Goal: Task Accomplishment & Management: Complete application form

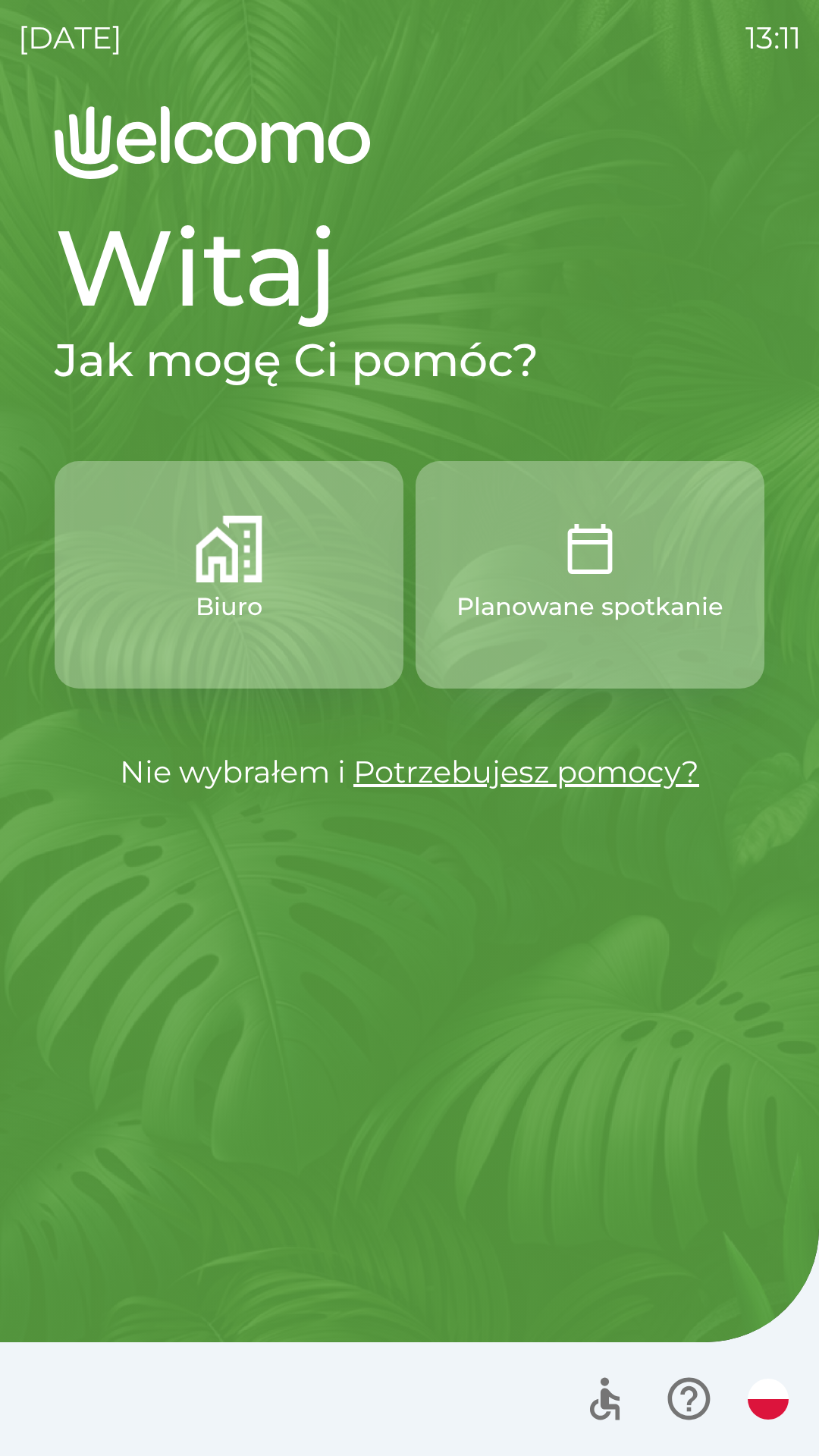
click at [301, 586] on button "Biuro" at bounding box center [228, 574] width 349 height 228
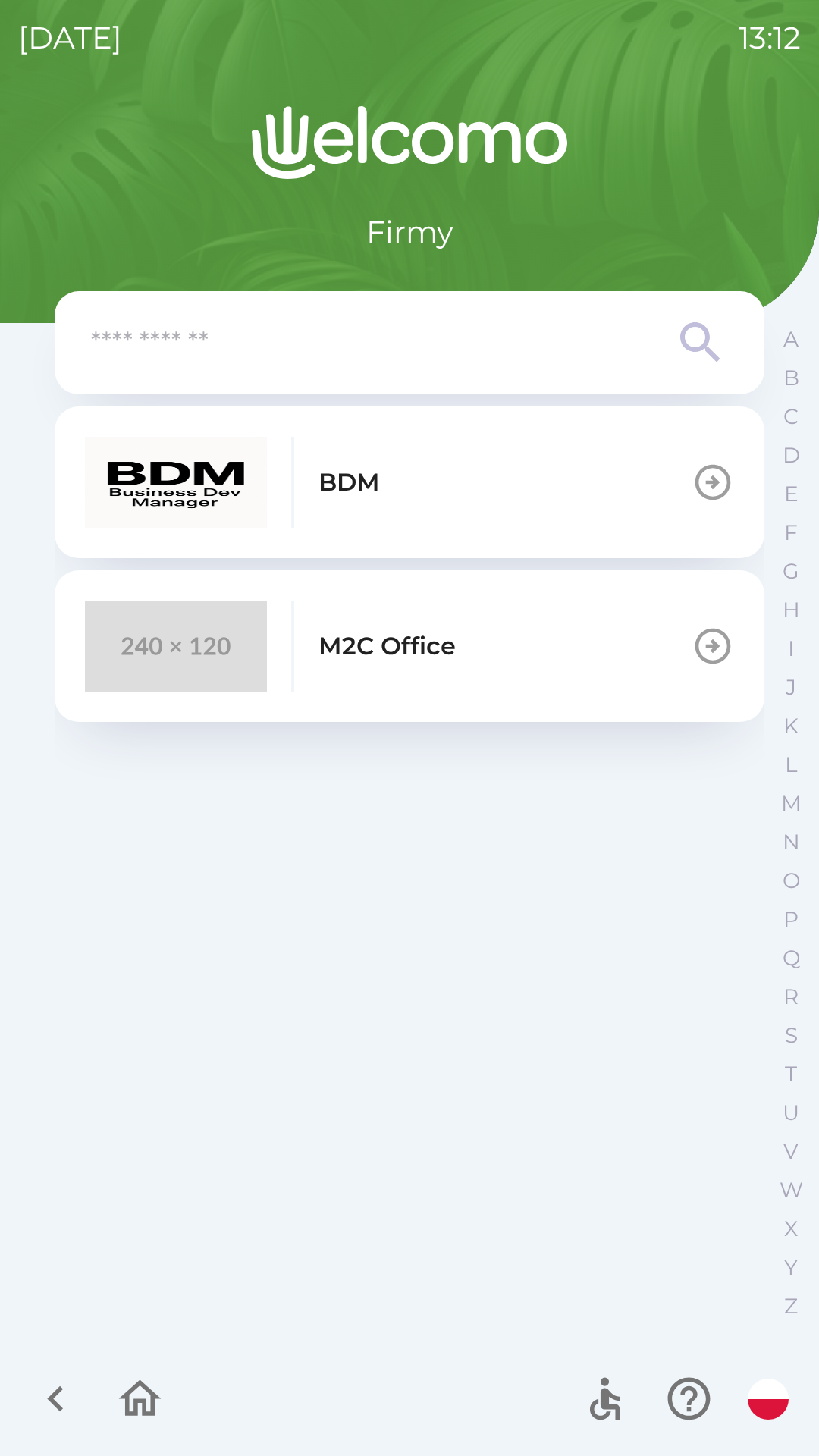
click at [693, 652] on icon "button" at bounding box center [713, 646] width 42 height 42
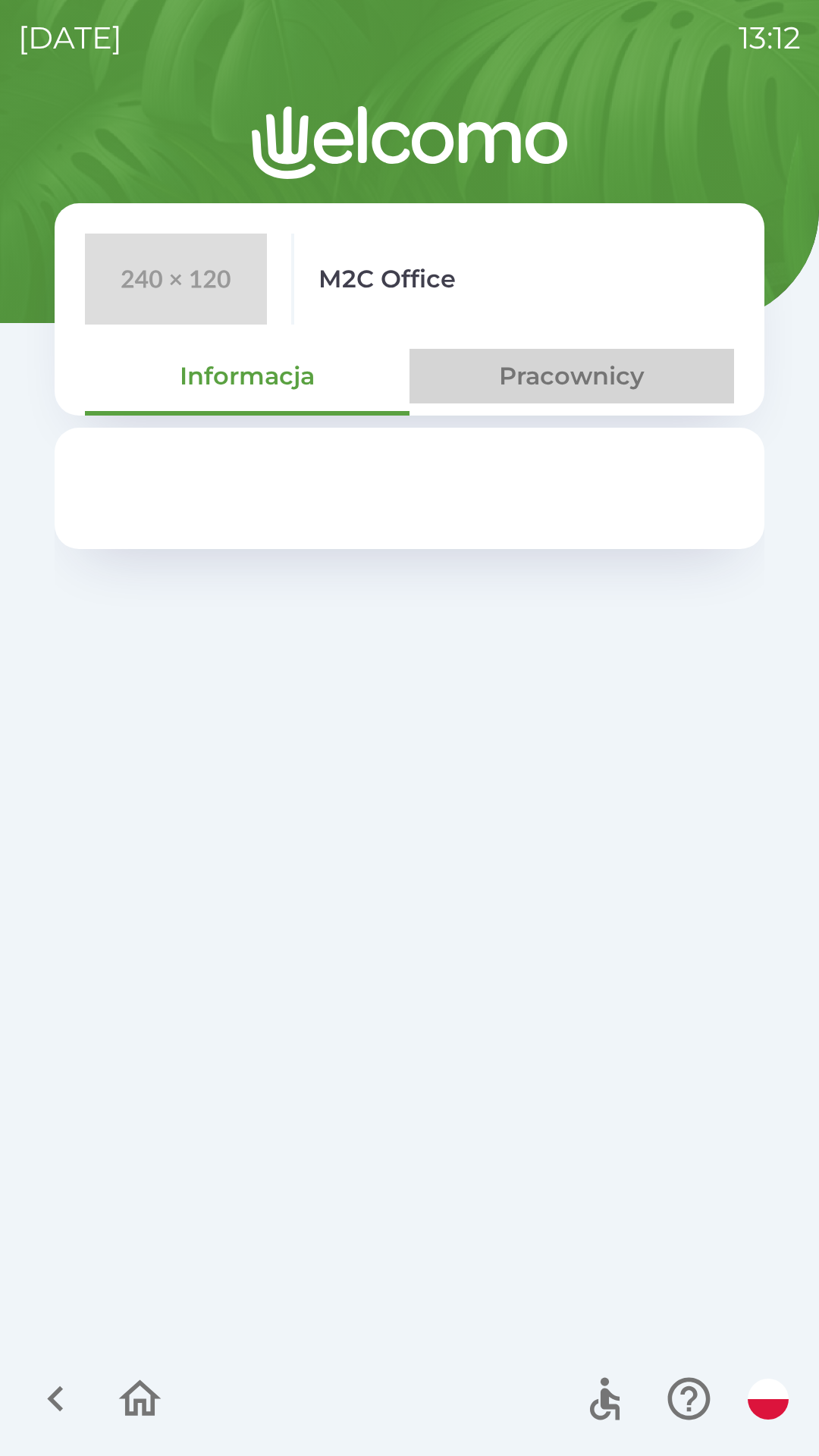
click at [583, 388] on button "Pracownicy" at bounding box center [571, 376] width 325 height 54
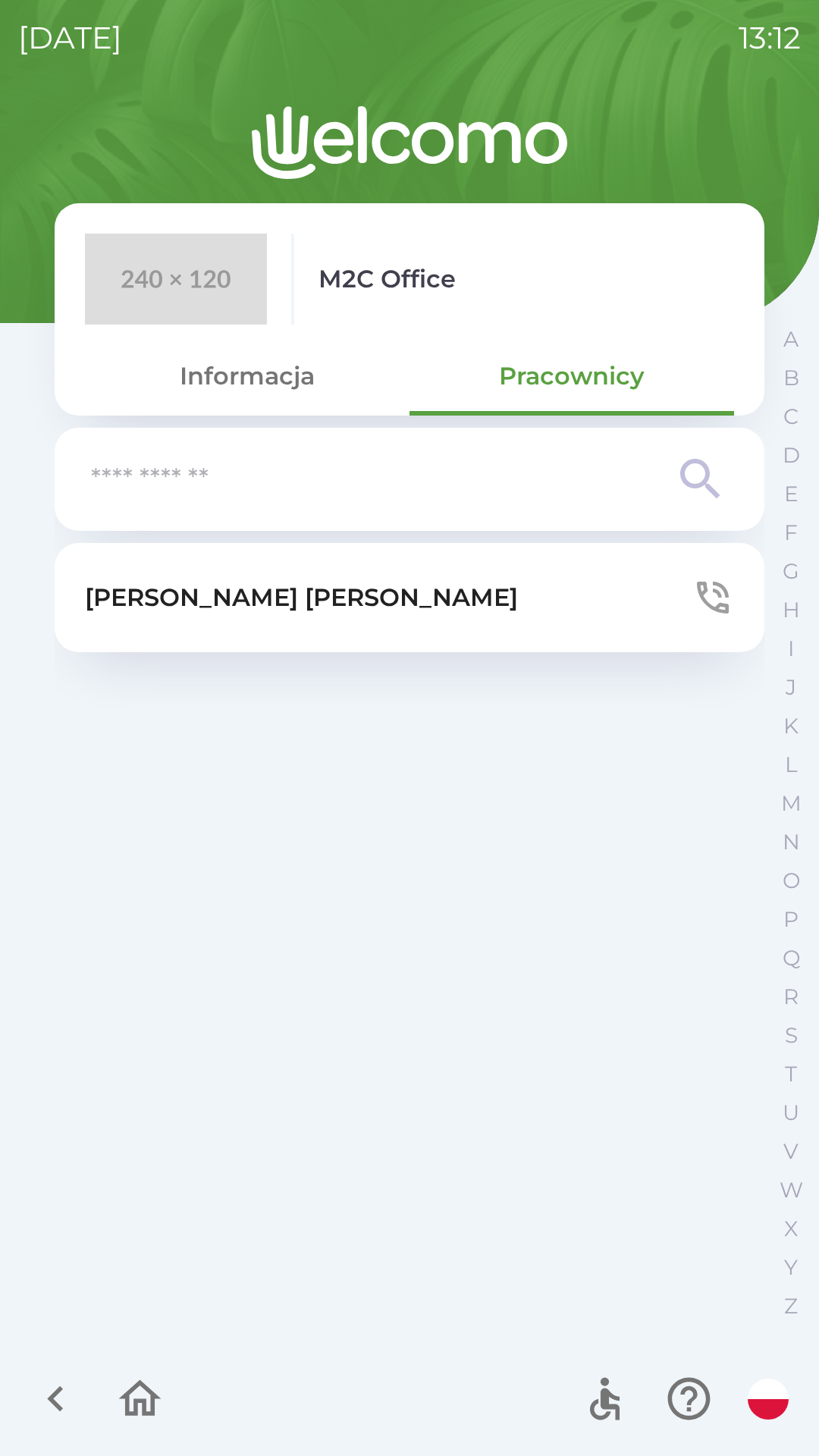
click at [280, 383] on button "Informacja" at bounding box center [247, 376] width 325 height 54
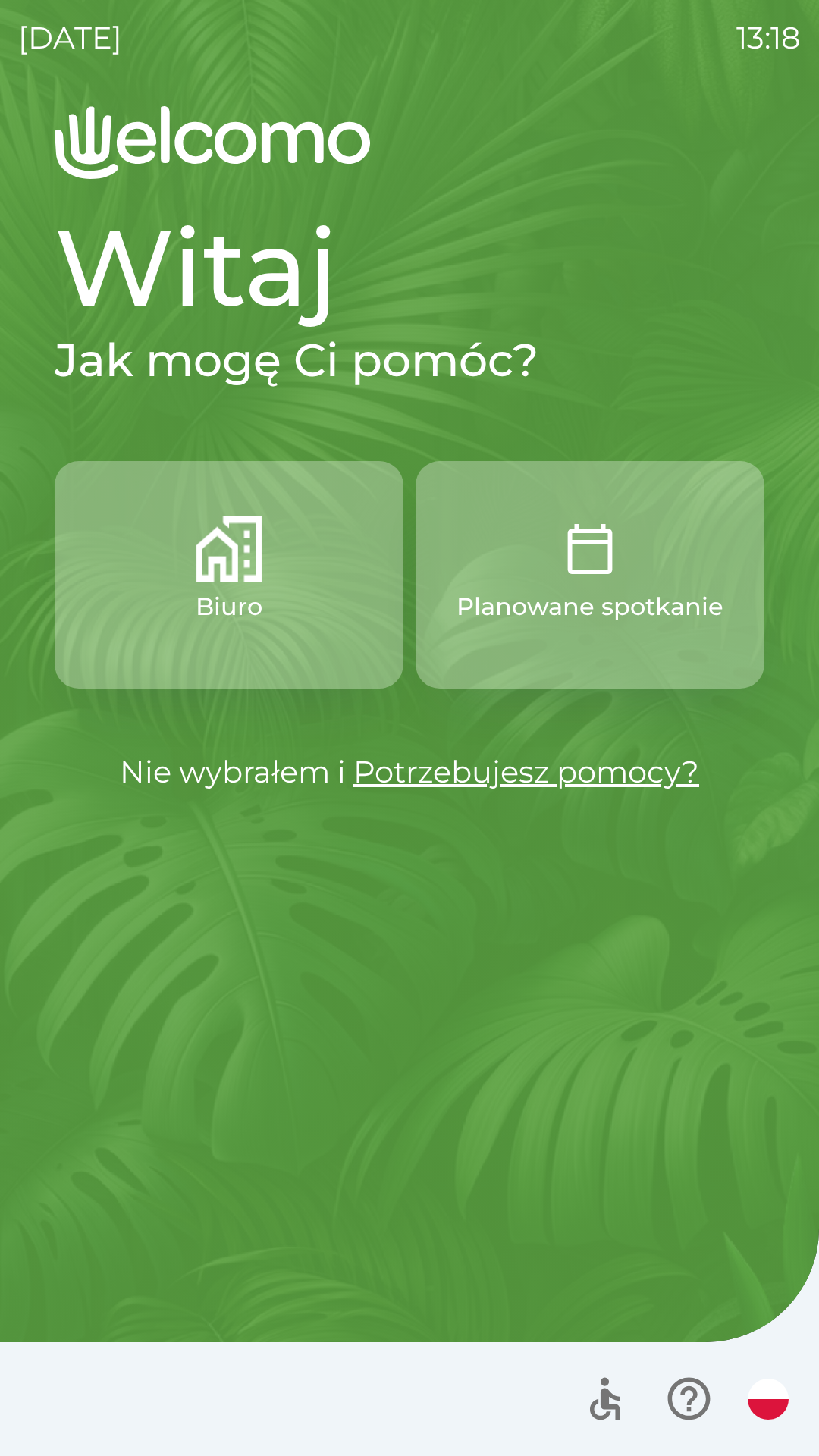
click at [278, 556] on button "Biuro" at bounding box center [228, 574] width 349 height 228
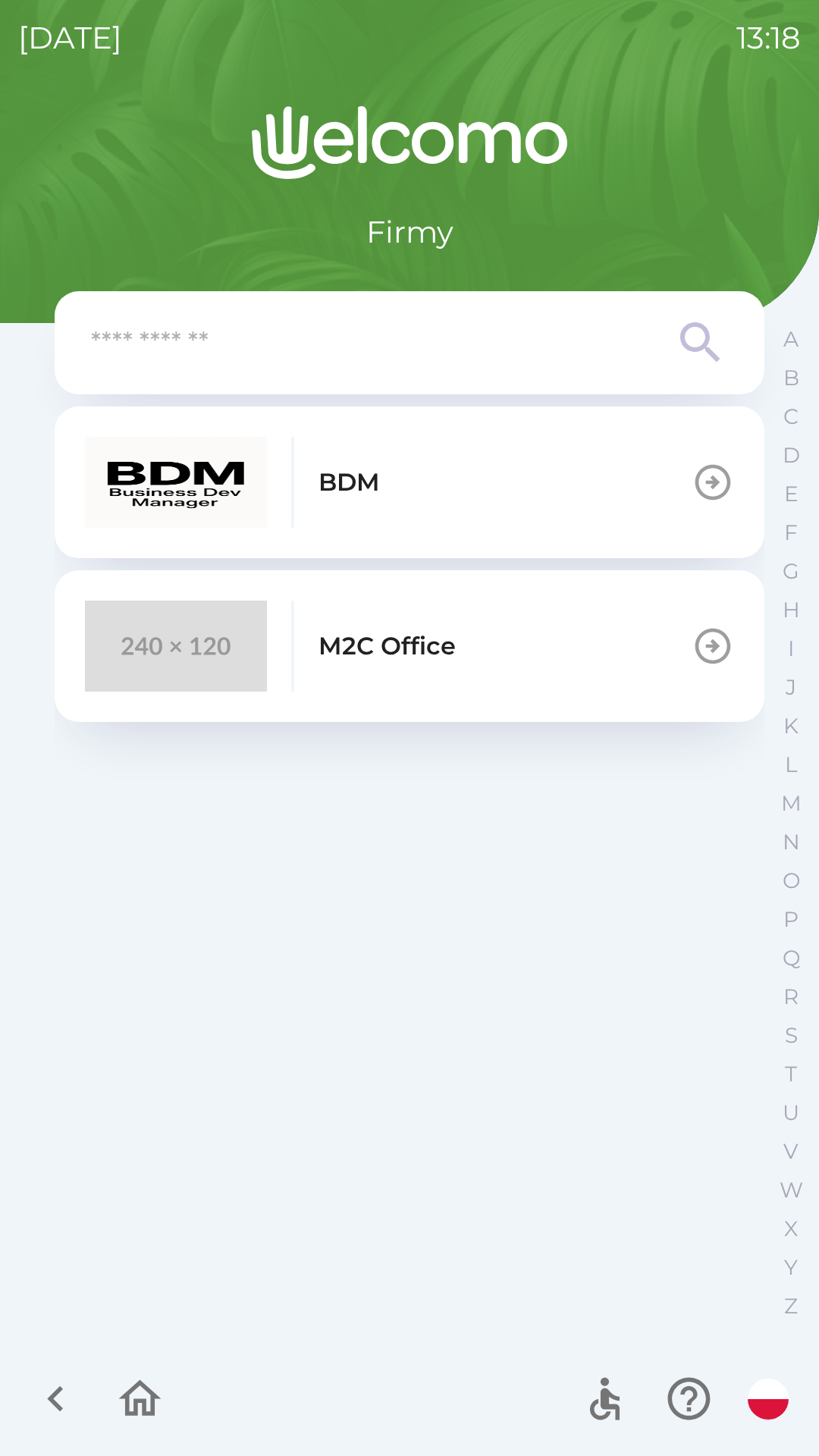
click at [75, 1396] on icon "button" at bounding box center [55, 1398] width 51 height 51
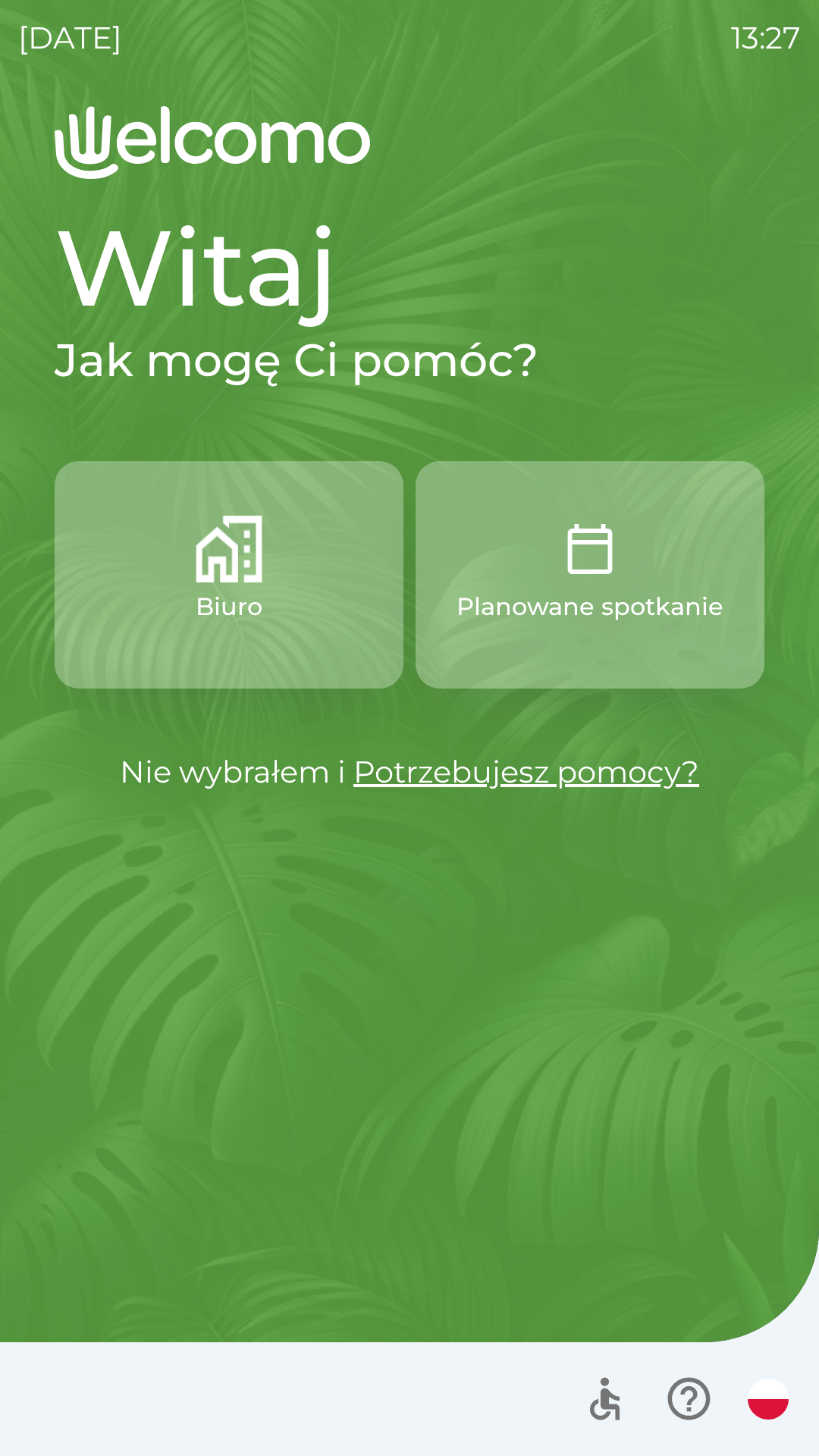
click at [335, 599] on button "Biuro" at bounding box center [228, 574] width 349 height 228
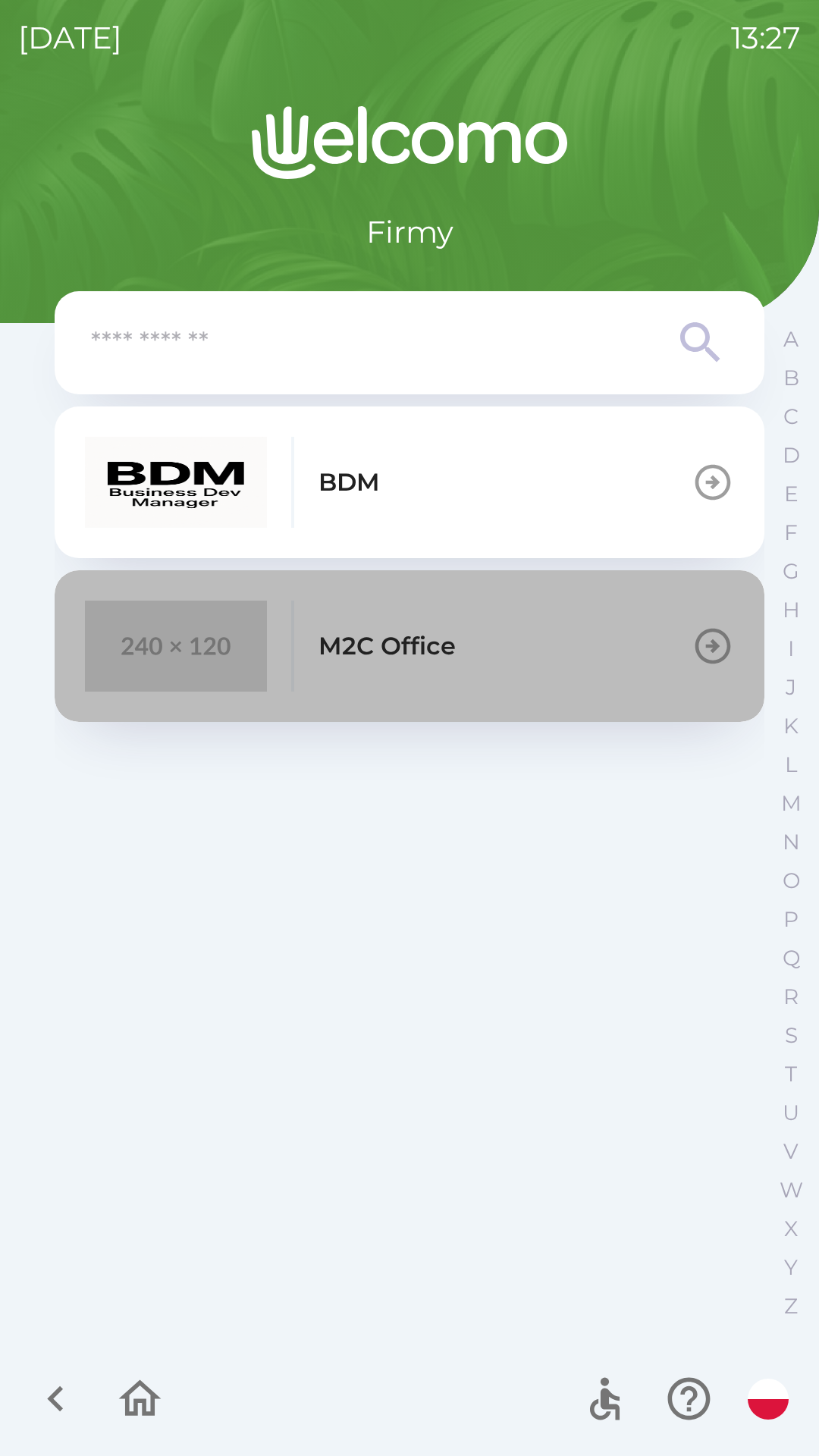
click at [523, 665] on button "M2C Office" at bounding box center [409, 646] width 710 height 152
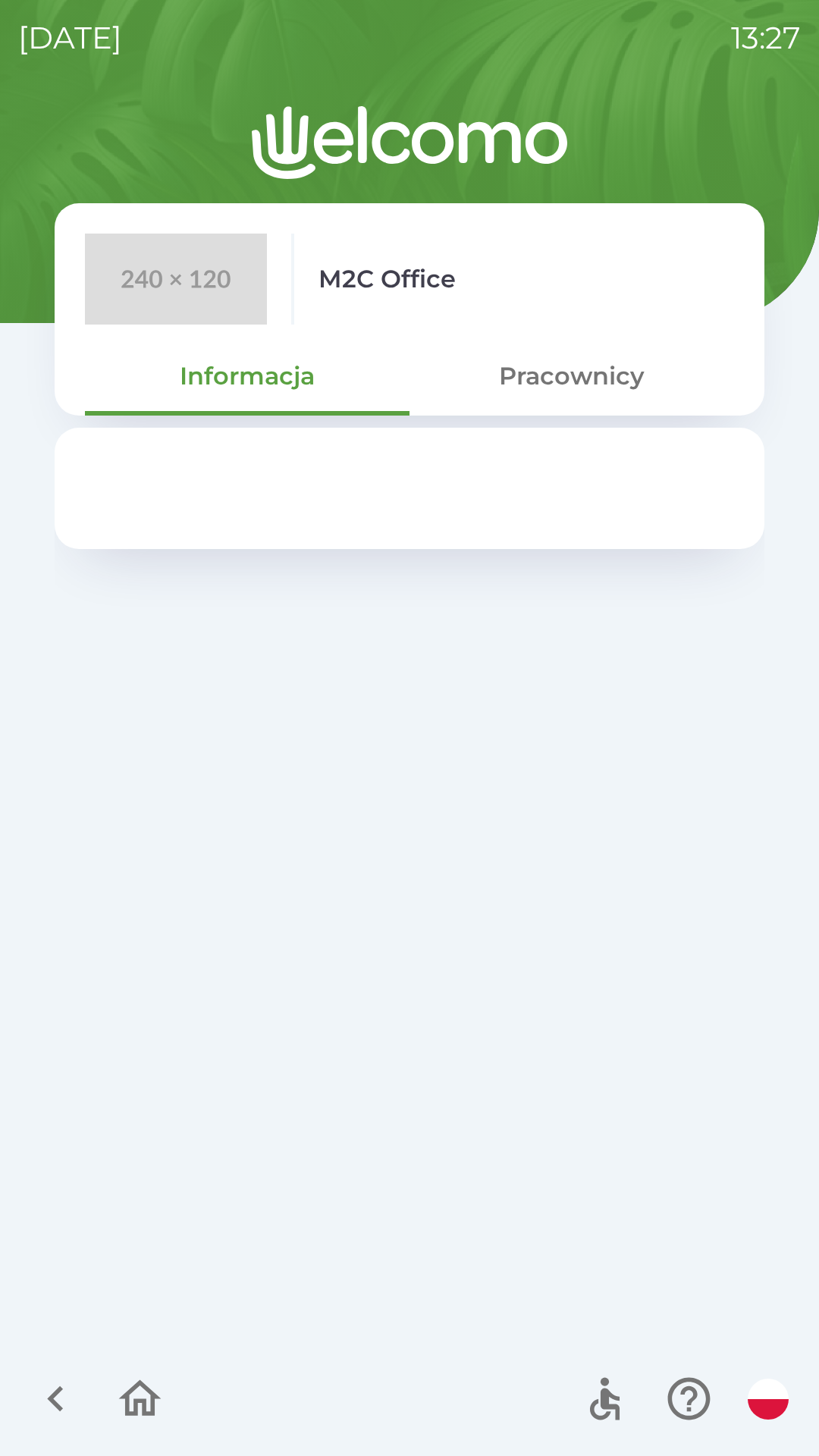
click at [610, 374] on button "Pracownicy" at bounding box center [571, 376] width 325 height 54
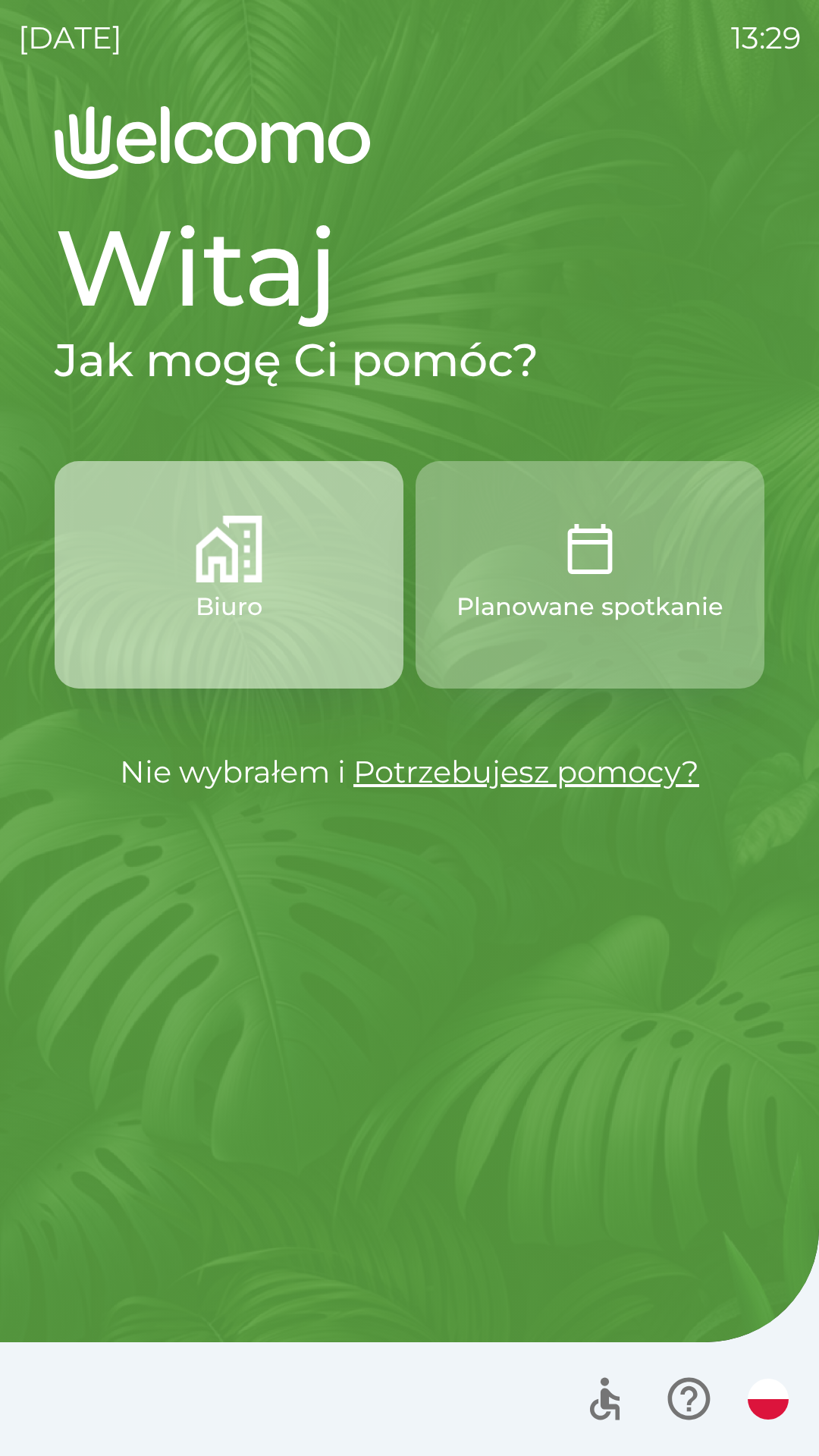
click at [309, 664] on button "Biuro" at bounding box center [228, 574] width 349 height 228
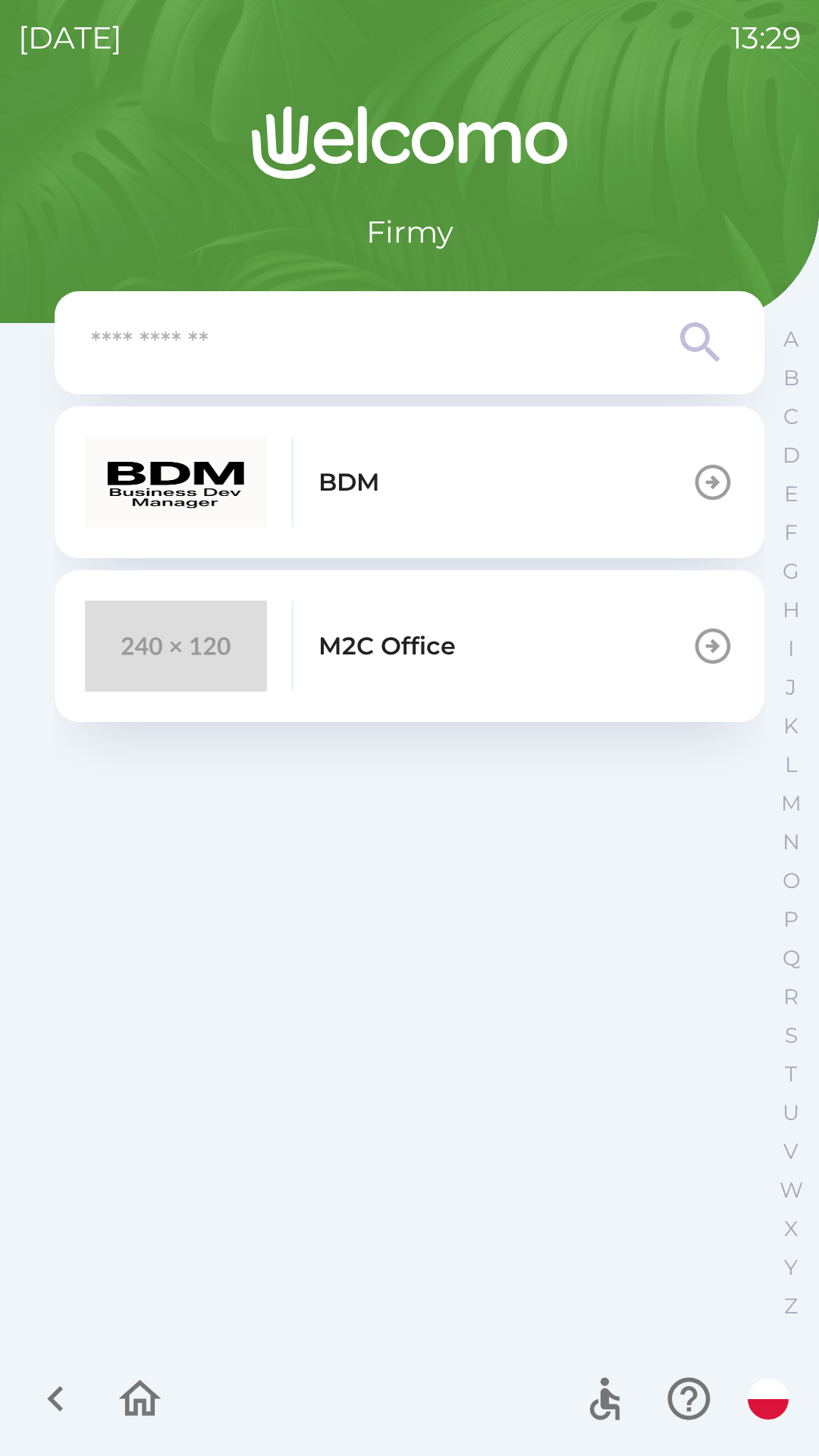
click at [476, 647] on button "M2C Office" at bounding box center [409, 646] width 710 height 152
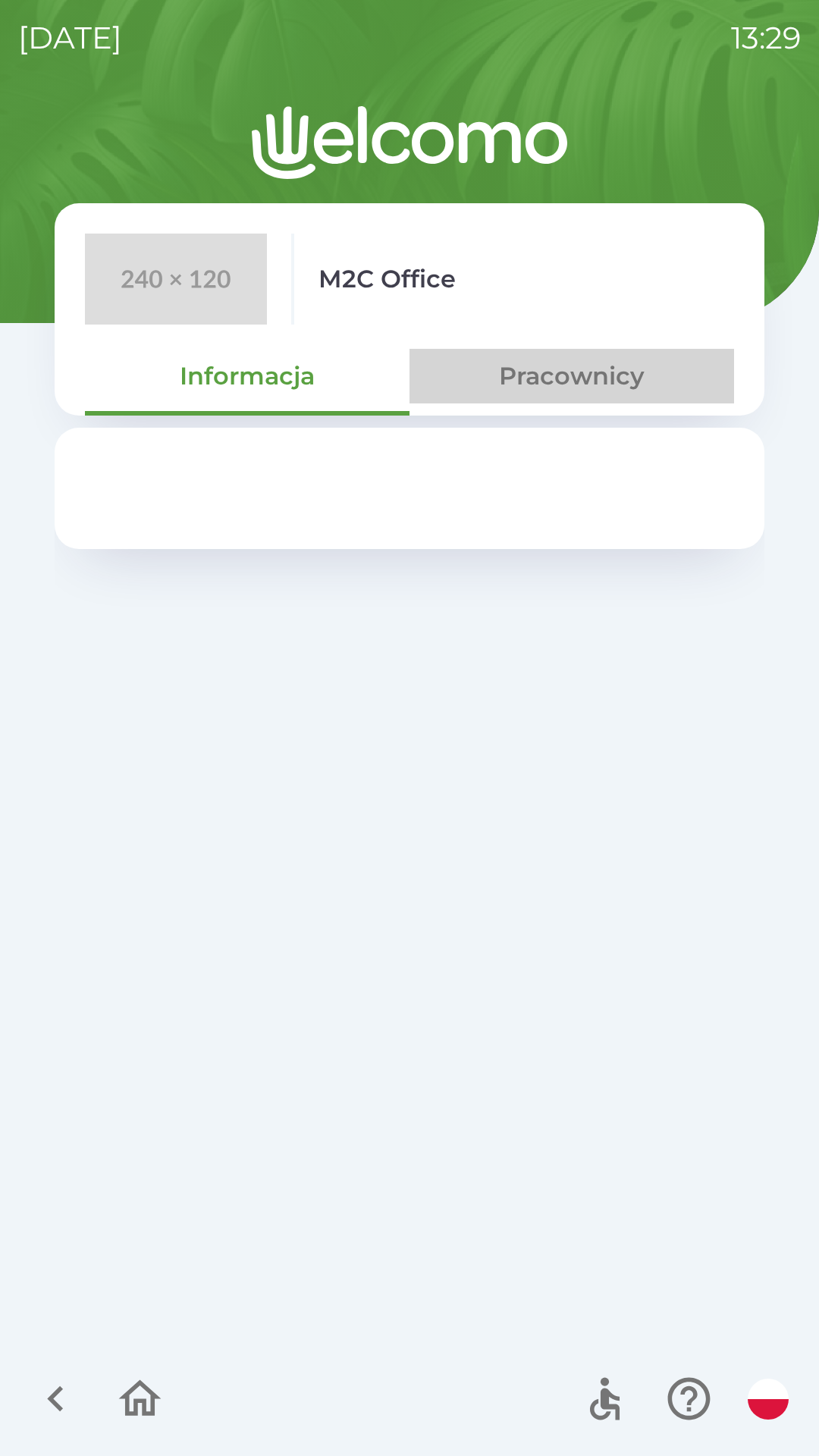
click at [569, 397] on button "Pracownicy" at bounding box center [571, 376] width 325 height 54
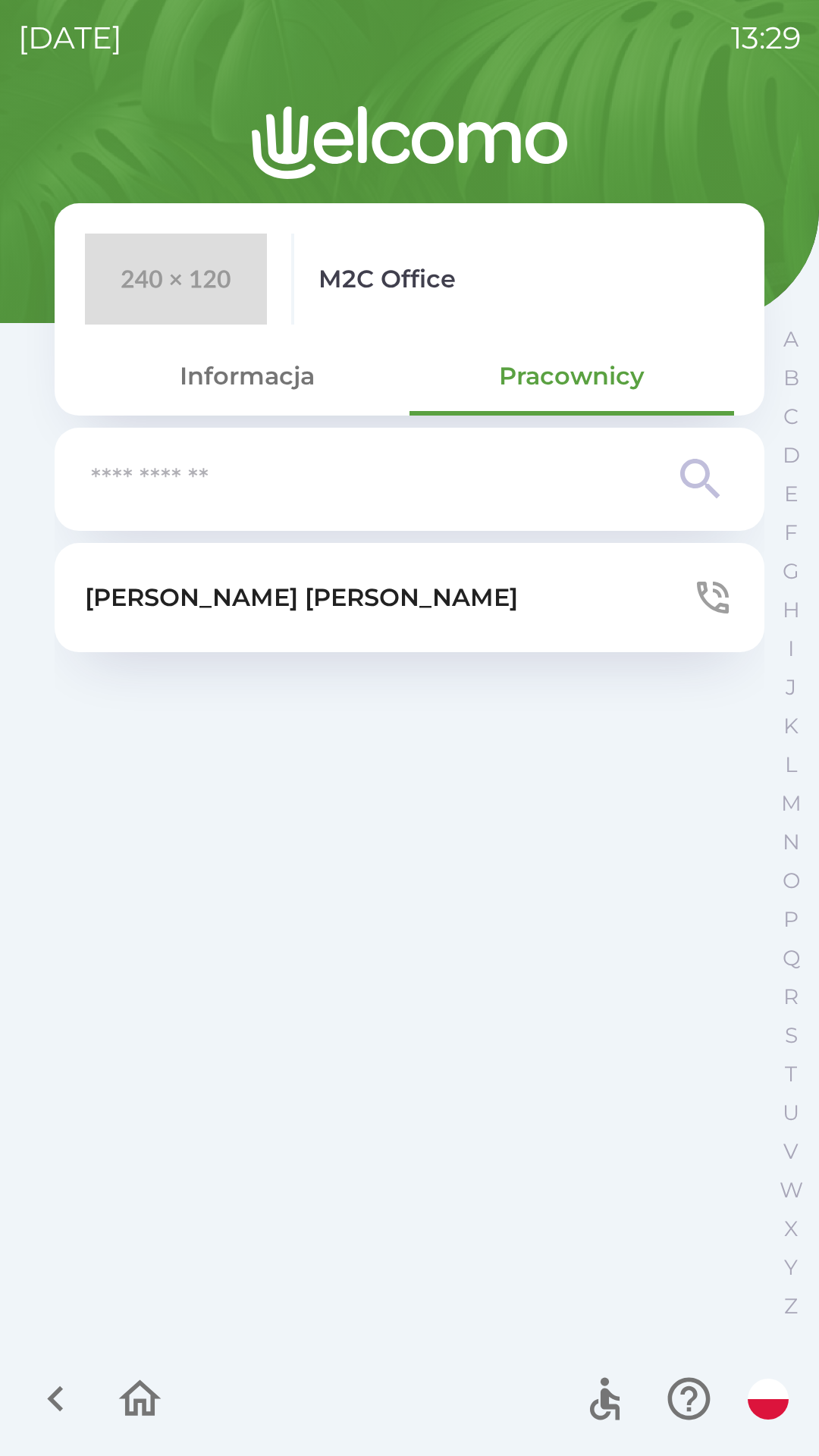
click at [441, 598] on button "[PERSON_NAME]" at bounding box center [409, 597] width 710 height 109
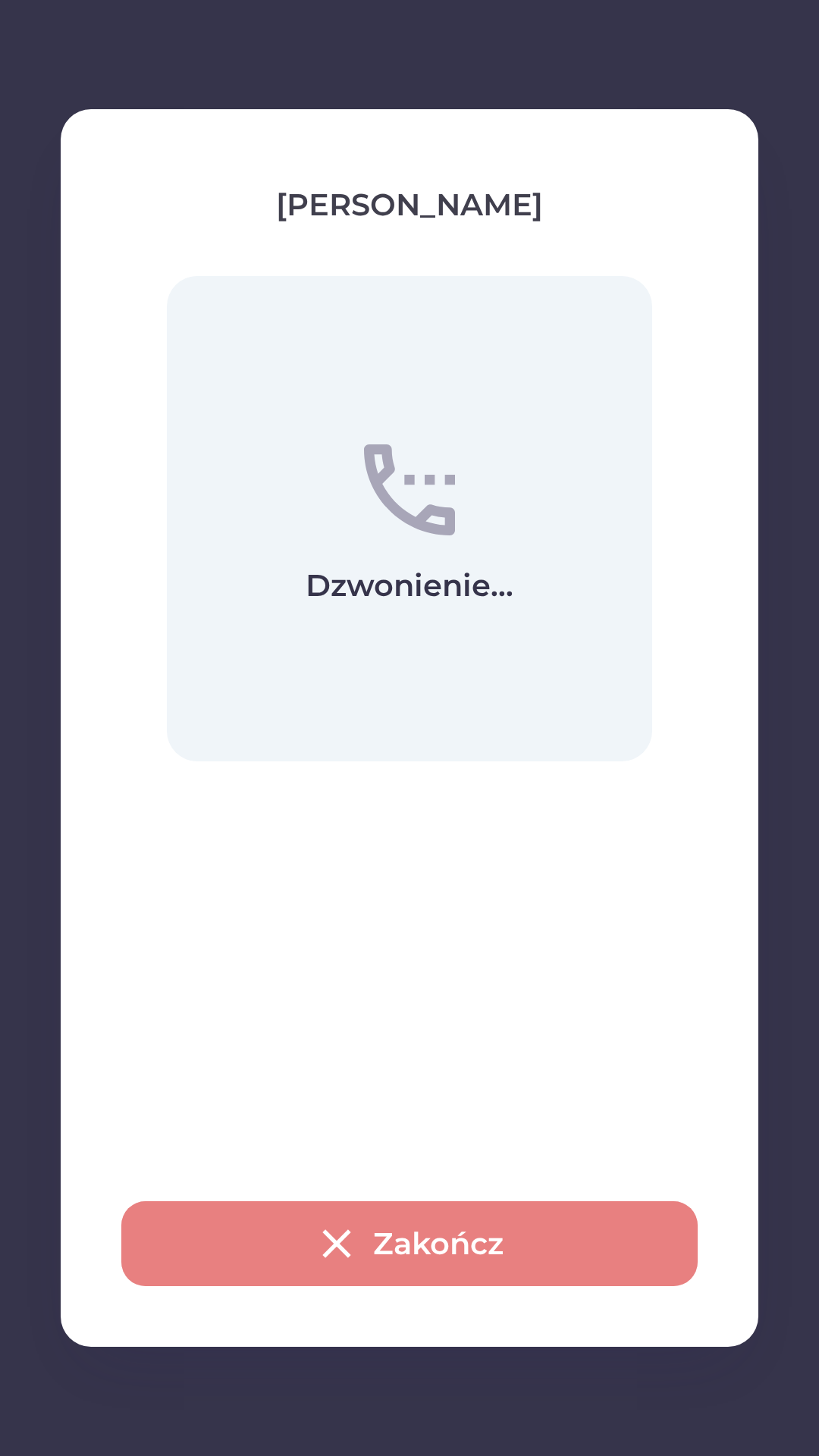
click at [521, 1248] on button "Zakończ" at bounding box center [409, 1244] width 576 height 85
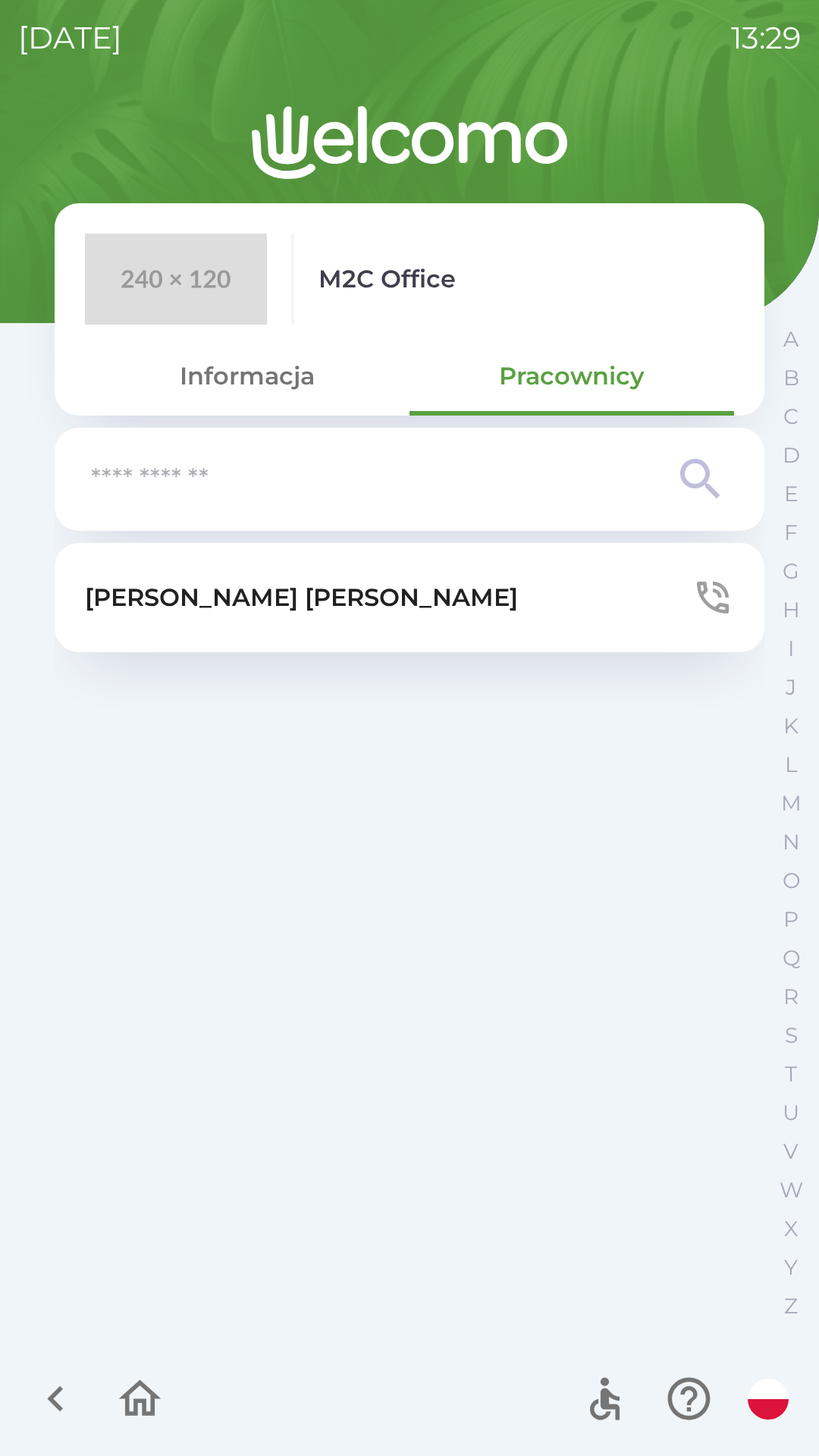
click at [526, 634] on button "[PERSON_NAME]" at bounding box center [409, 597] width 710 height 109
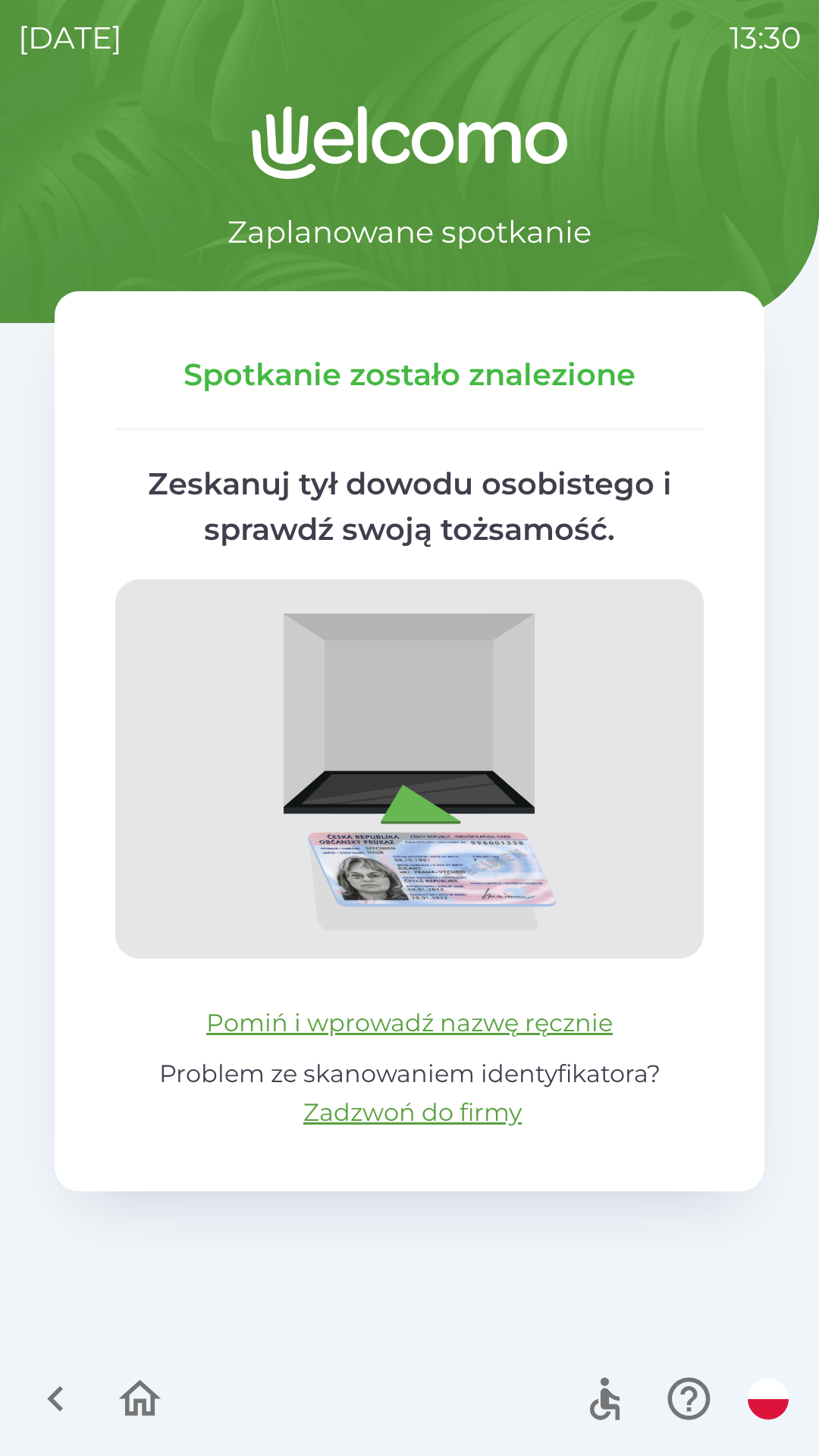
click at [63, 1410] on icon "button" at bounding box center [55, 1398] width 51 height 51
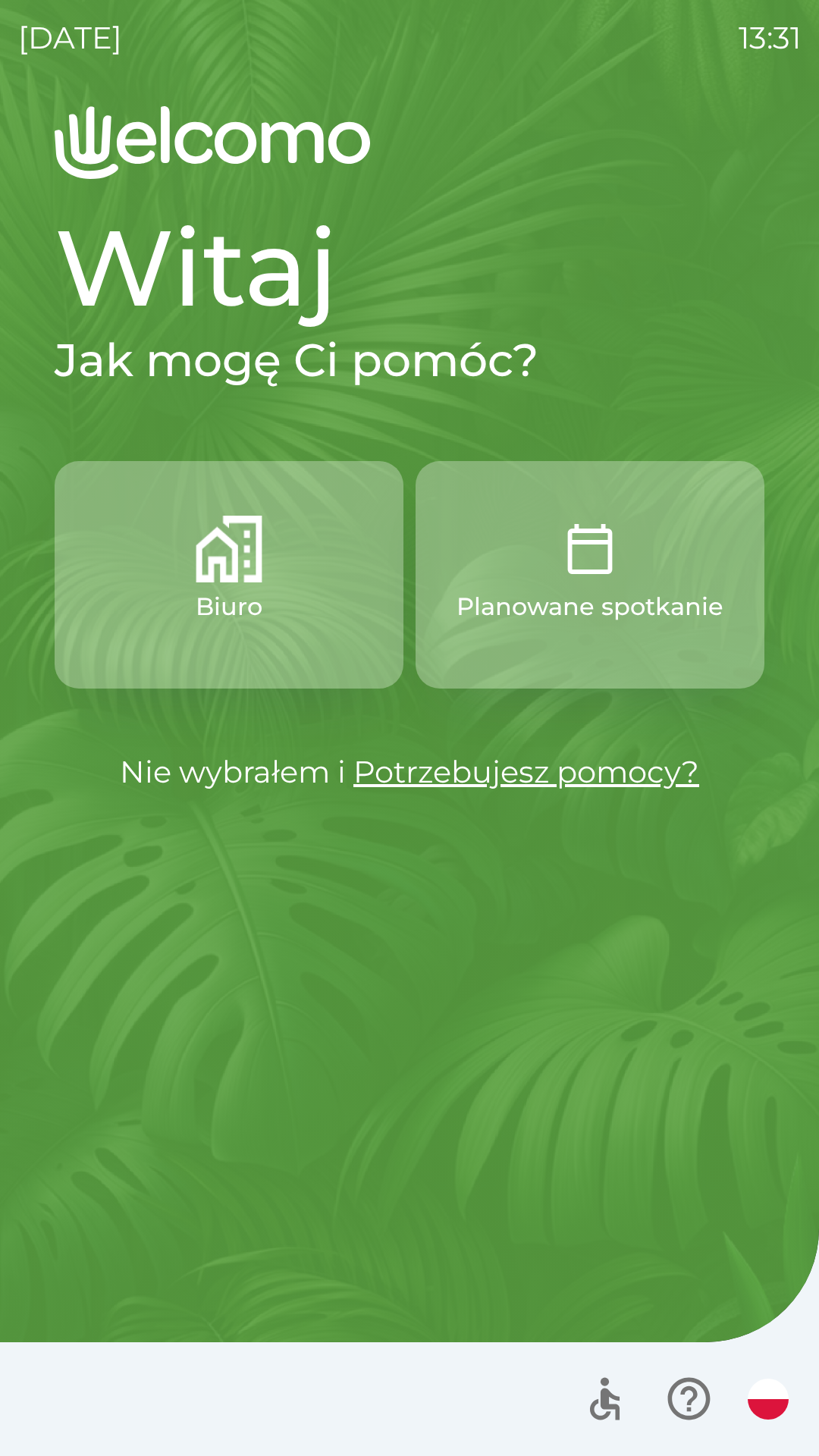
click at [317, 650] on button "Biuro" at bounding box center [228, 574] width 349 height 228
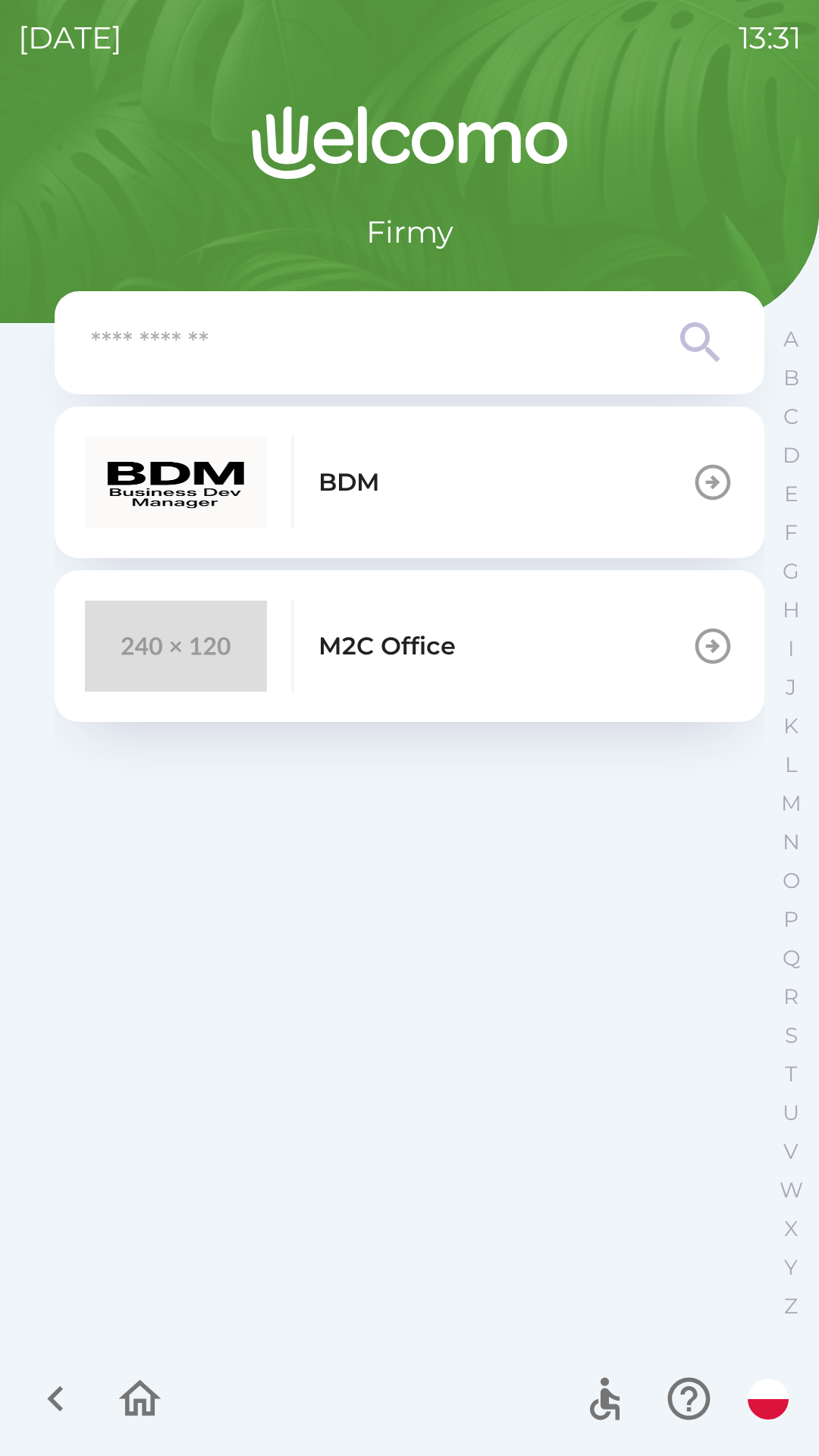
click at [70, 1420] on icon "button" at bounding box center [55, 1398] width 51 height 51
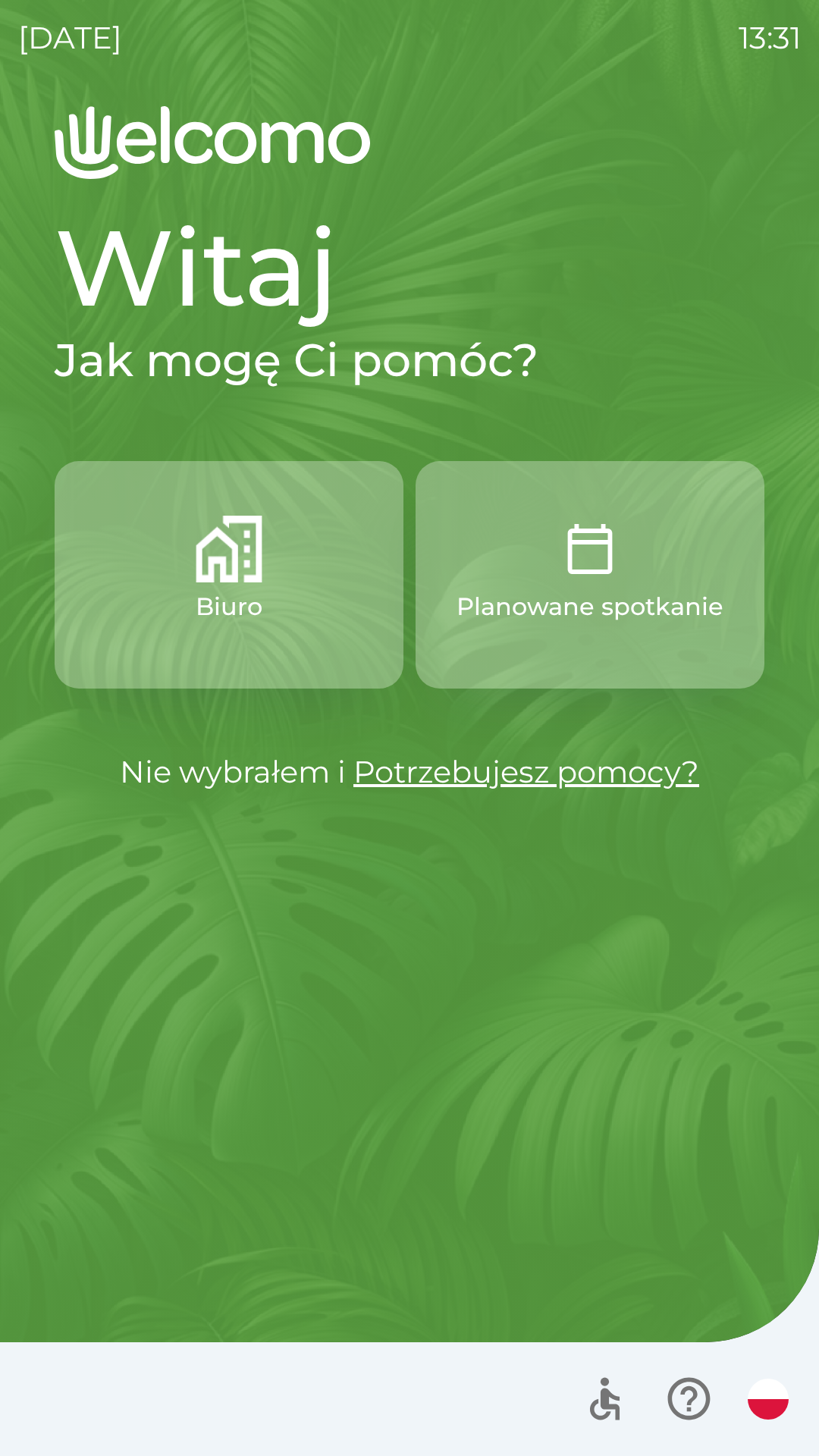
click at [337, 685] on button "Biuro" at bounding box center [228, 574] width 349 height 228
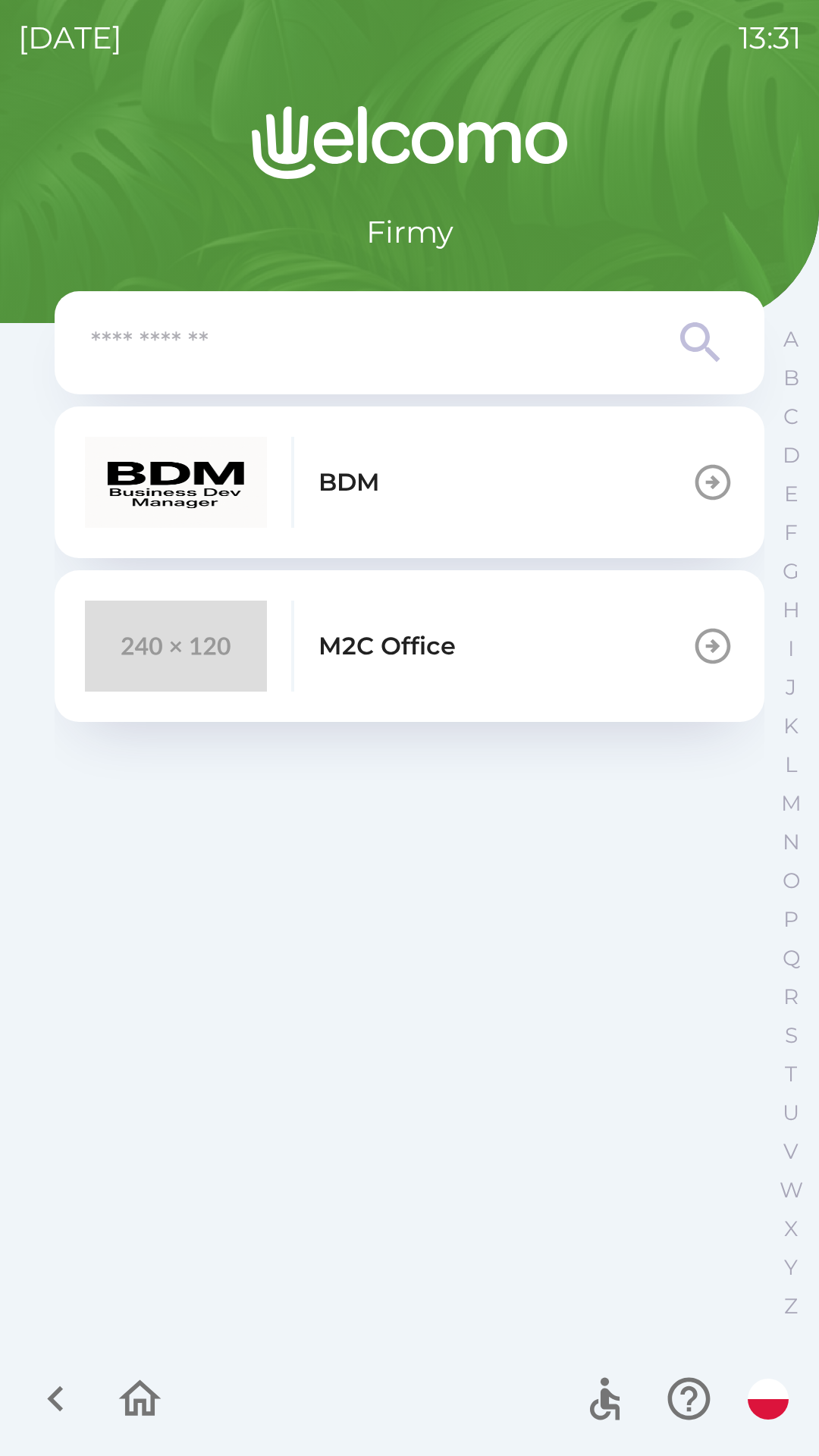
click at [569, 675] on button "M2C Office" at bounding box center [409, 646] width 710 height 152
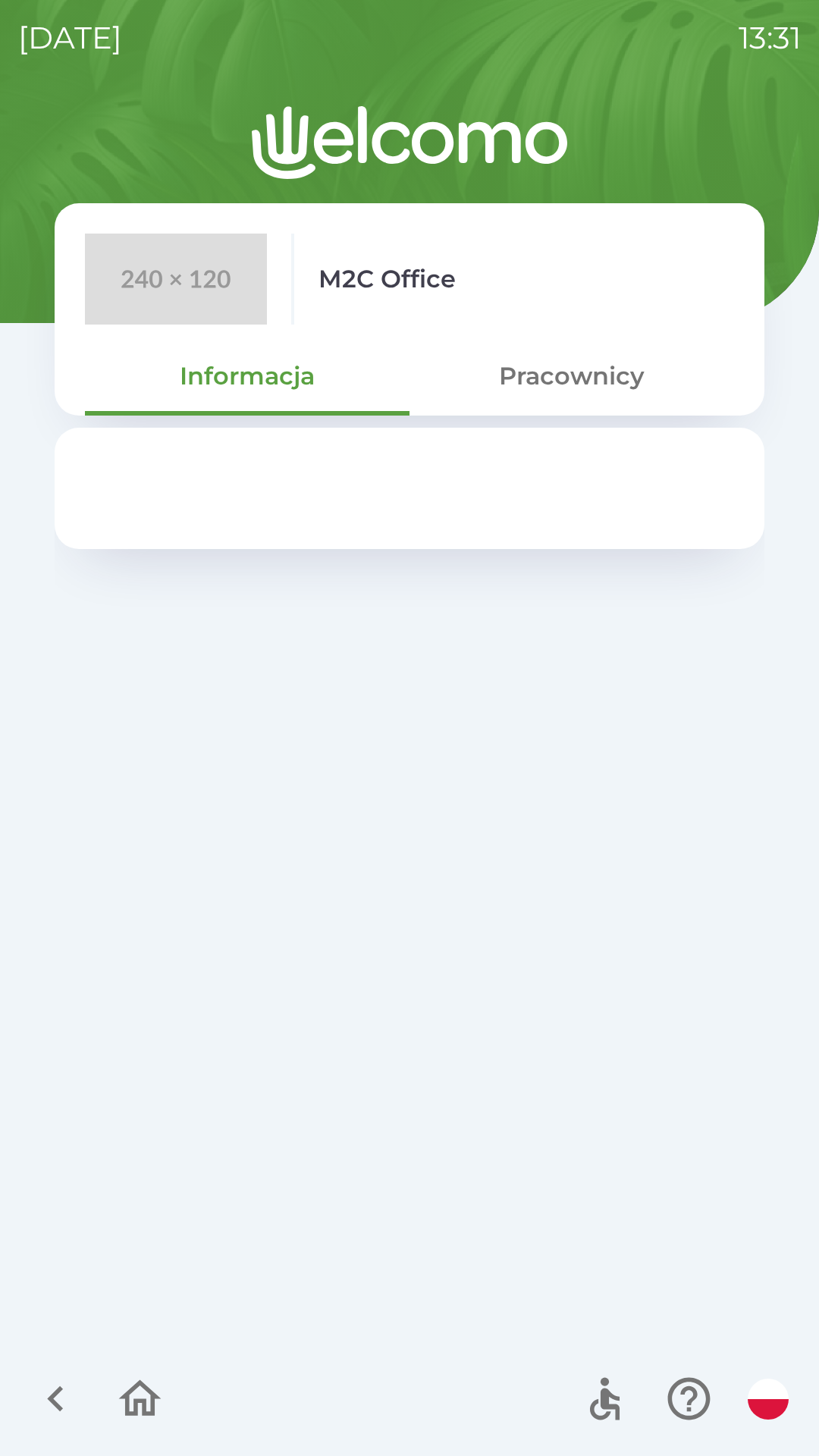
click at [604, 390] on button "Pracownicy" at bounding box center [571, 376] width 325 height 54
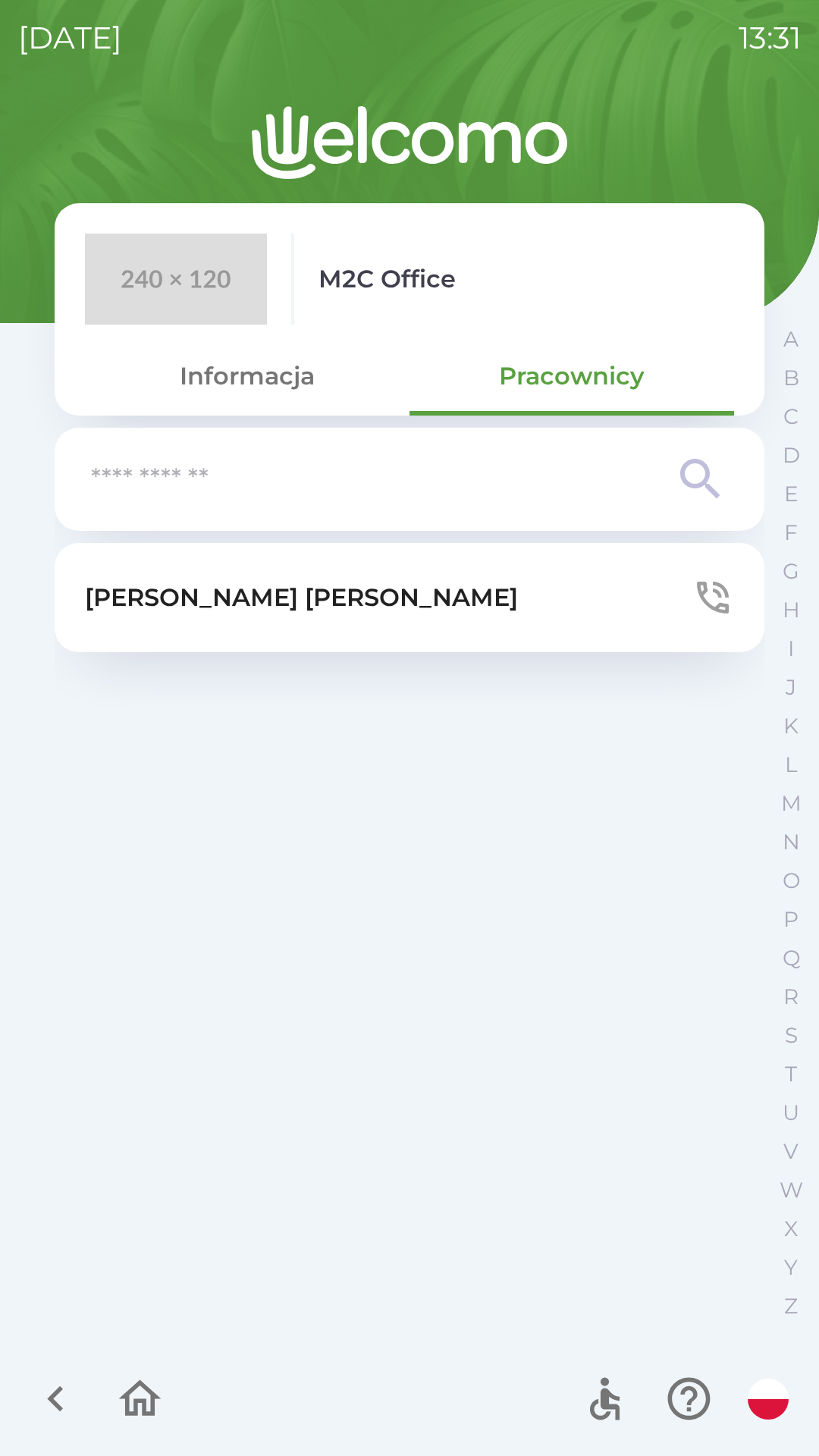
click at [512, 621] on button "[PERSON_NAME]" at bounding box center [409, 597] width 710 height 109
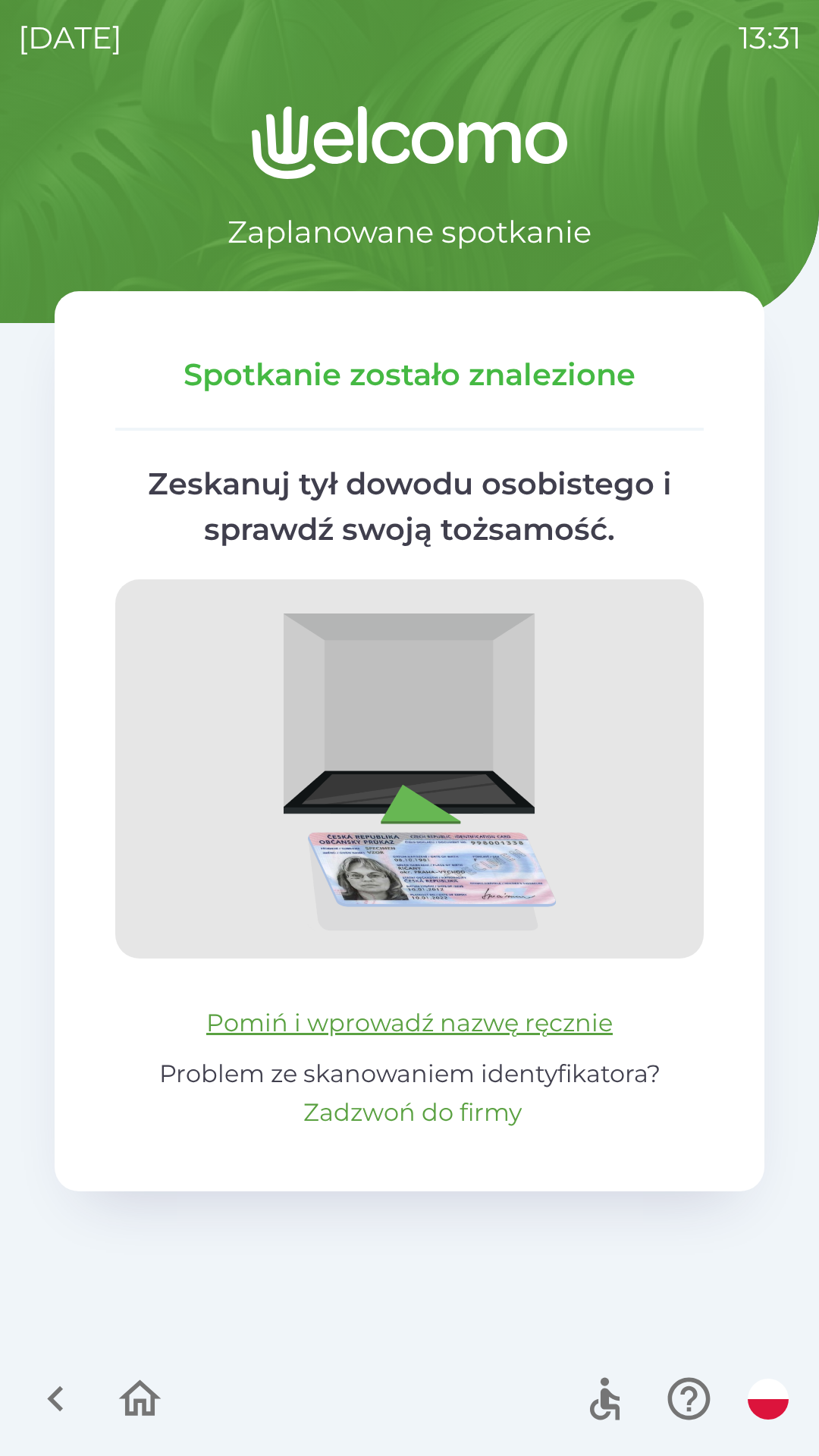
click at [446, 1114] on button "Zadzwoń do firmy" at bounding box center [412, 1112] width 219 height 36
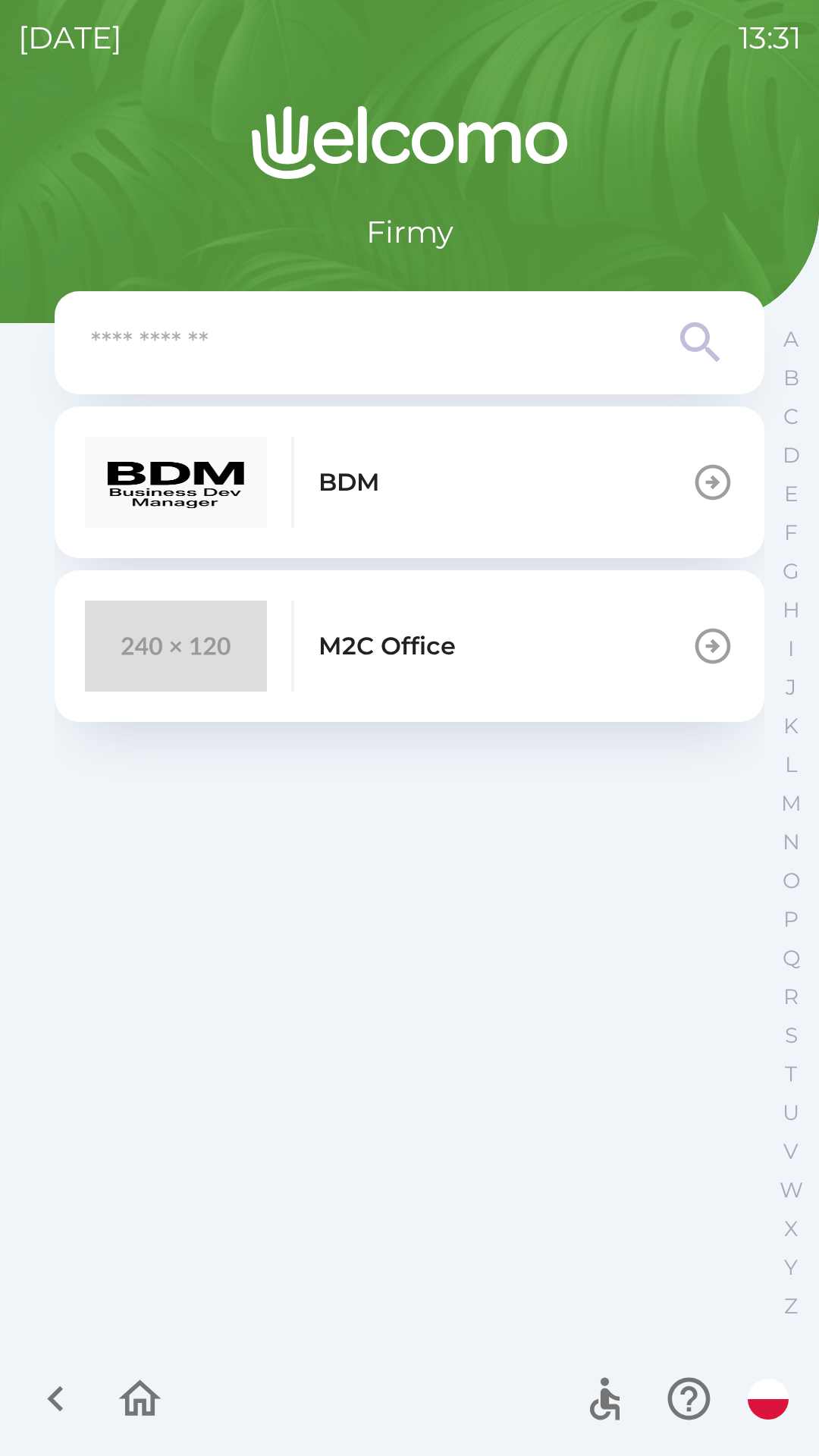
click at [587, 664] on button "M2C Office" at bounding box center [409, 646] width 710 height 152
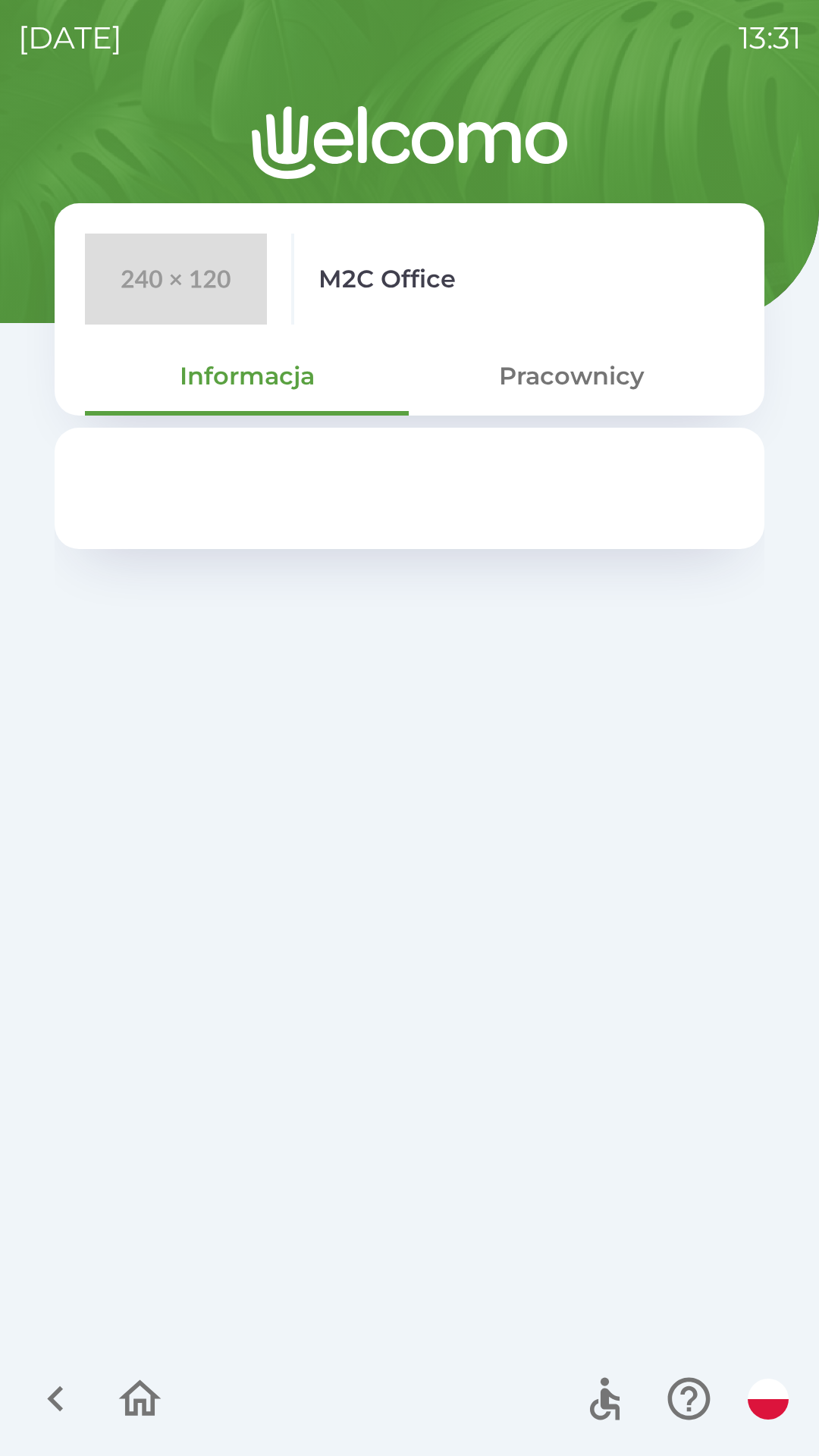
click at [596, 391] on button "Pracownicy" at bounding box center [571, 376] width 325 height 54
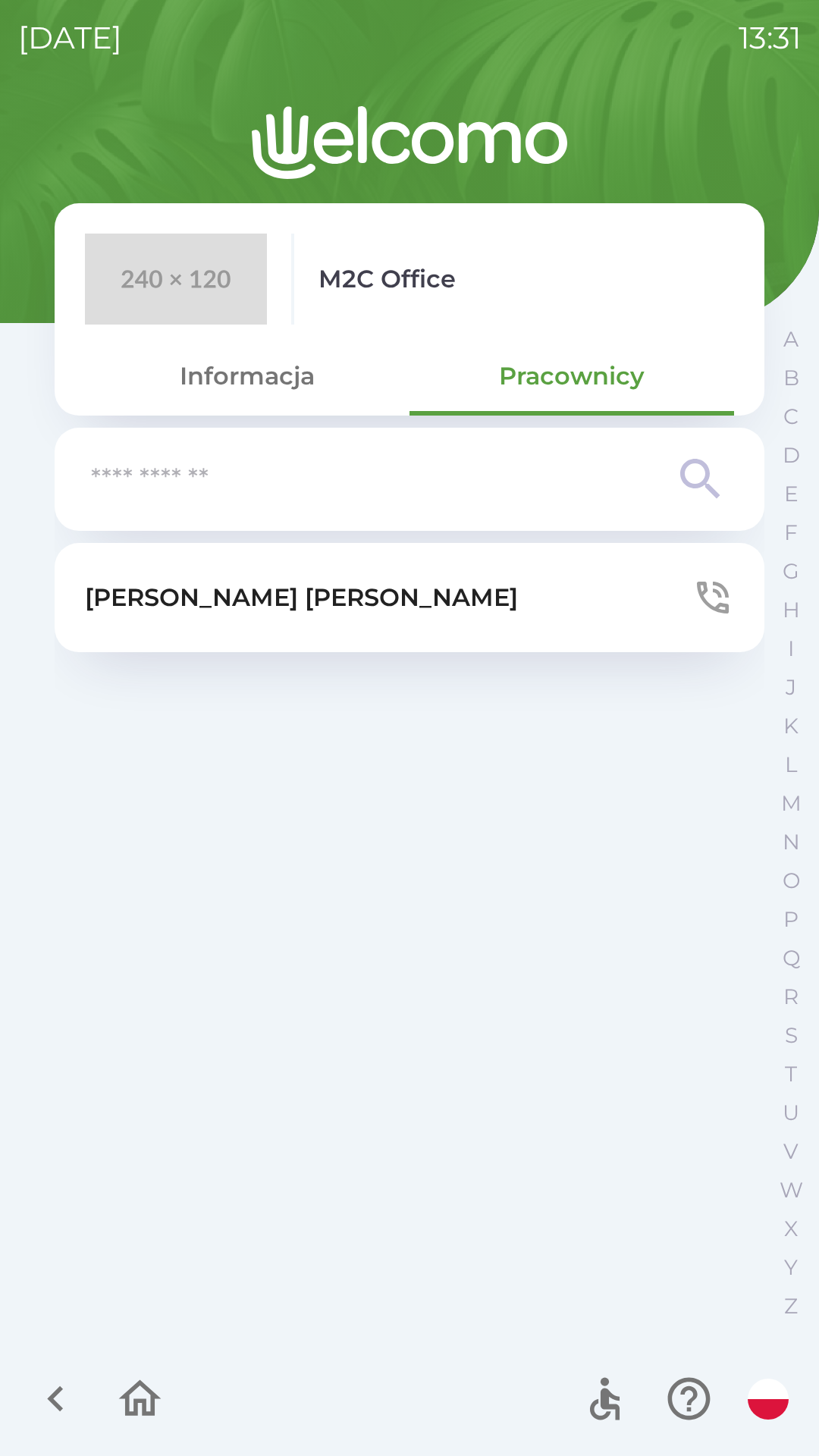
click at [582, 601] on button "[PERSON_NAME]" at bounding box center [409, 597] width 710 height 109
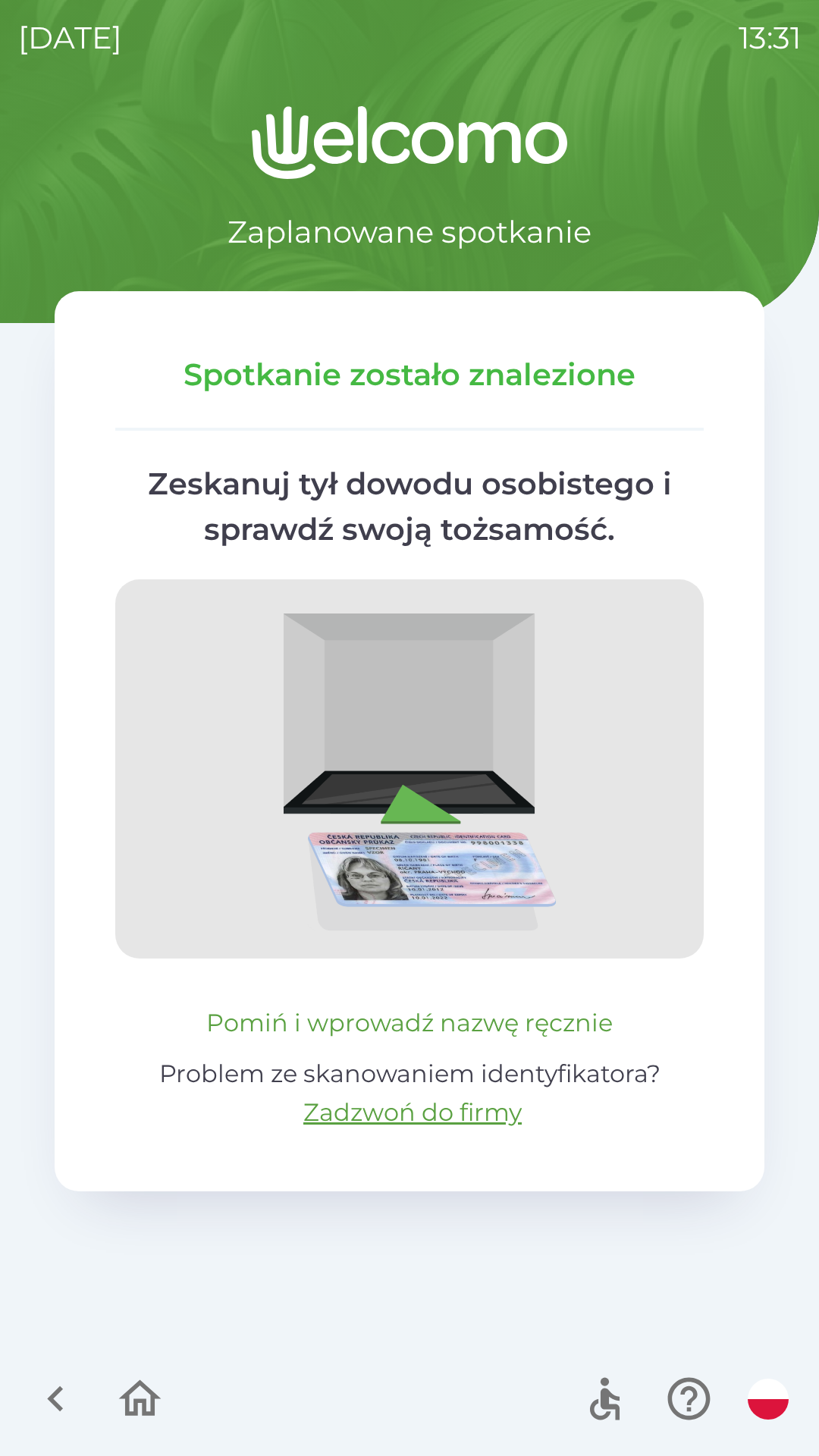
click at [540, 1037] on button "Pomiń i wprowadź nazwę ręcznie" at bounding box center [409, 1023] width 419 height 36
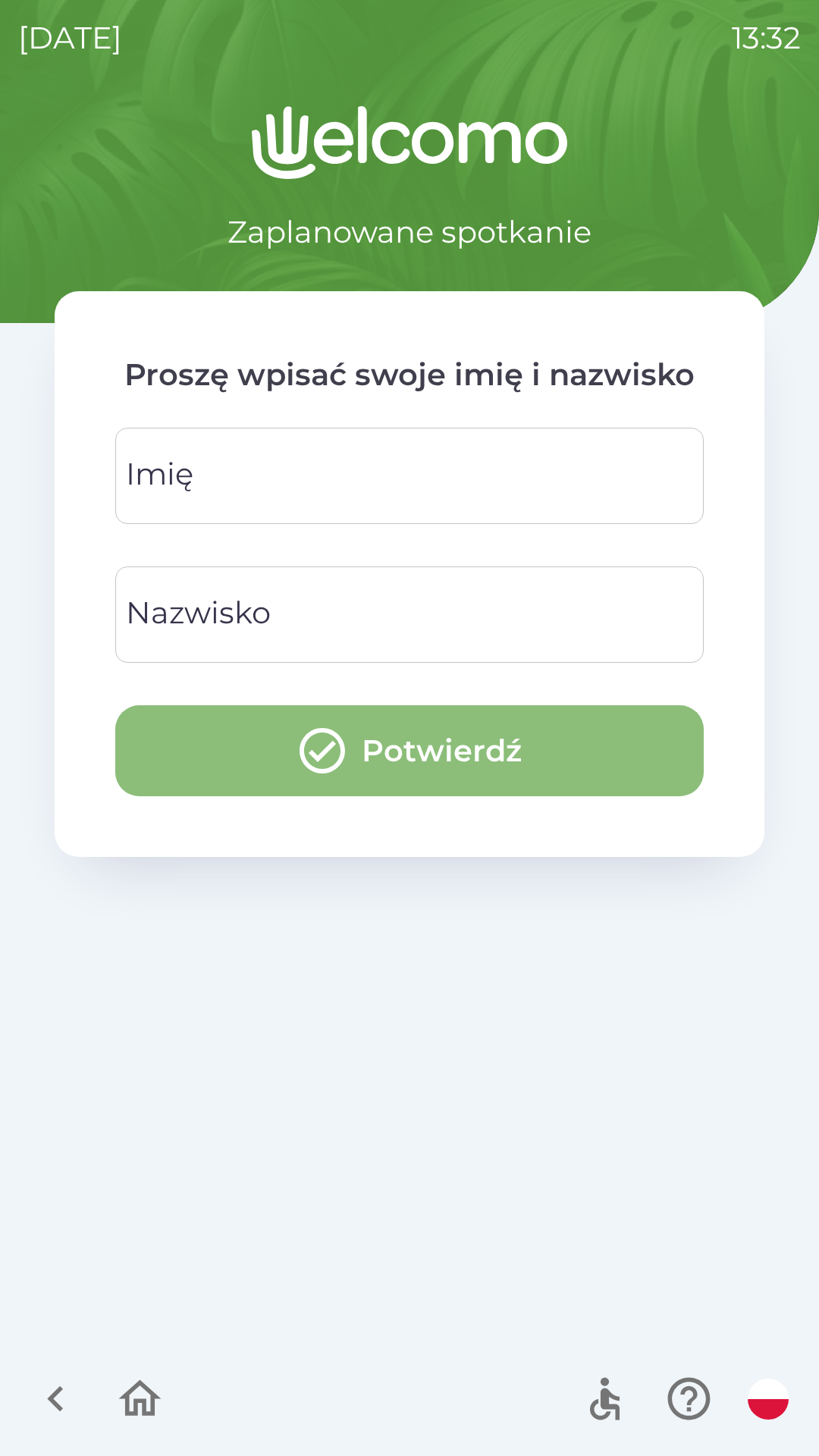
click at [610, 773] on button "Potwierdź" at bounding box center [409, 751] width 588 height 91
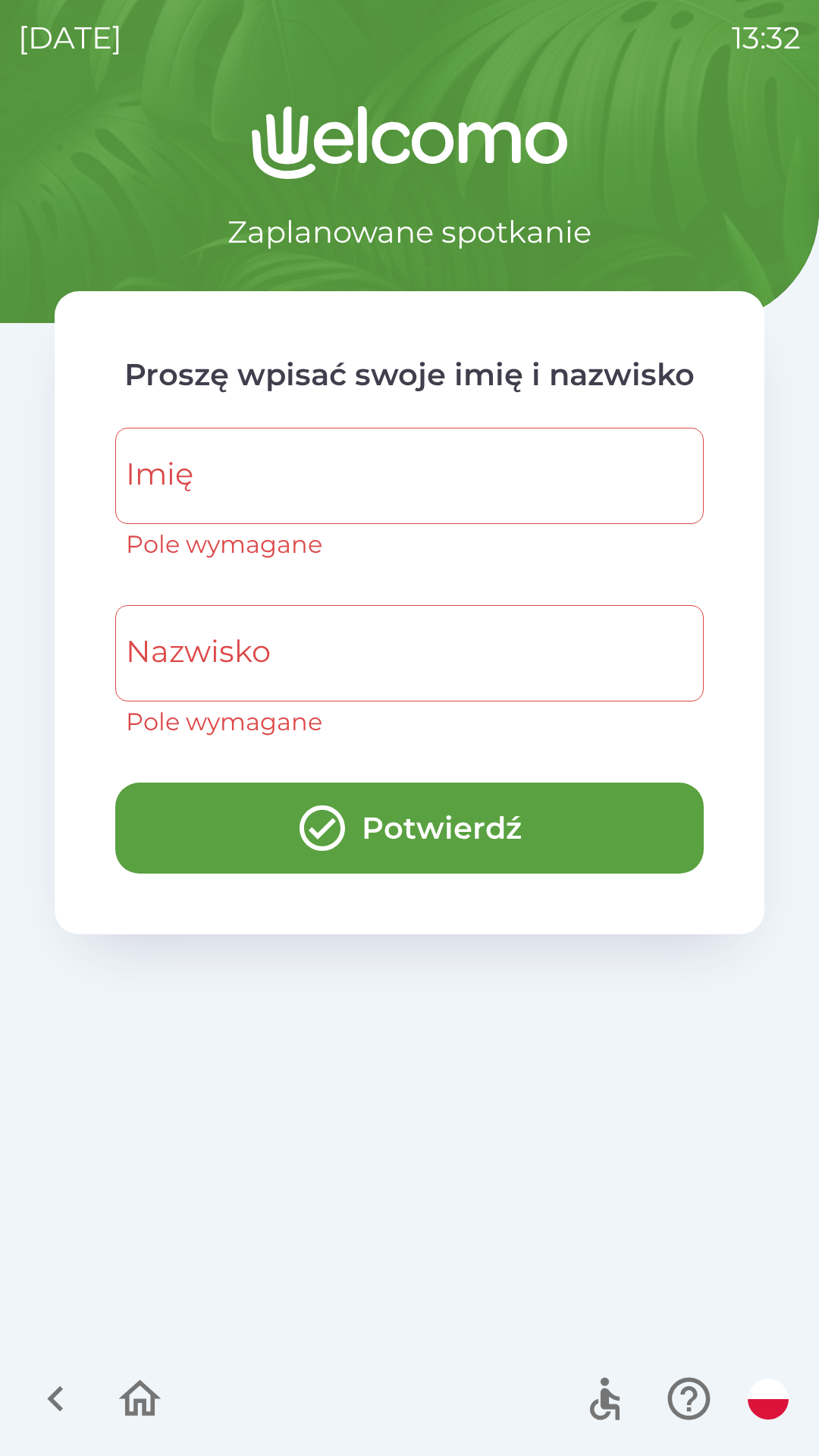
click at [491, 479] on input "Imię" at bounding box center [409, 476] width 552 height 60
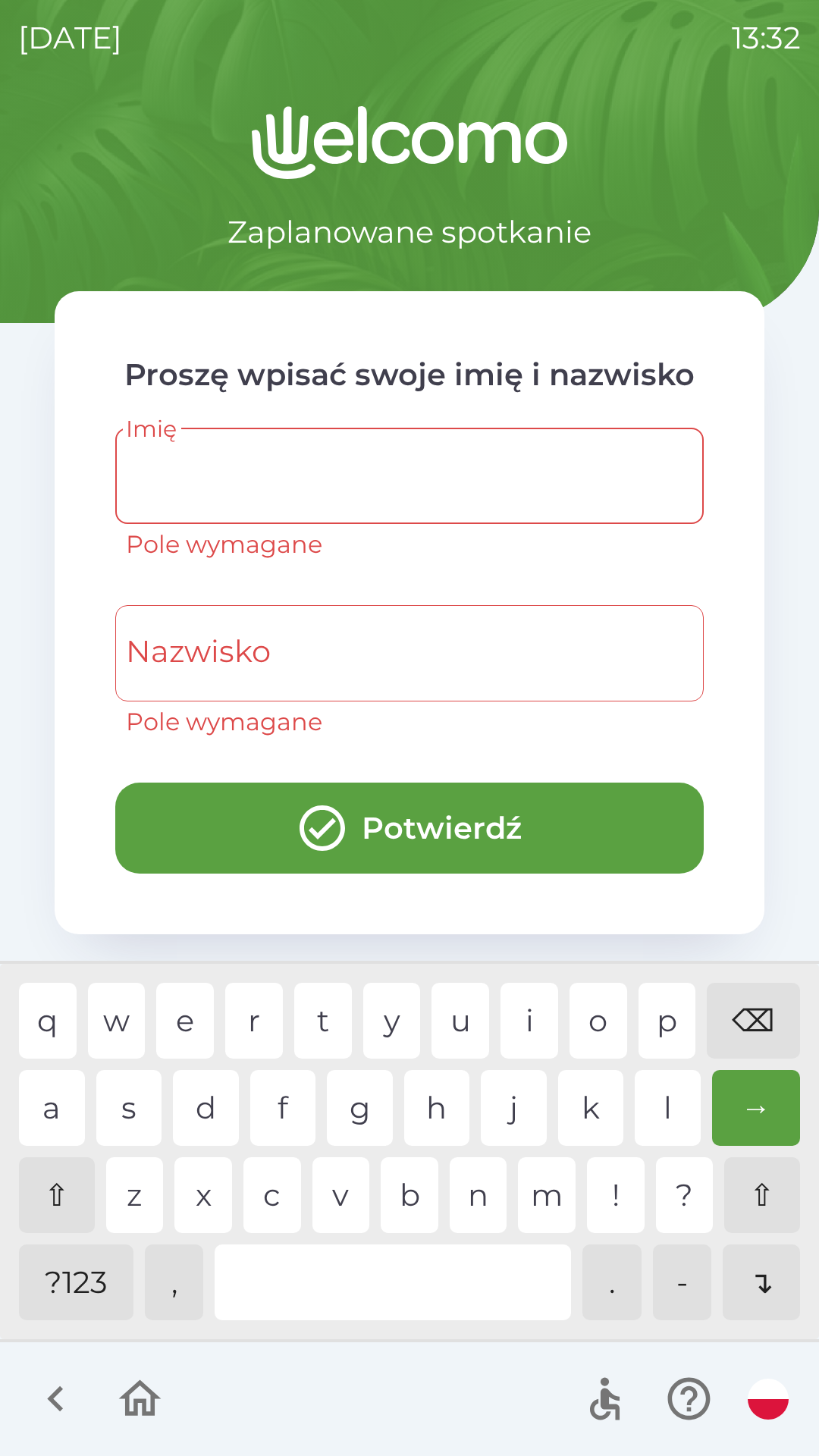
click at [180, 1064] on div "q w e r t y u i o p ⌫ a s d f g h j k l → ⇧ z x c v b n m ! ? ⇧ ?123 , . - ↴" at bounding box center [410, 1151] width 812 height 368
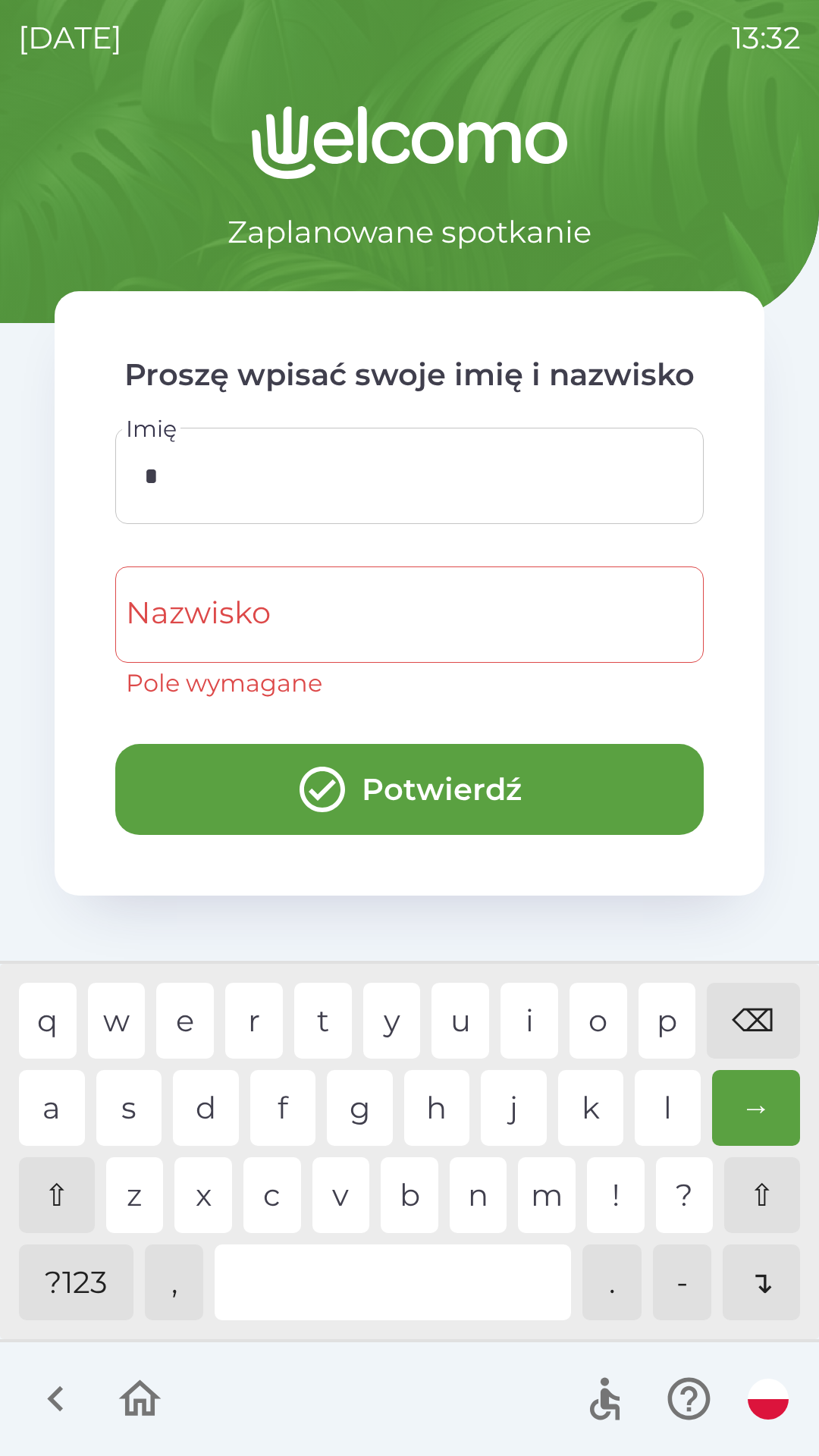
click at [259, 1125] on div "f" at bounding box center [283, 1108] width 66 height 76
type input "**"
click at [348, 1126] on div "g" at bounding box center [359, 1108] width 66 height 76
click at [430, 1065] on div "q w e r t y u i o p ⌫ a s d f g h j k l → ⇧ z x c v b n m ! ? ⇧ ?123 , . - ↴" at bounding box center [410, 1151] width 812 height 368
click at [496, 617] on input "Nazwisko" at bounding box center [409, 615] width 552 height 60
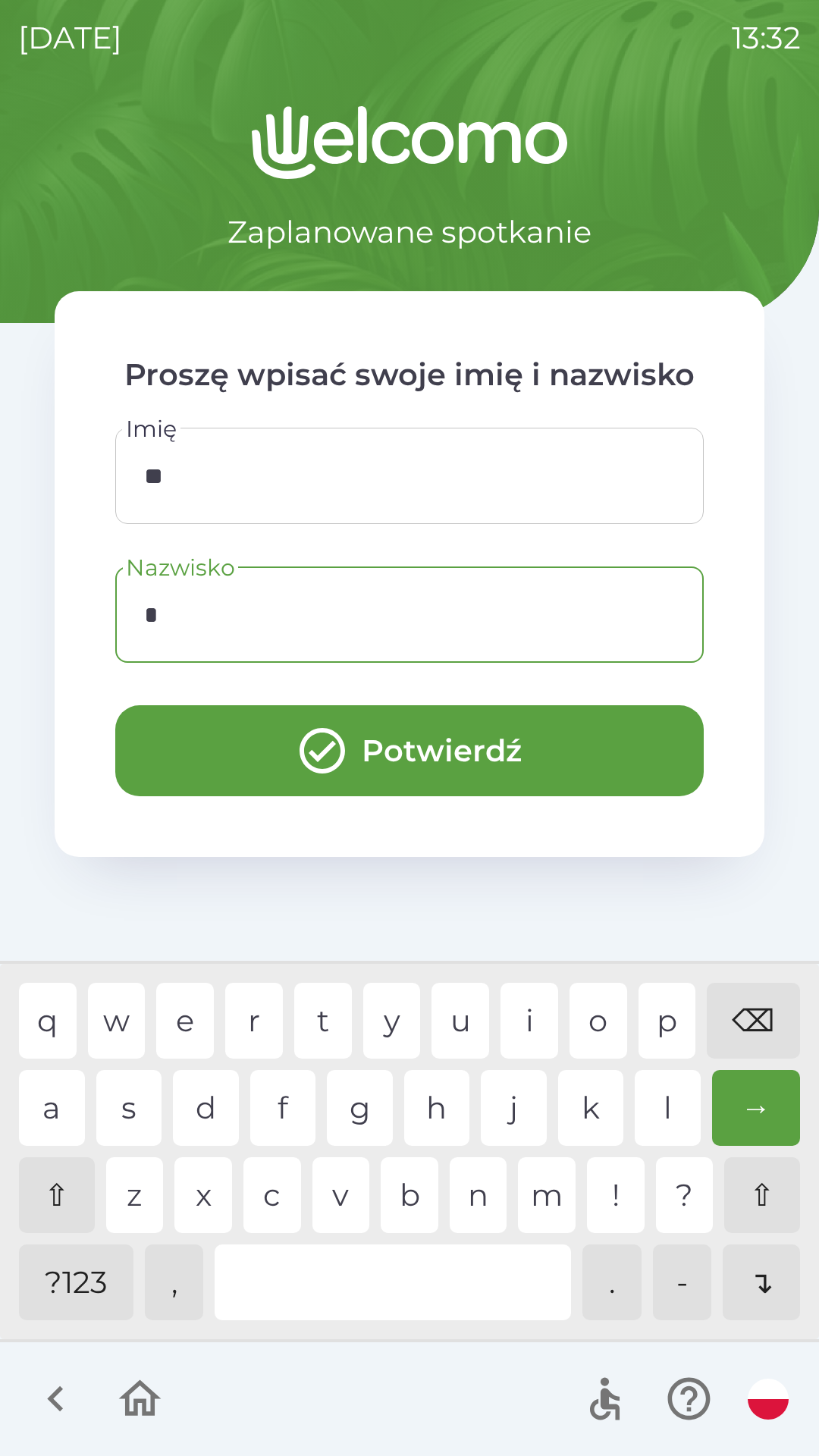
click at [257, 1134] on div "f" at bounding box center [283, 1108] width 66 height 76
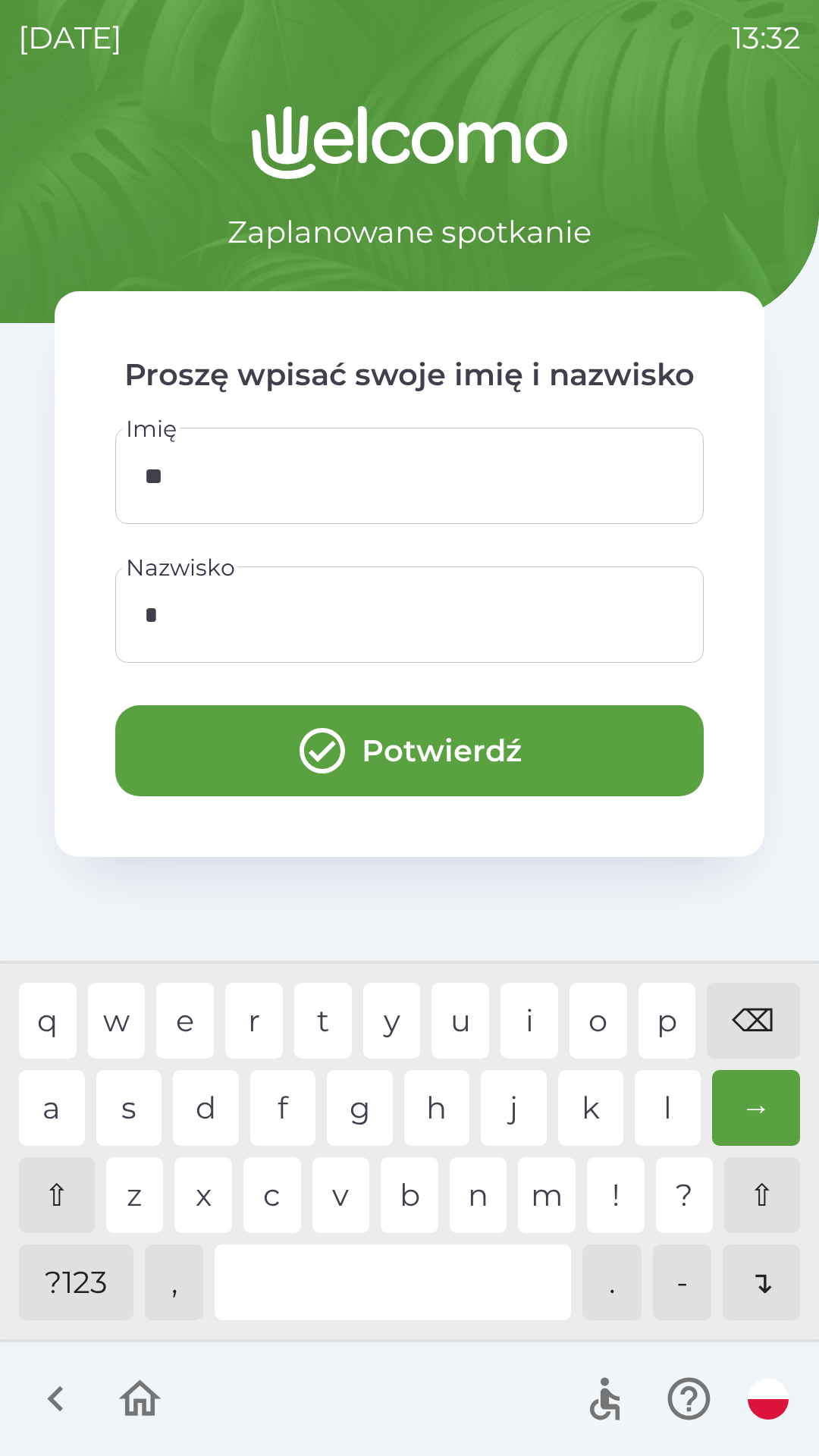
click at [326, 1145] on div "a s d f g h j k l →" at bounding box center [409, 1108] width 781 height 76
type input "**"
click at [395, 1119] on div "a s d f g h j k l →" at bounding box center [409, 1108] width 781 height 76
click at [540, 742] on button "Potwierdź" at bounding box center [409, 751] width 588 height 91
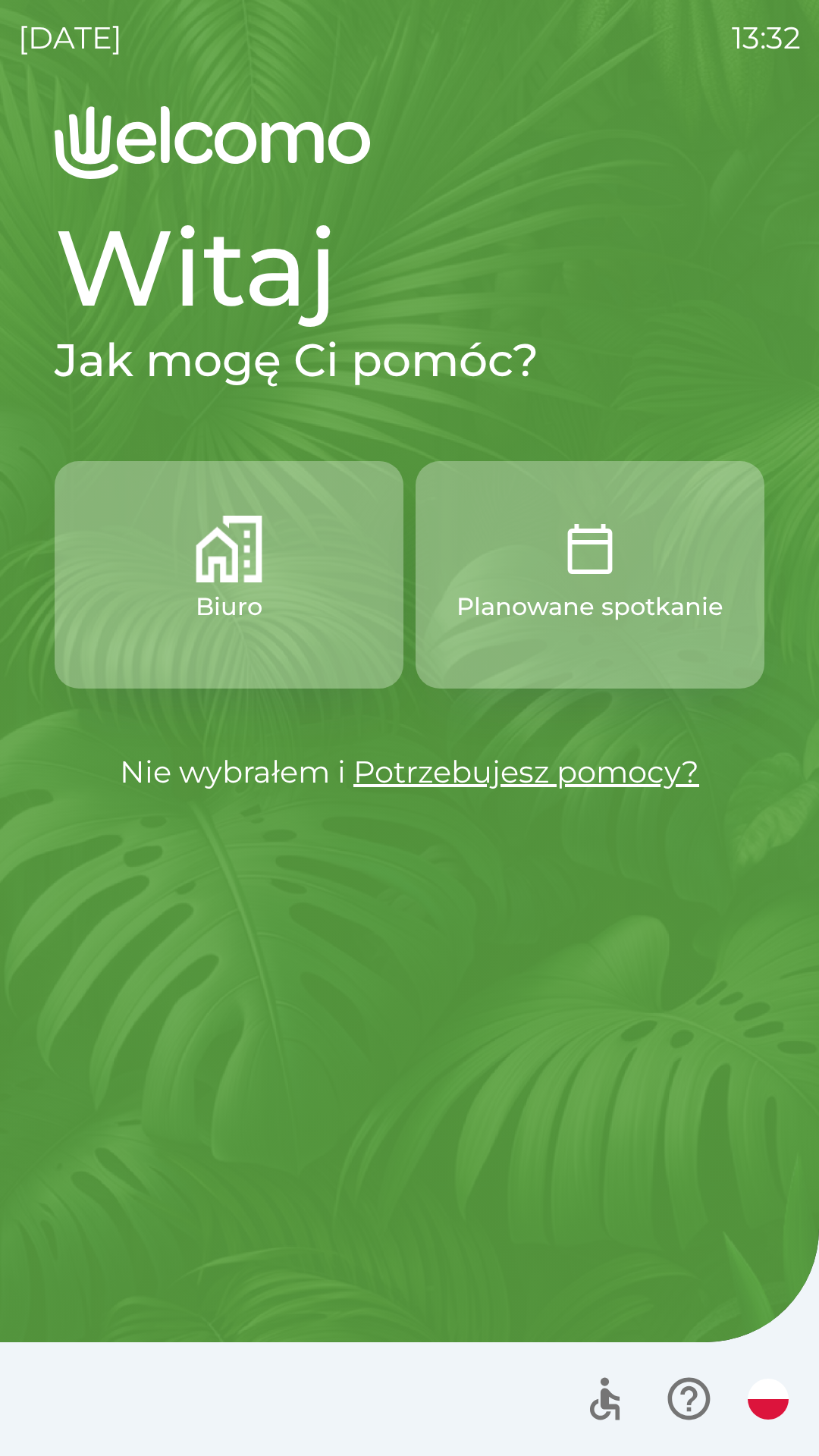
click at [302, 650] on button "Biuro" at bounding box center [228, 574] width 349 height 228
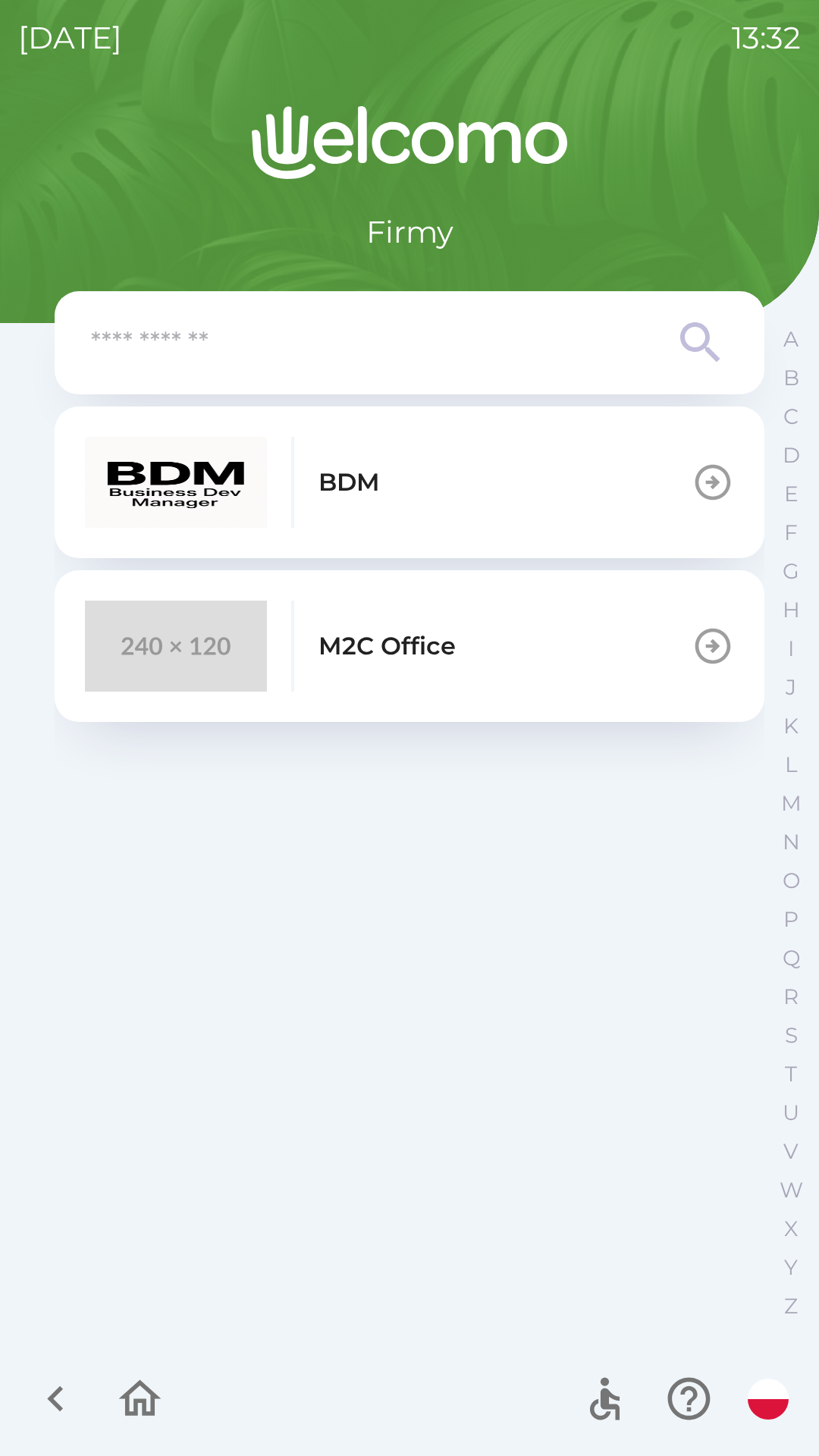
click at [571, 675] on button "M2C Office" at bounding box center [409, 646] width 710 height 152
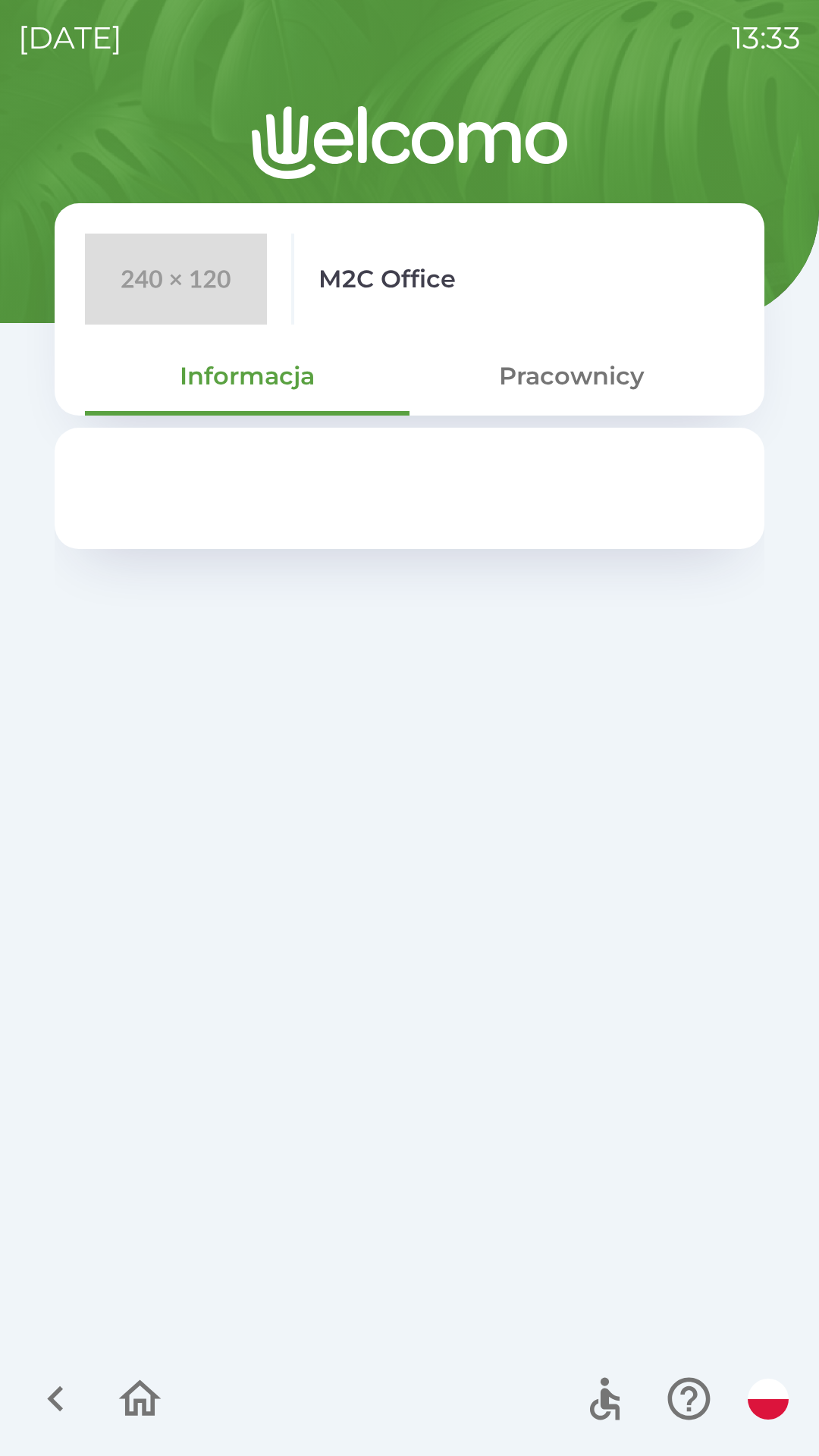
click at [570, 399] on button "Pracownicy" at bounding box center [571, 376] width 325 height 54
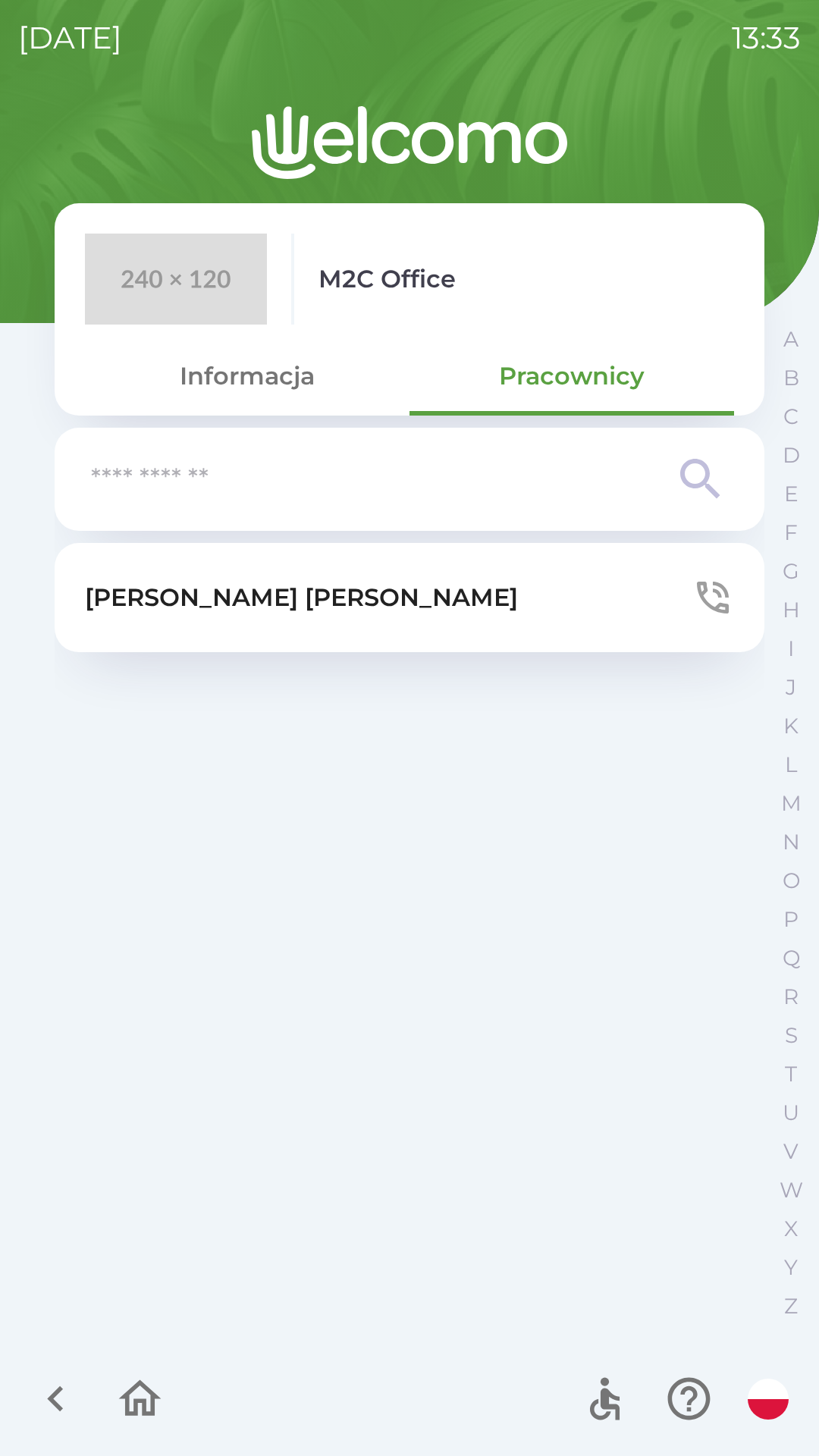
click at [62, 1406] on icon "button" at bounding box center [55, 1398] width 51 height 51
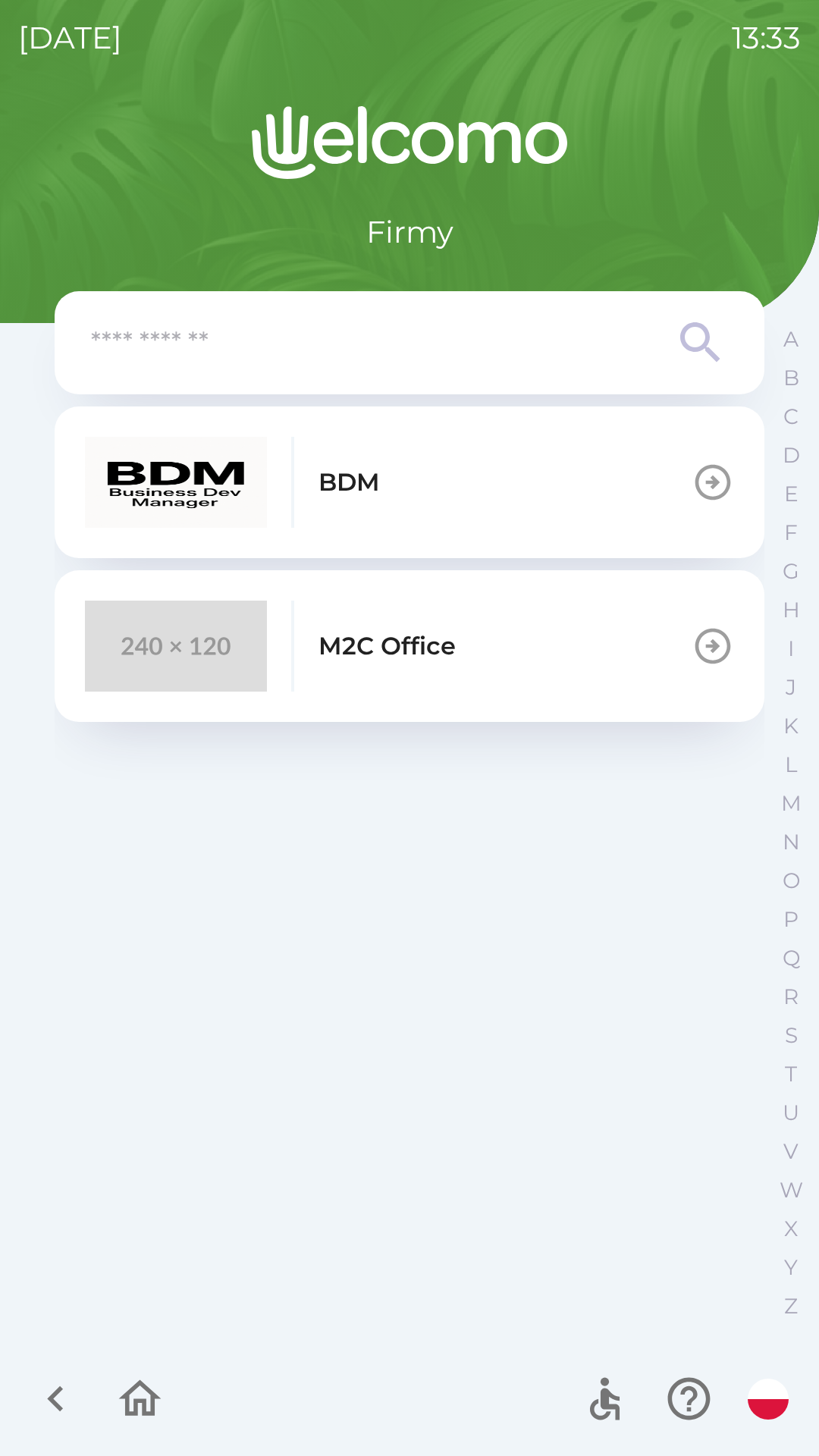
click at [62, 1411] on icon "button" at bounding box center [55, 1398] width 51 height 51
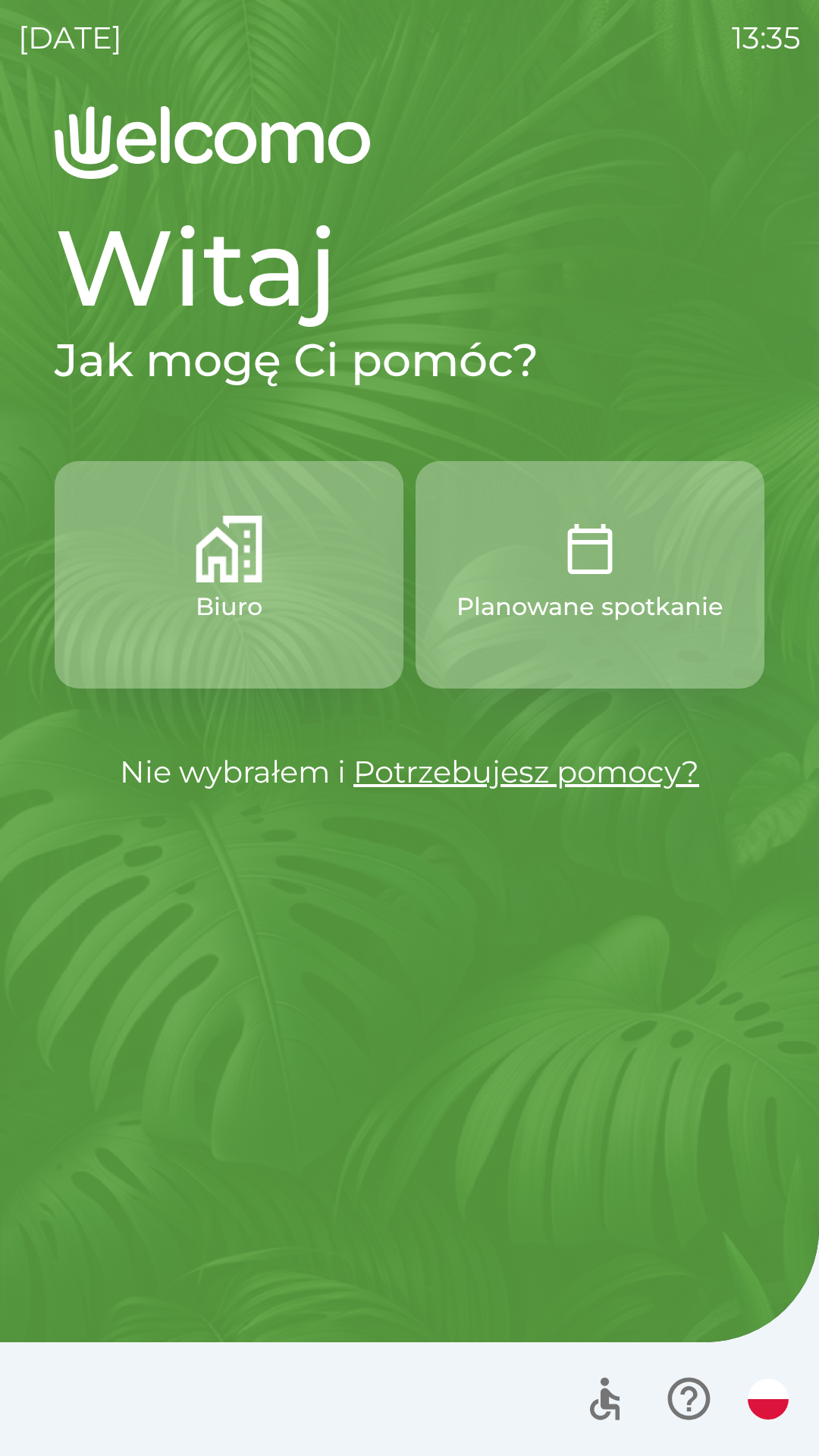
click at [628, 575] on button "Planowane spotkanie" at bounding box center [590, 574] width 349 height 228
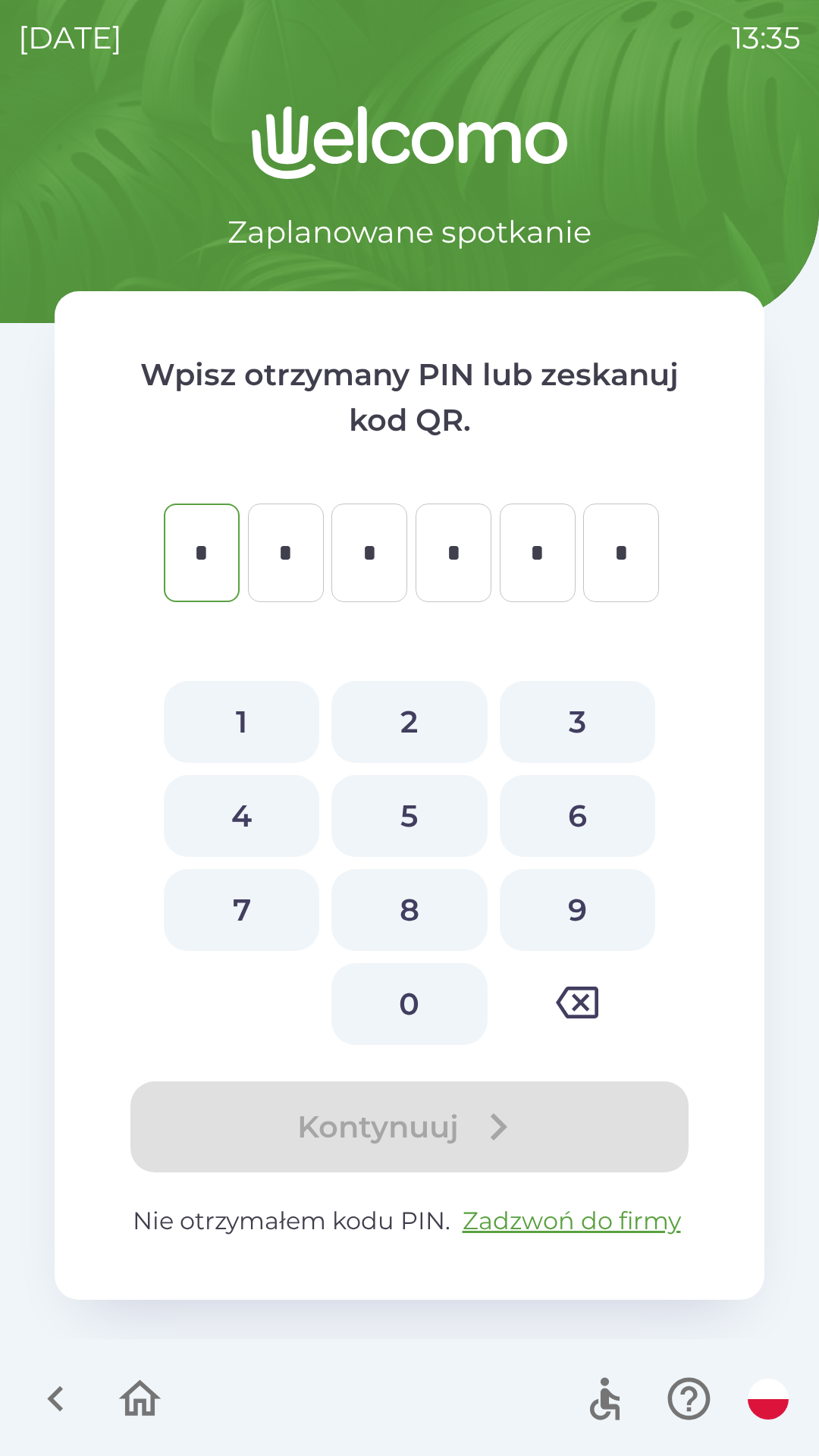
click at [42, 1404] on icon "button" at bounding box center [55, 1398] width 51 height 51
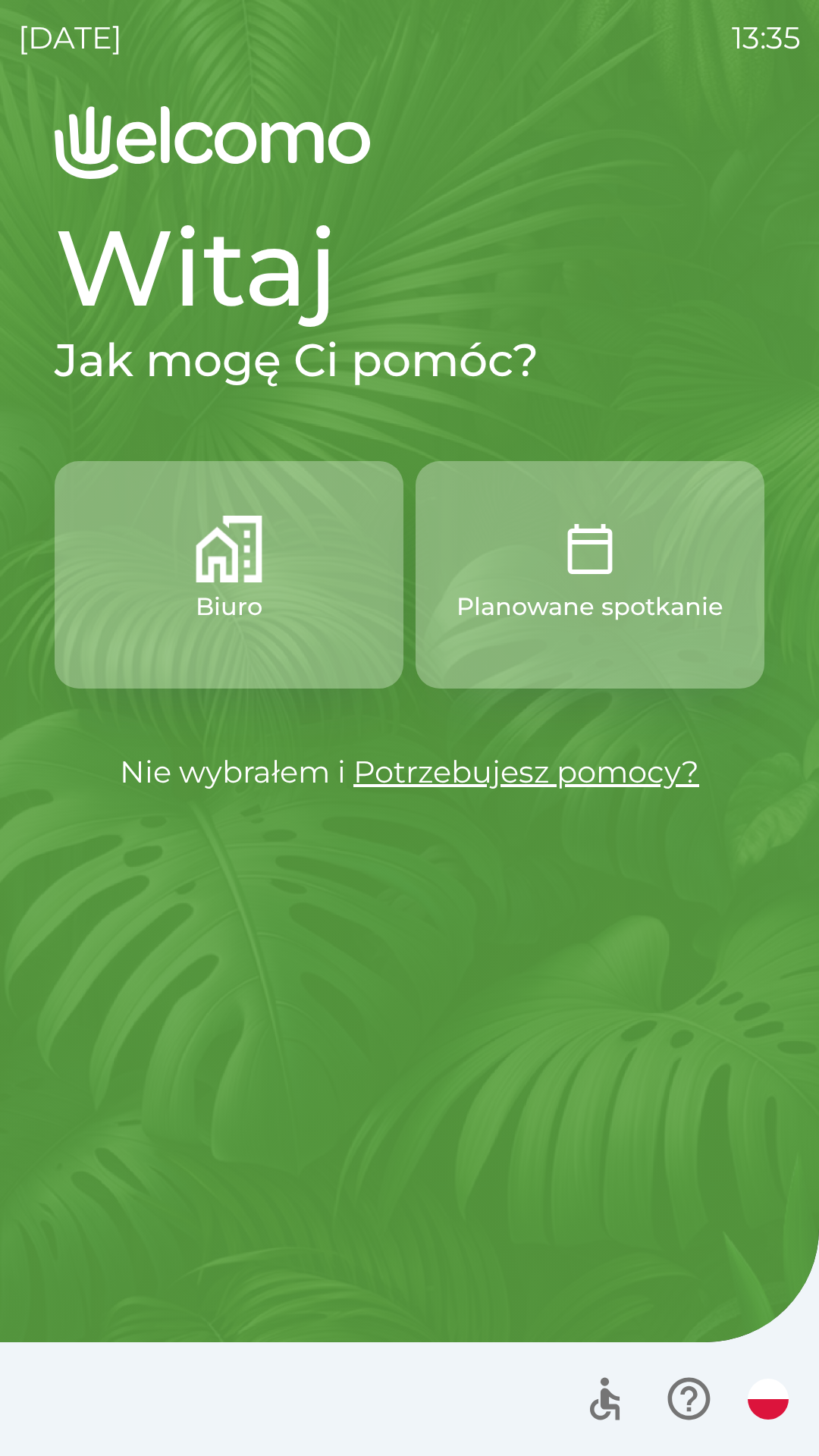
click at [342, 636] on button "Biuro" at bounding box center [228, 574] width 349 height 228
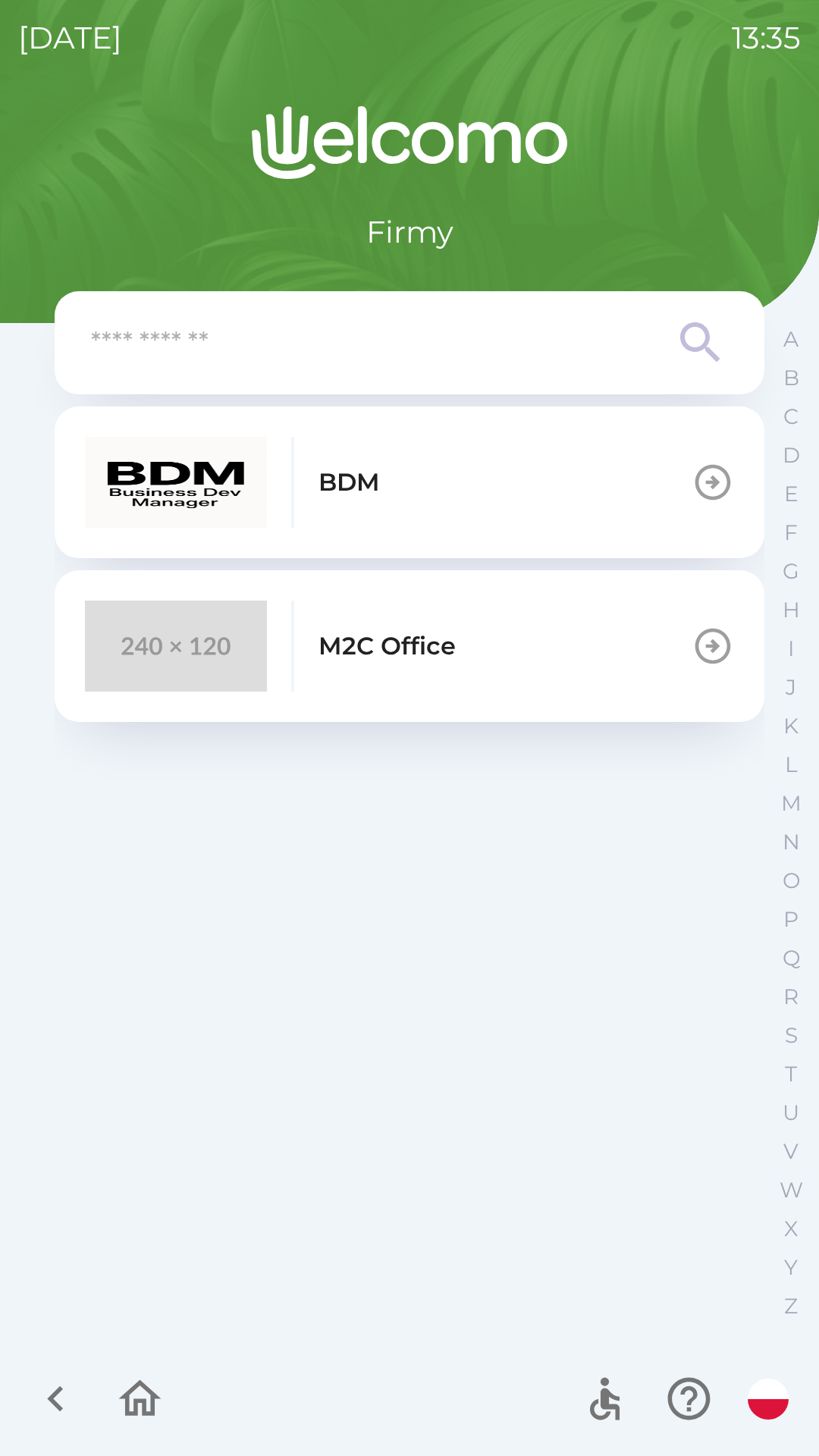
click at [536, 644] on button "M2C Office" at bounding box center [409, 646] width 710 height 152
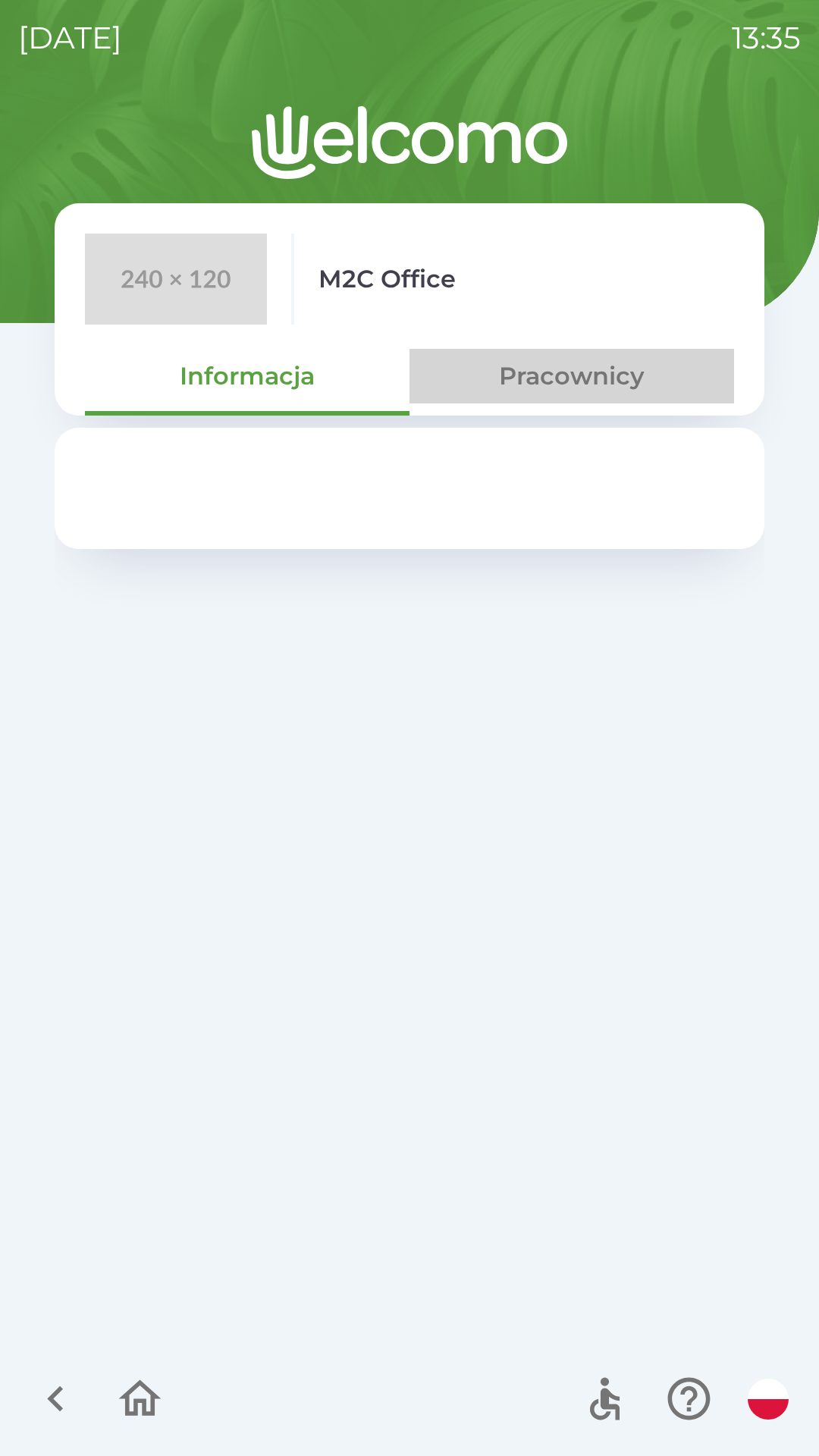
click at [595, 389] on button "Pracownicy" at bounding box center [571, 376] width 325 height 54
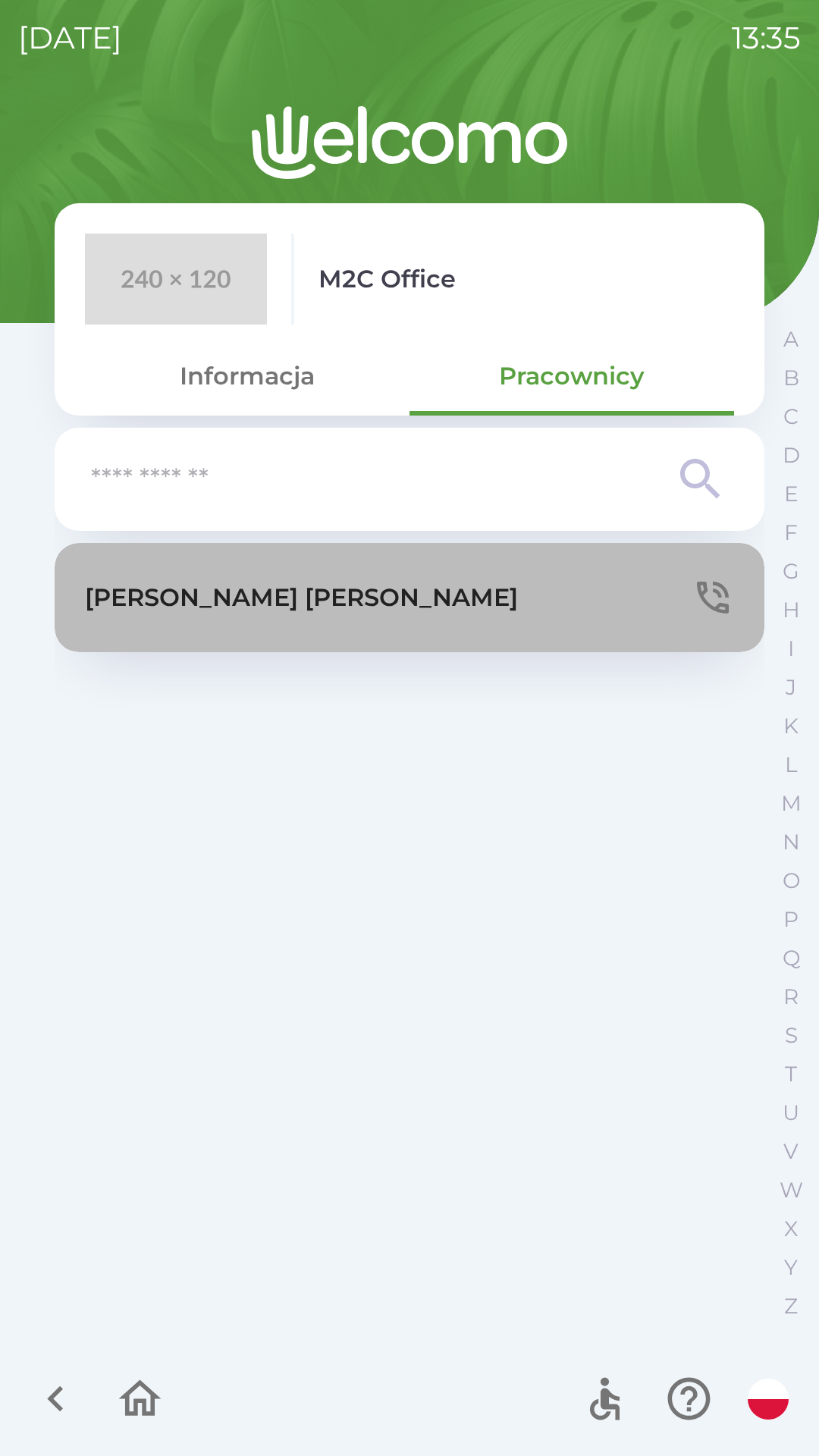
click at [542, 604] on button "[PERSON_NAME]" at bounding box center [409, 597] width 710 height 109
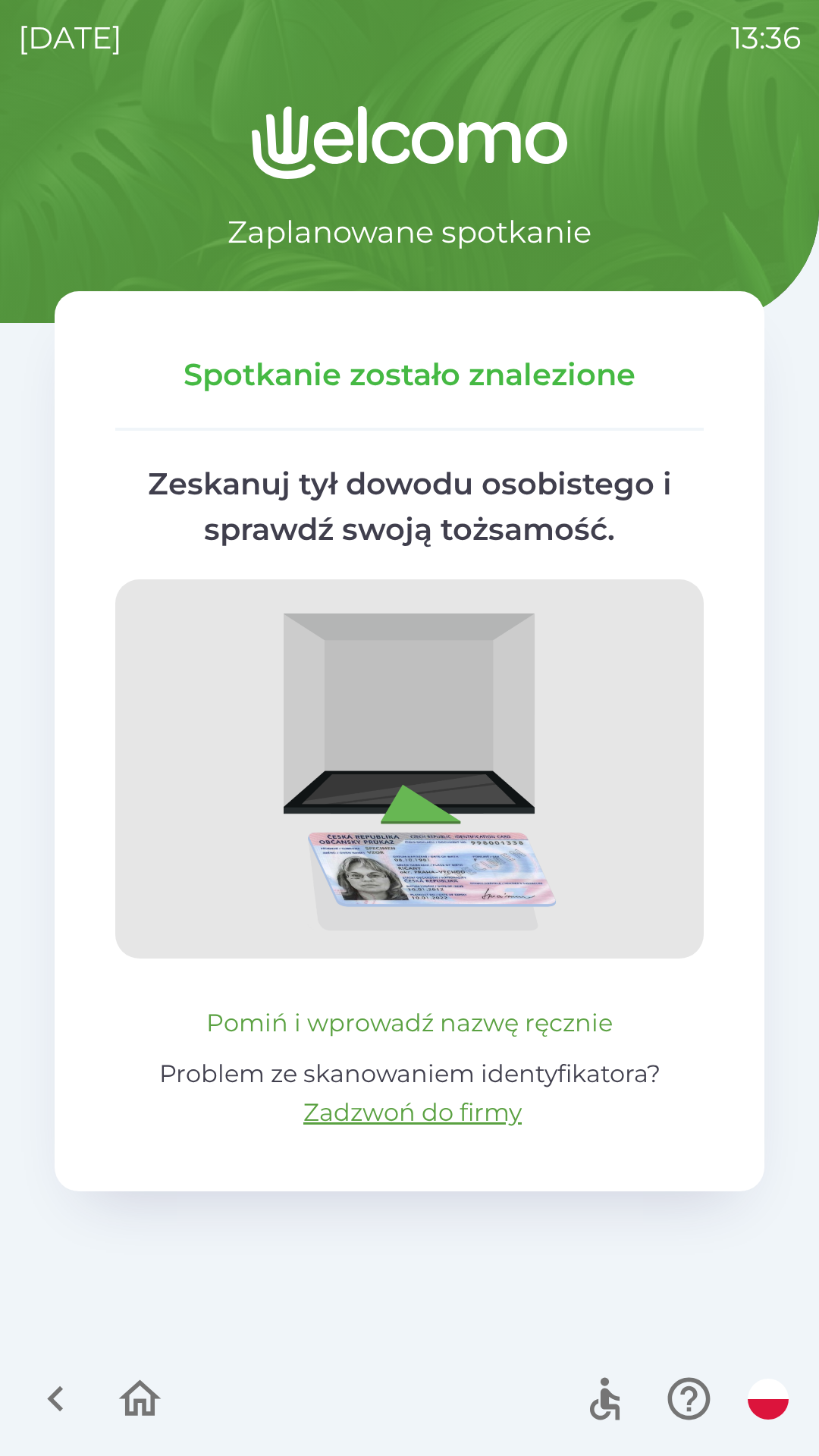
click at [568, 1037] on button "Pomiń i wprowadź nazwę ręcznie" at bounding box center [409, 1023] width 419 height 36
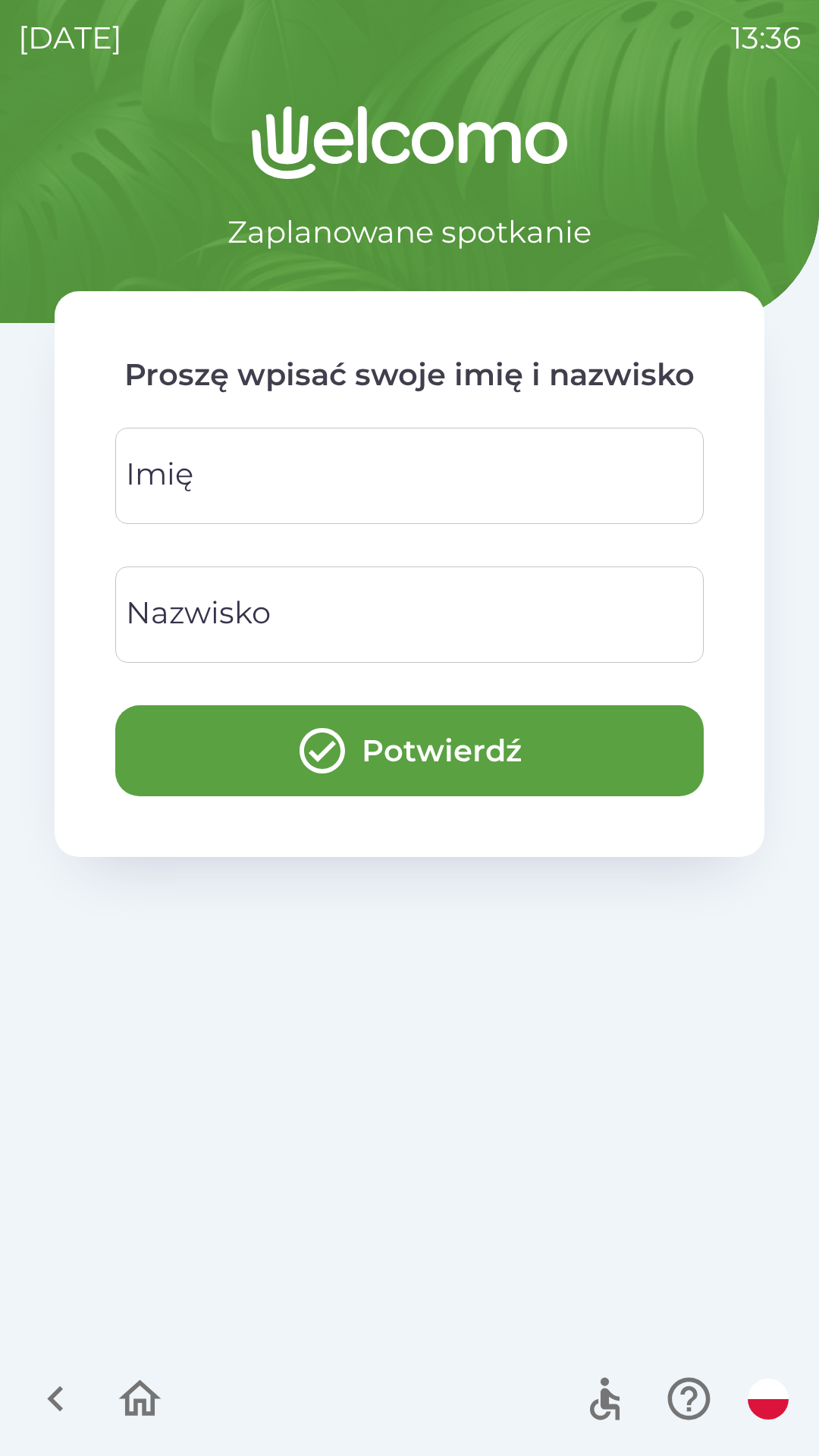
click at [597, 489] on input "Imię" at bounding box center [409, 476] width 552 height 60
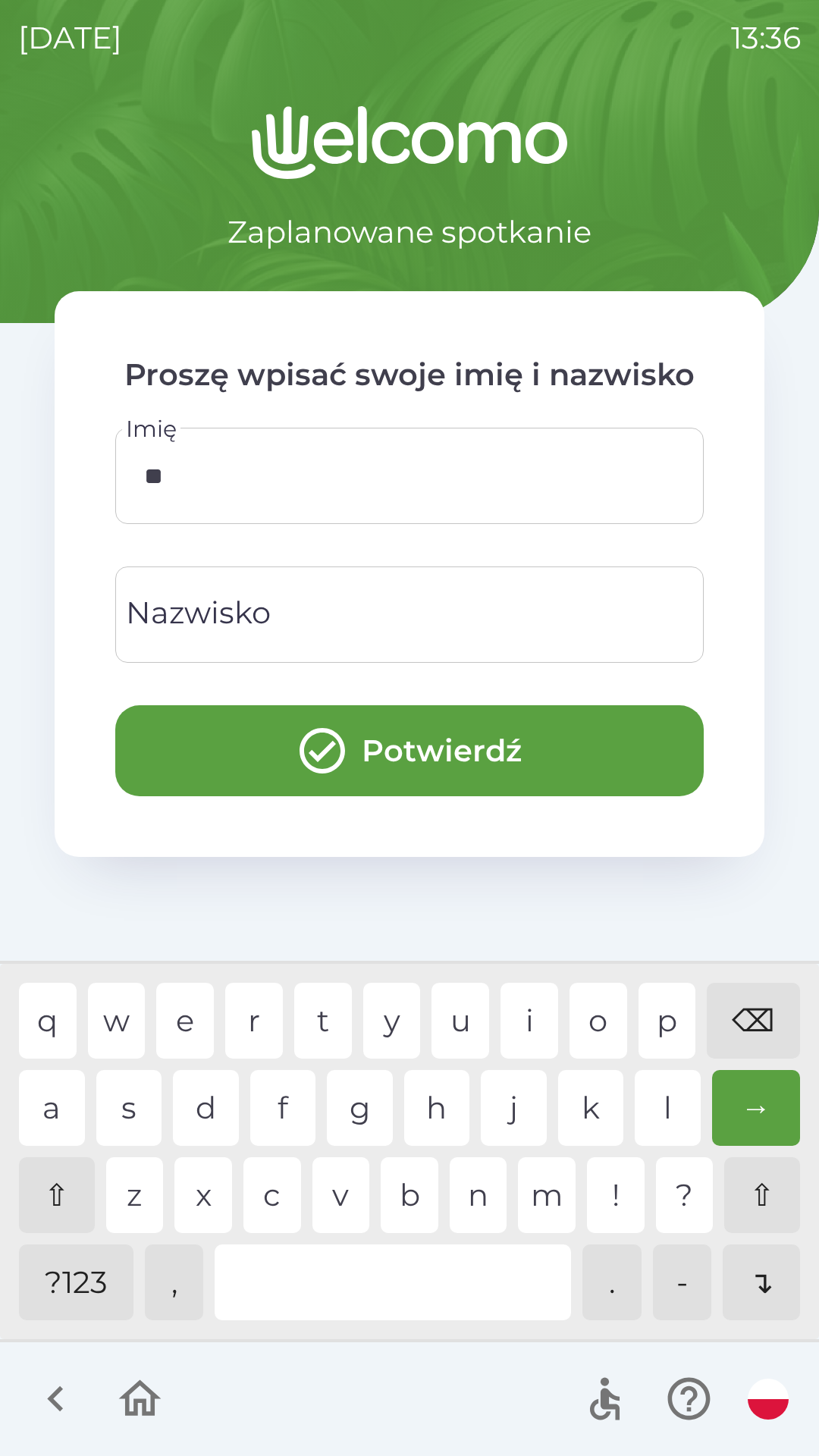
type input "***"
click at [493, 1118] on div "j" at bounding box center [513, 1108] width 66 height 76
click at [557, 623] on input "Nazwisko" at bounding box center [409, 615] width 552 height 60
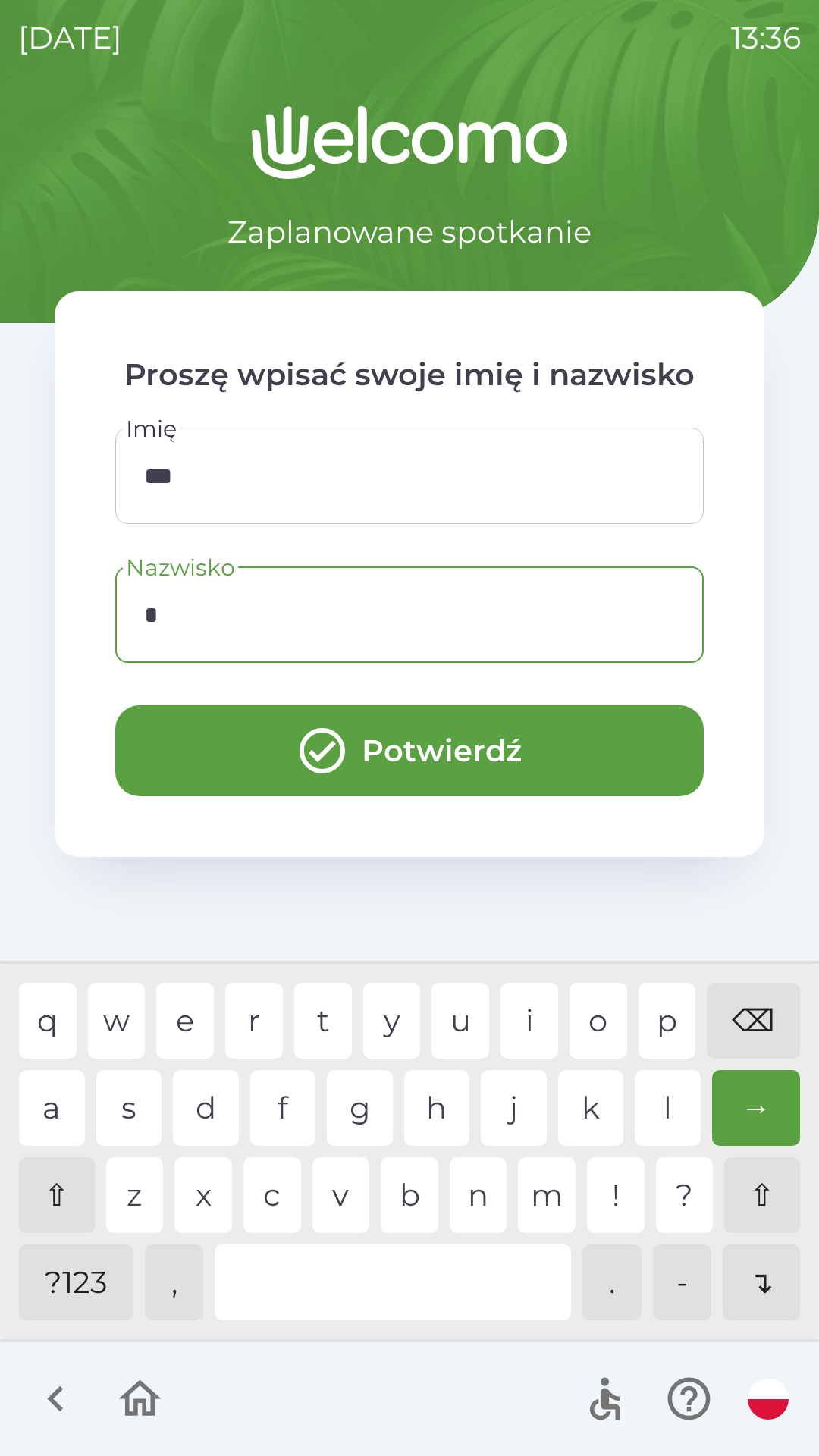
click at [339, 1158] on div "v" at bounding box center [341, 1195] width 58 height 76
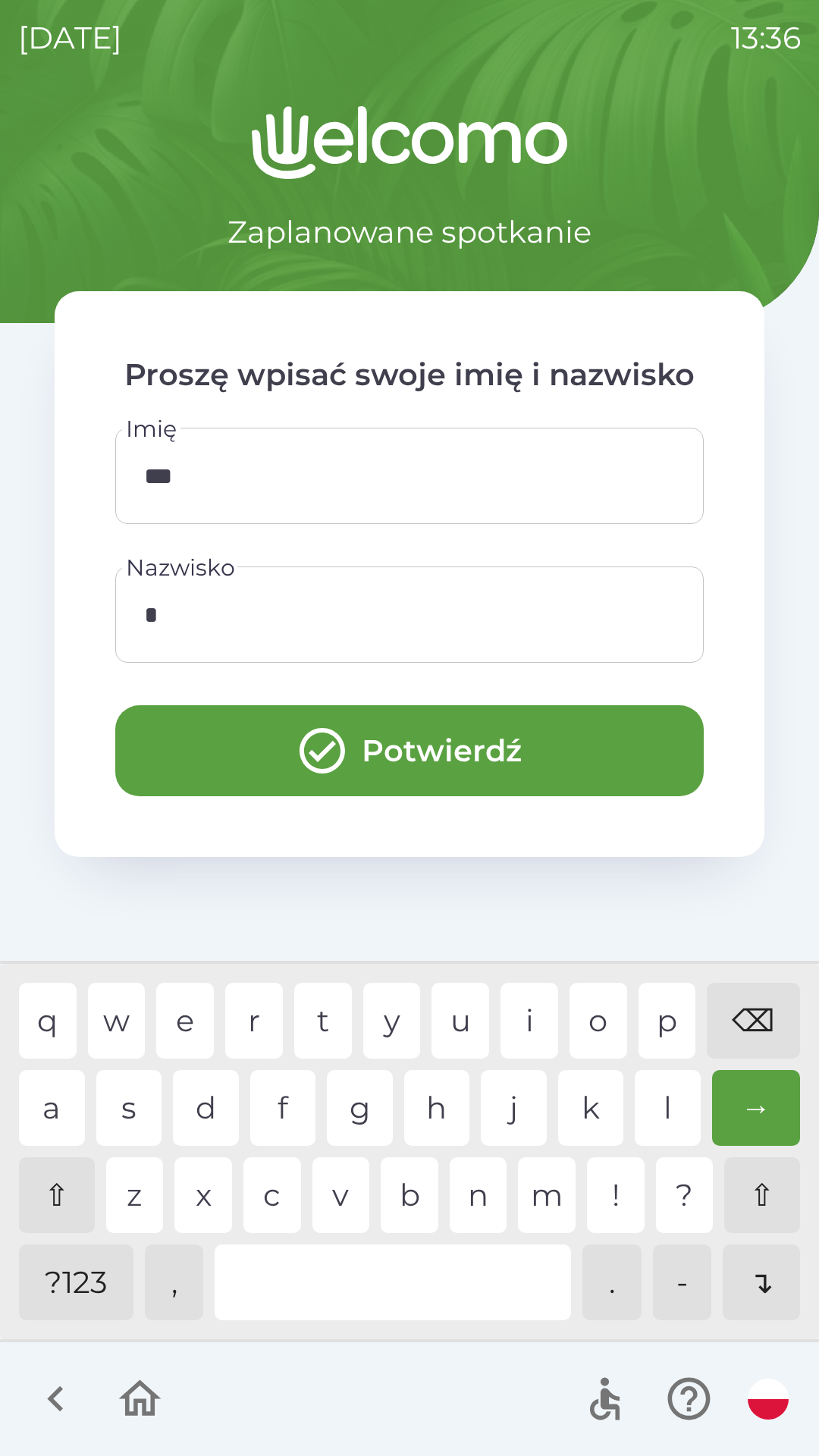
click at [398, 1127] on div "a s d f g h j k l →" at bounding box center [409, 1108] width 781 height 76
type input "**"
click at [527, 770] on button "Potwierdź" at bounding box center [409, 751] width 588 height 91
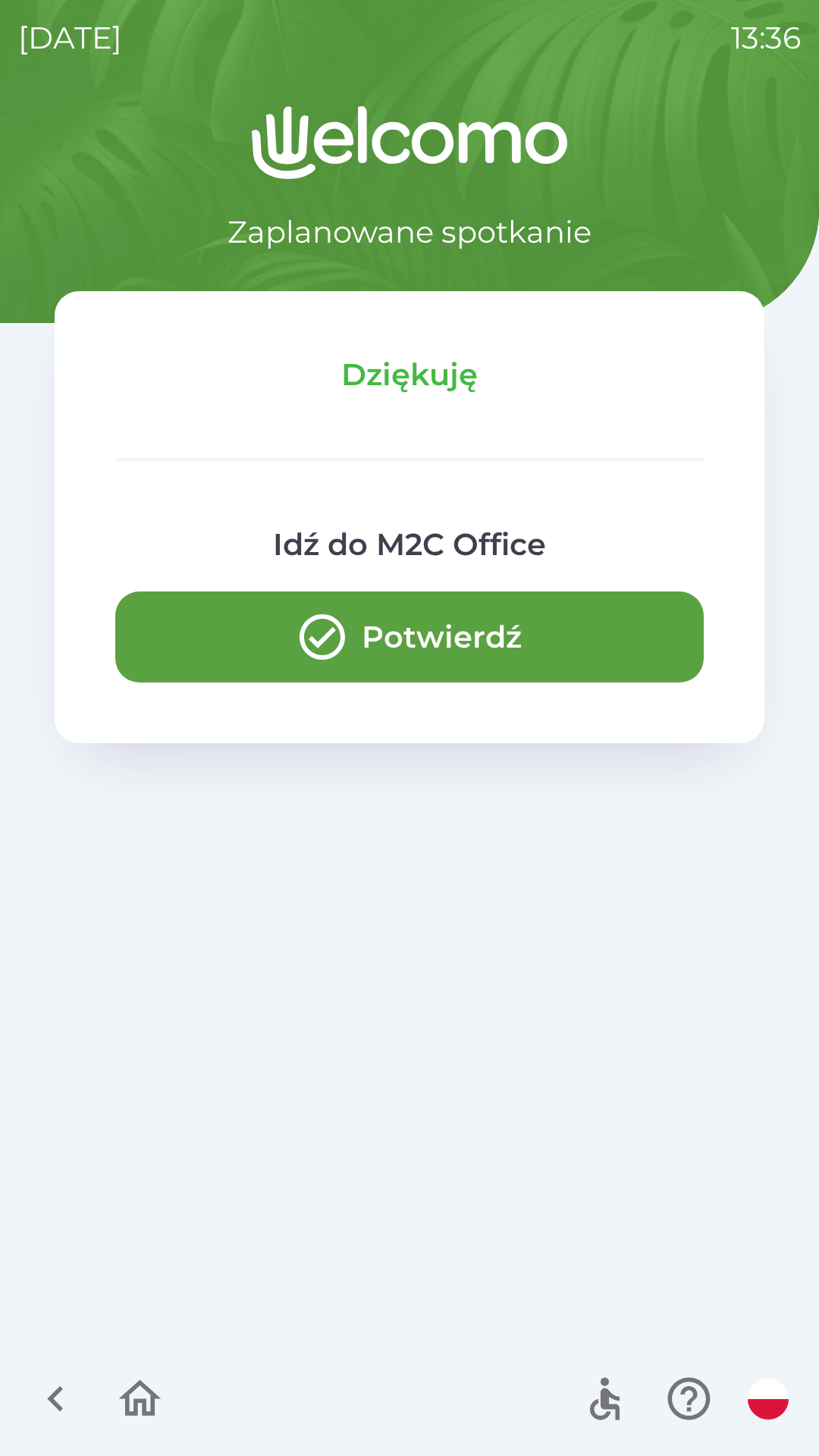
click at [548, 654] on button "Potwierdź" at bounding box center [409, 637] width 588 height 91
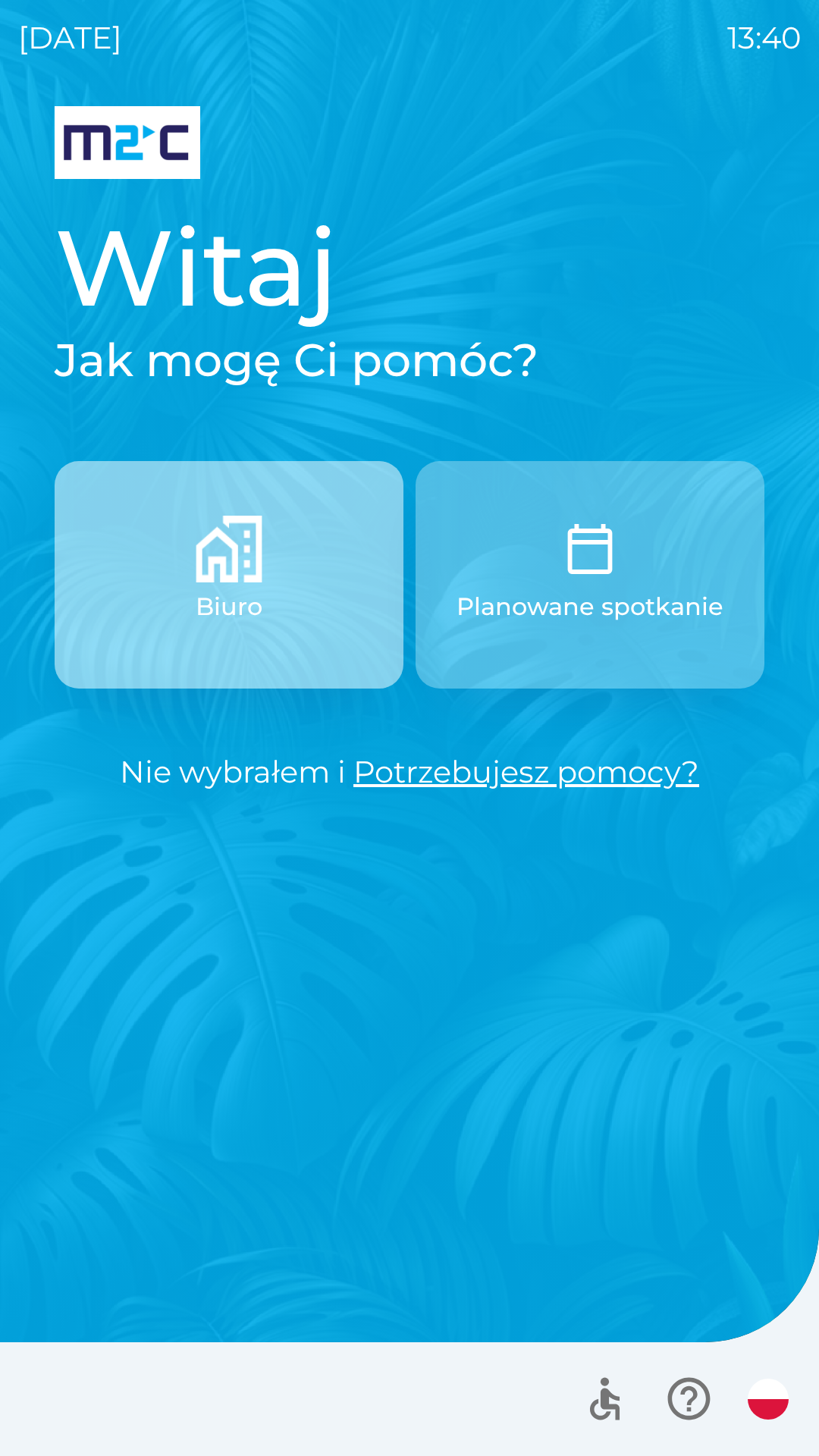
click at [326, 633] on button "Biuro" at bounding box center [228, 574] width 349 height 228
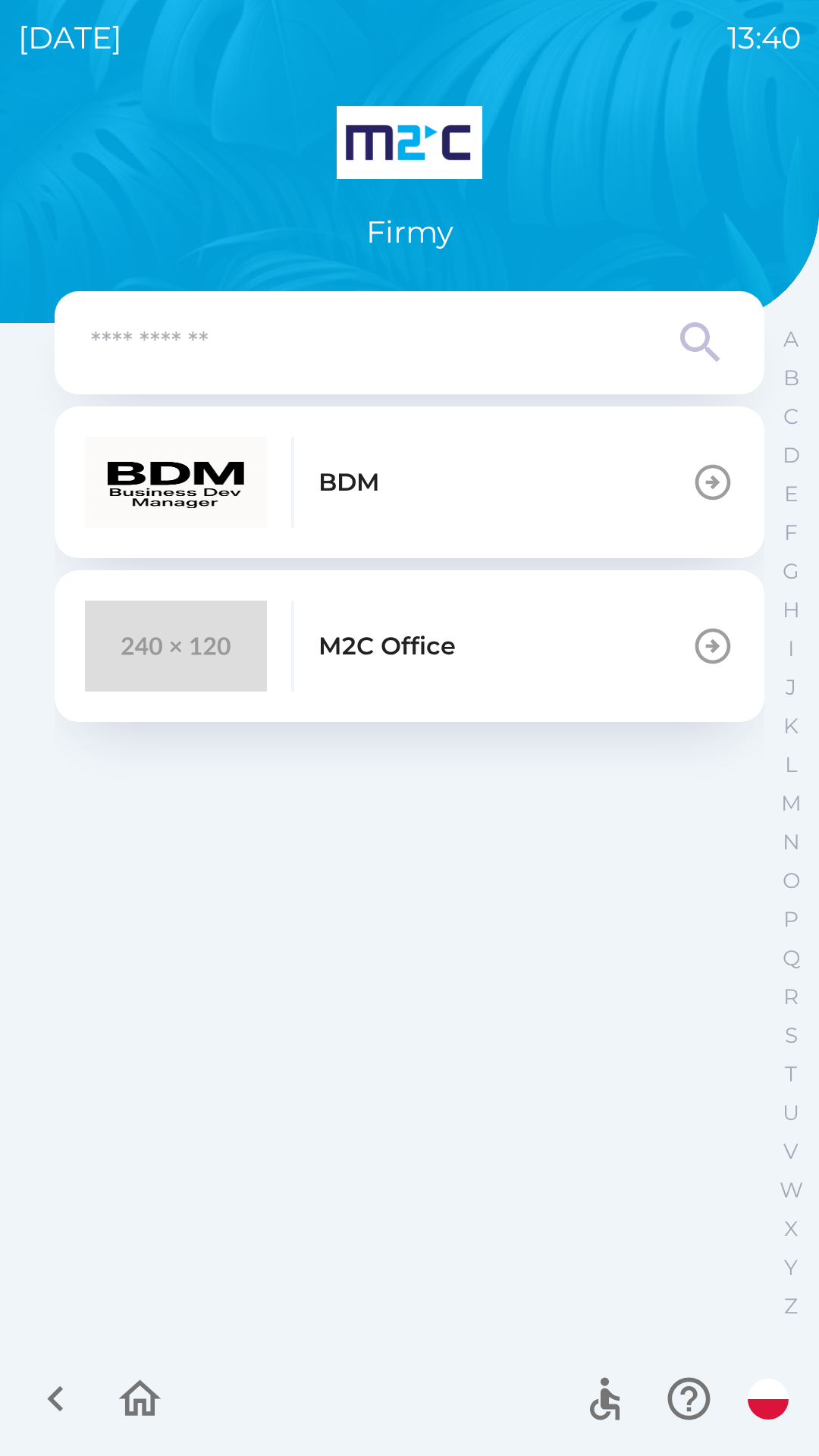
click at [527, 678] on button "M2C Office" at bounding box center [409, 646] width 710 height 152
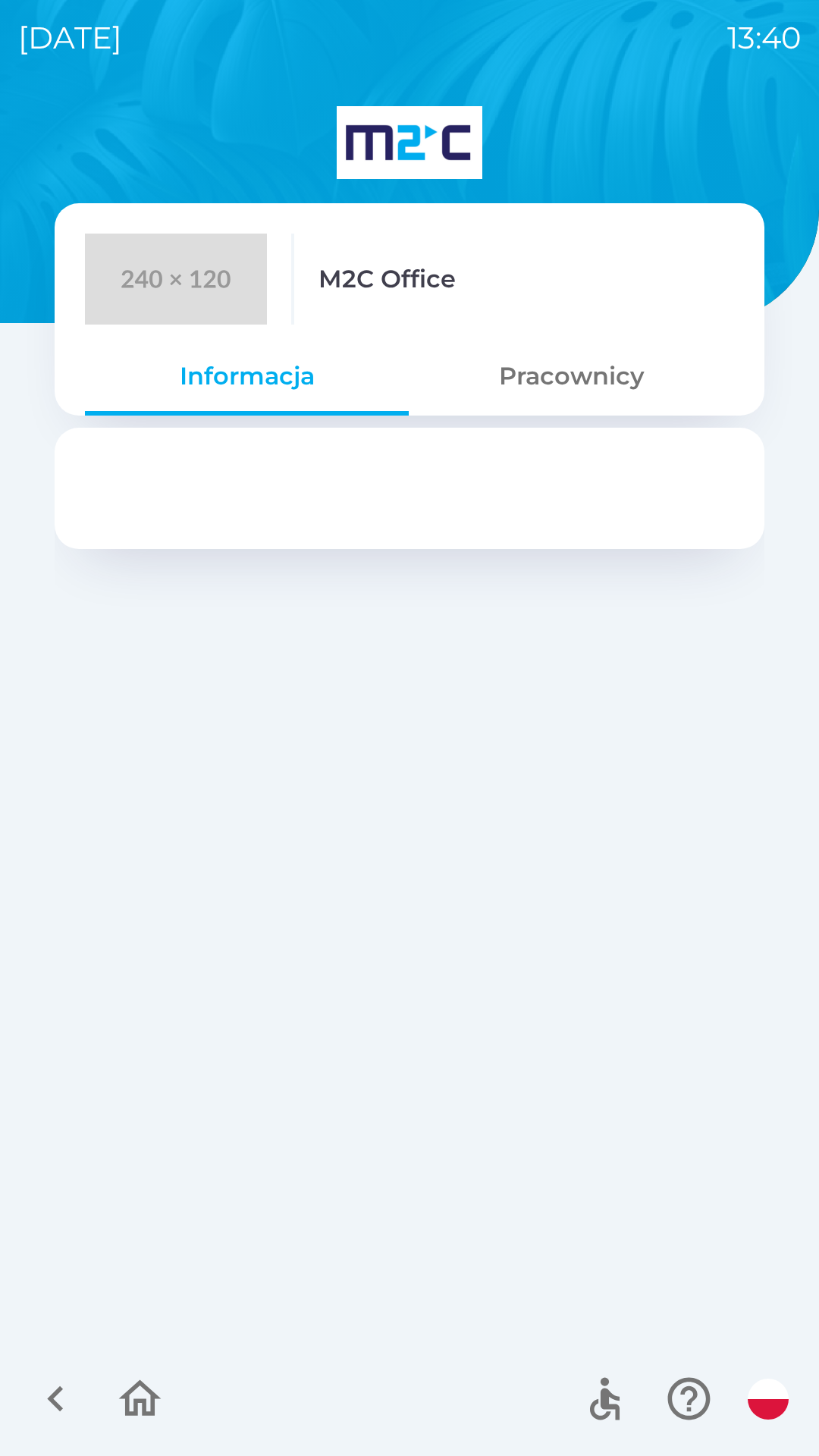
click at [599, 388] on button "Pracownicy" at bounding box center [571, 376] width 325 height 54
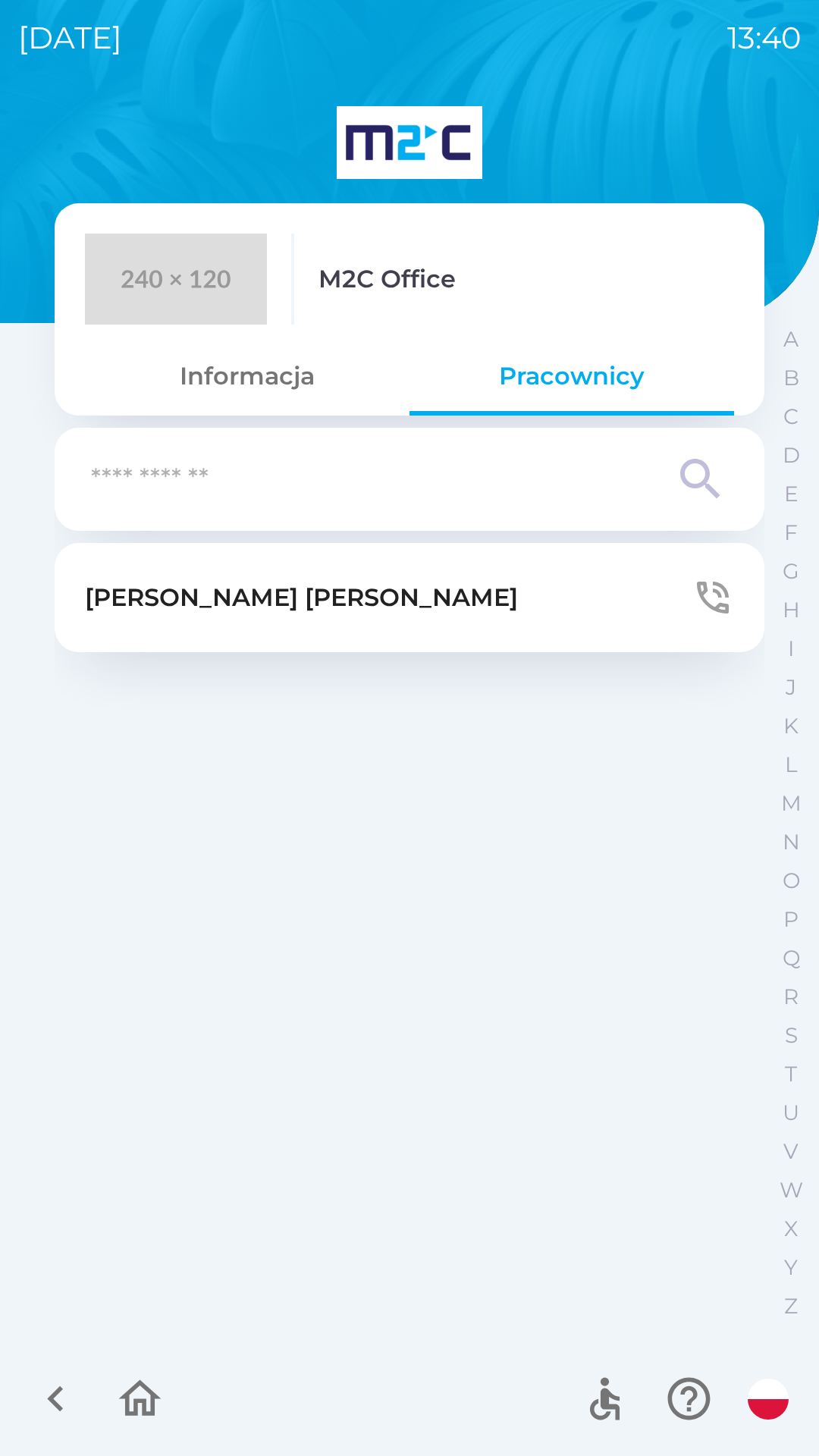
click at [480, 600] on button "[PERSON_NAME]" at bounding box center [409, 597] width 710 height 109
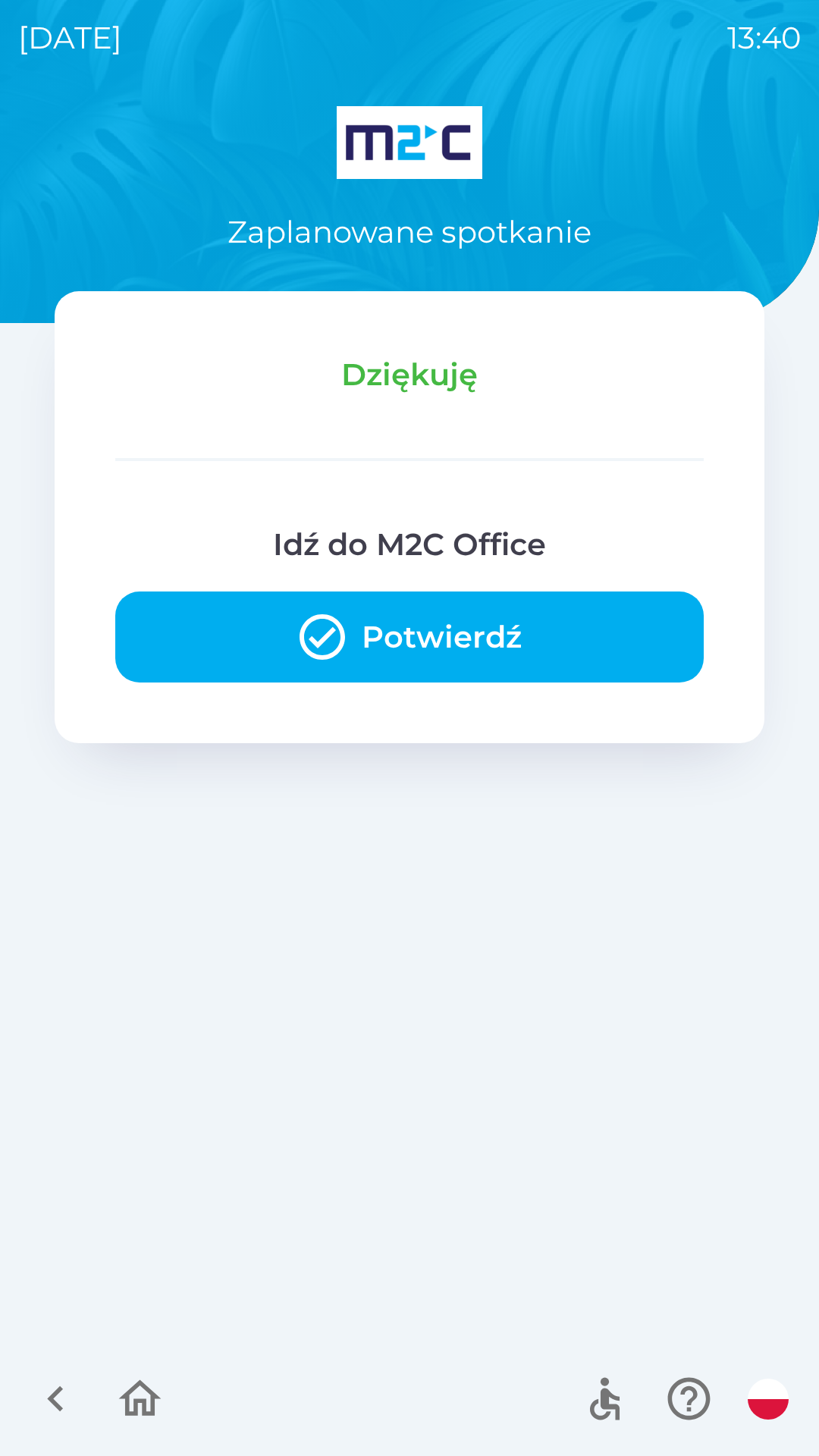
click at [571, 654] on button "Potwierdź" at bounding box center [409, 637] width 588 height 91
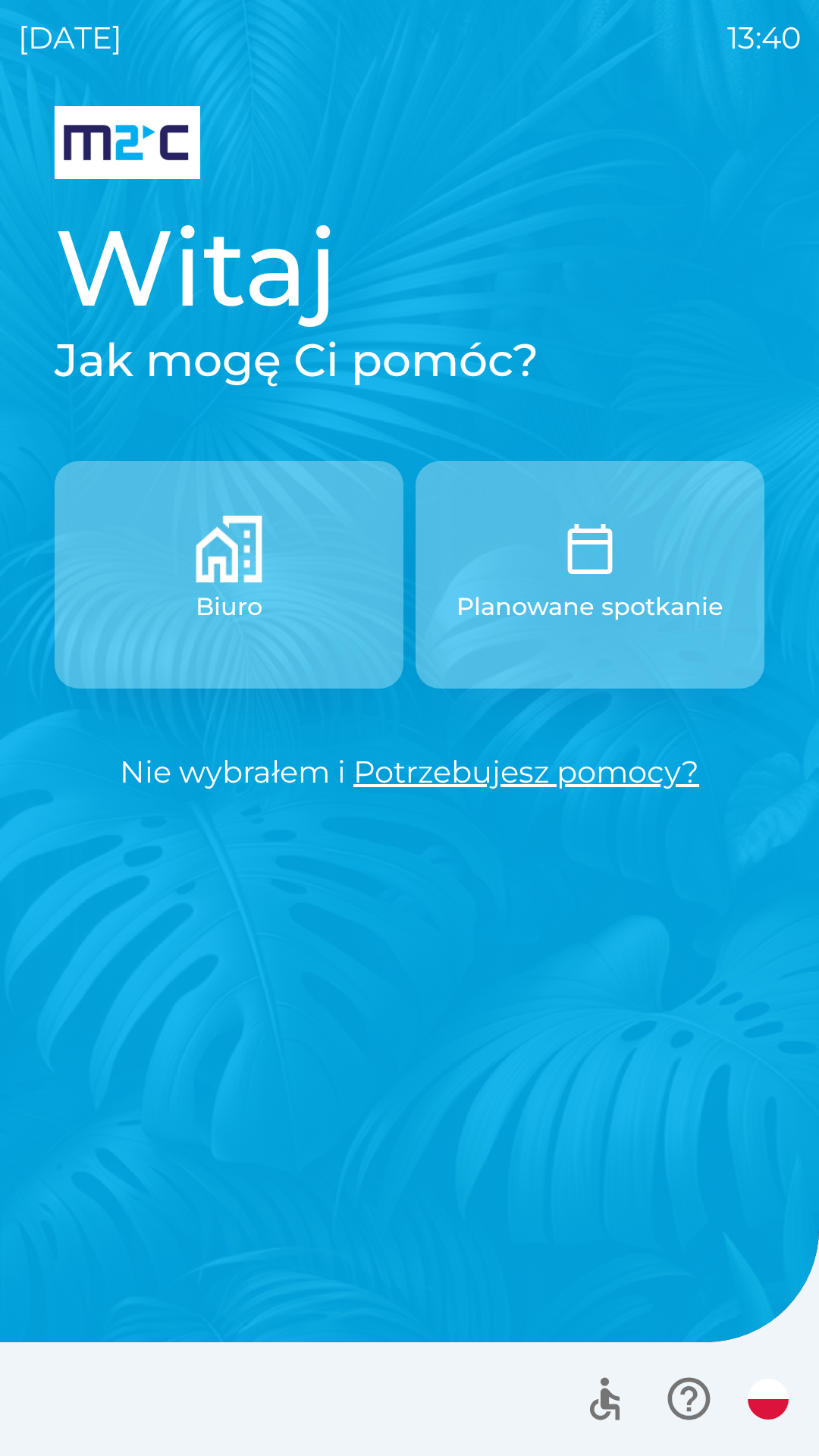
click at [648, 675] on button "Planowane spotkanie" at bounding box center [590, 574] width 349 height 228
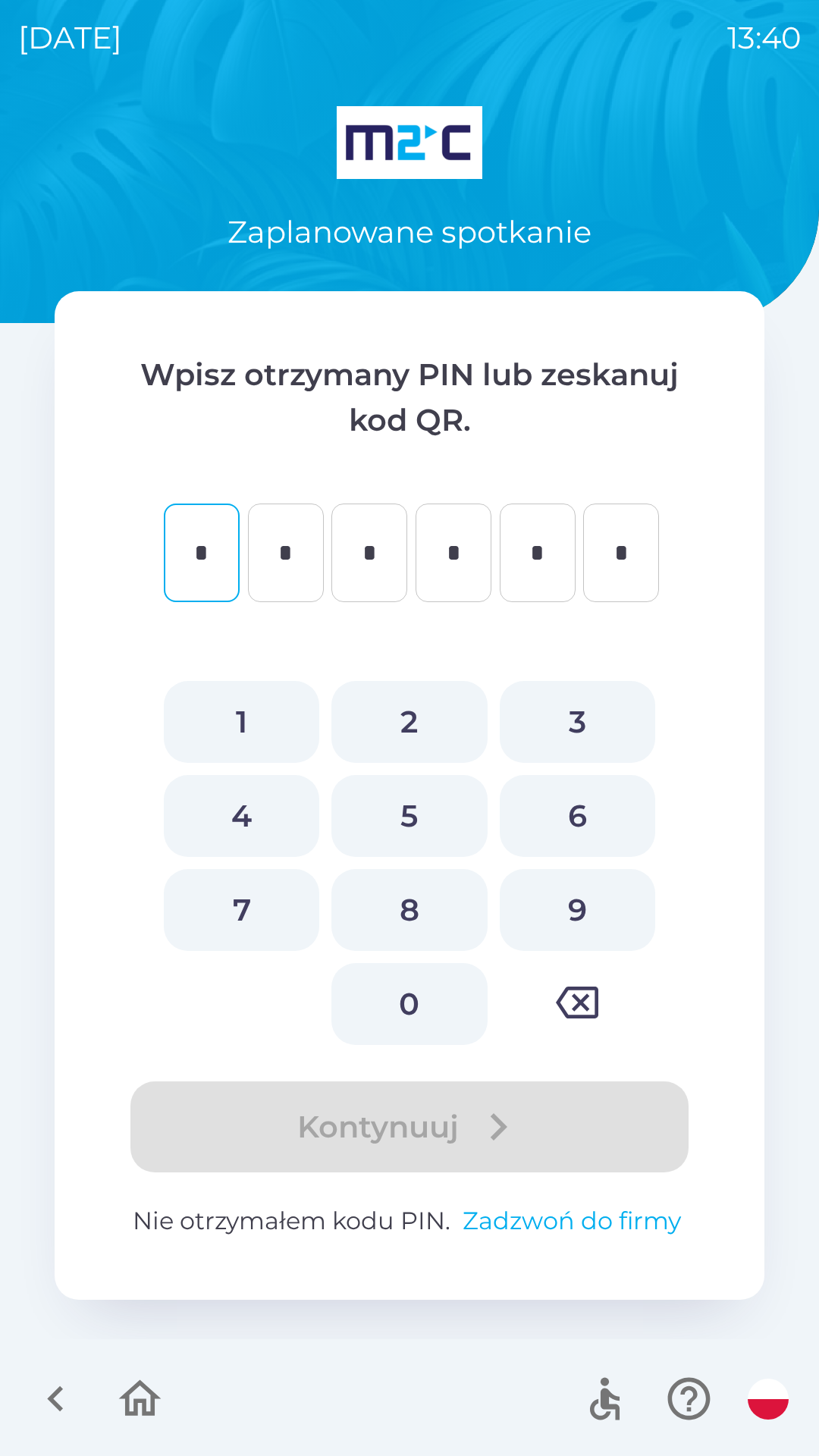
click at [555, 1228] on button "Zadzwoń do firmy" at bounding box center [572, 1221] width 231 height 36
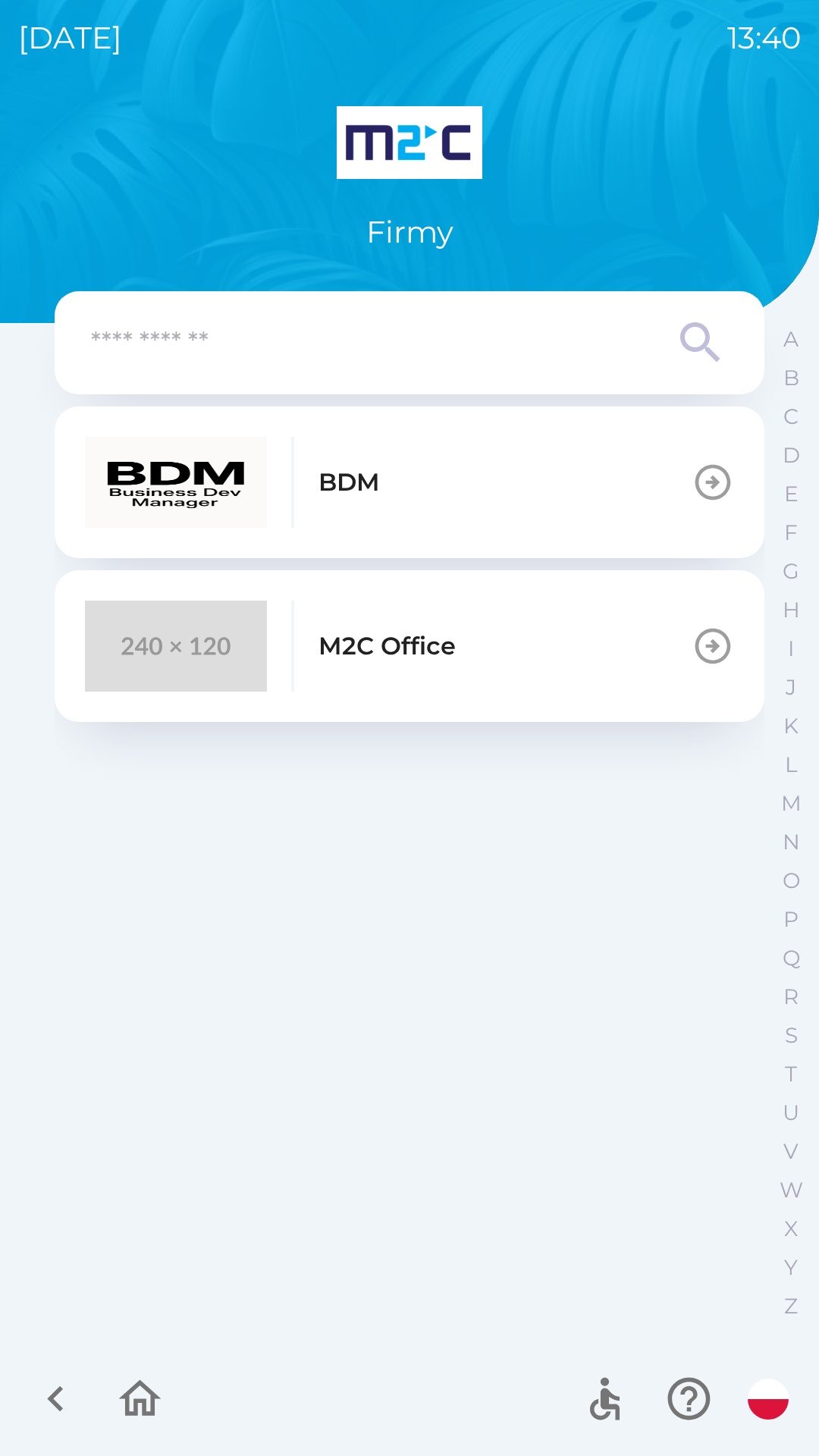
click at [586, 668] on button "M2C Office" at bounding box center [409, 646] width 710 height 152
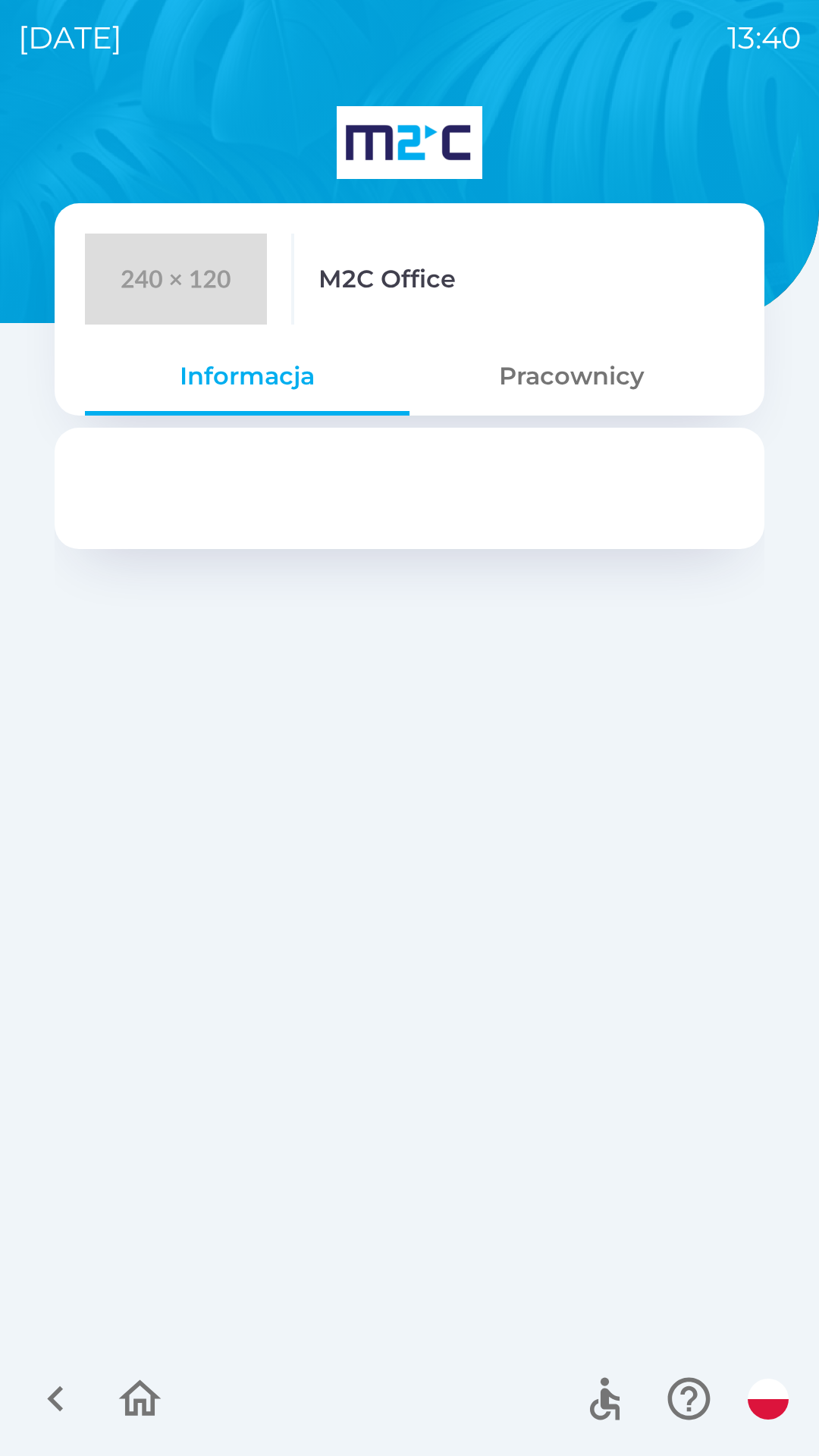
click at [587, 387] on button "Pracownicy" at bounding box center [571, 376] width 325 height 54
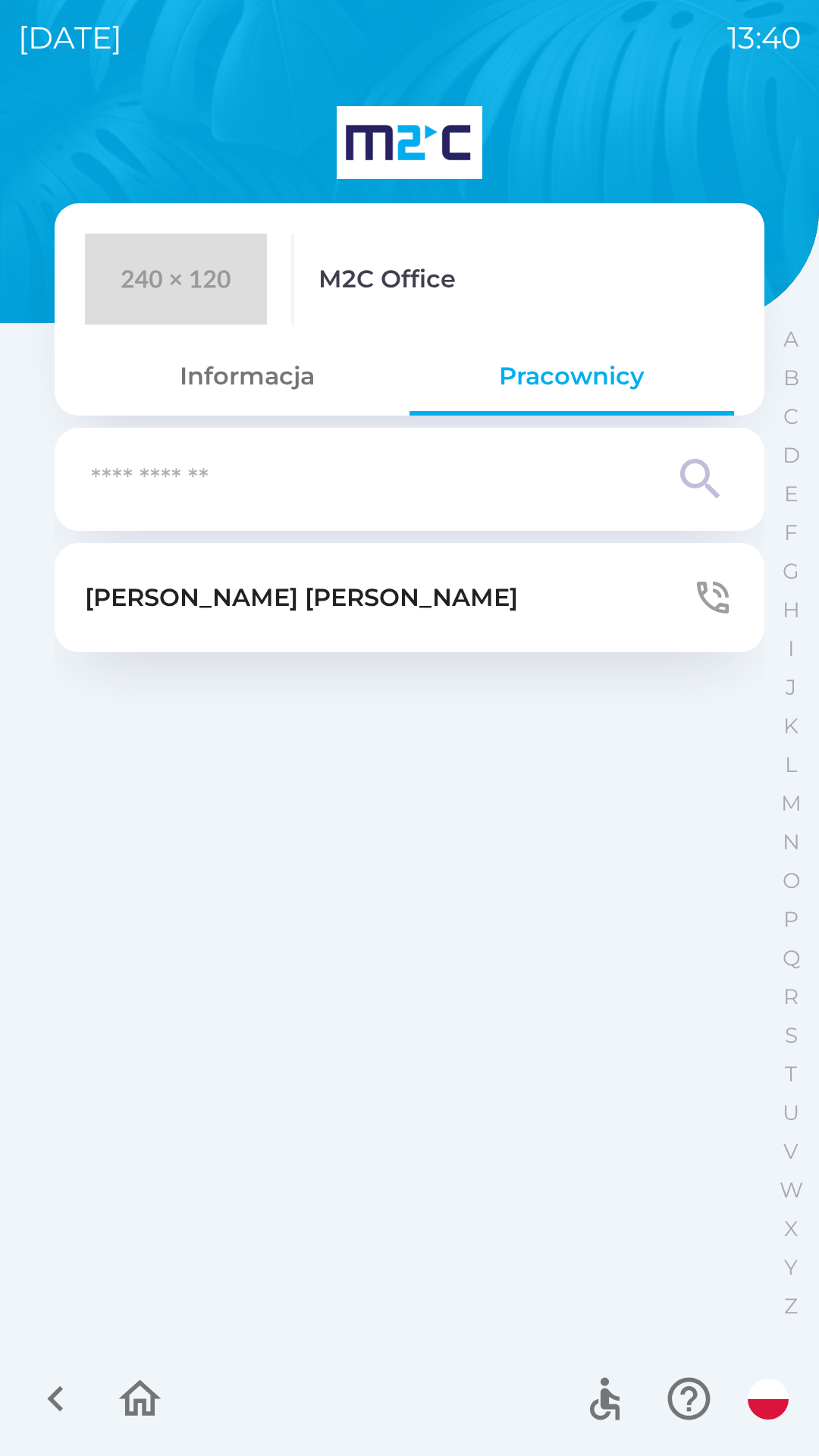
click at [402, 613] on button "[PERSON_NAME]" at bounding box center [409, 597] width 710 height 109
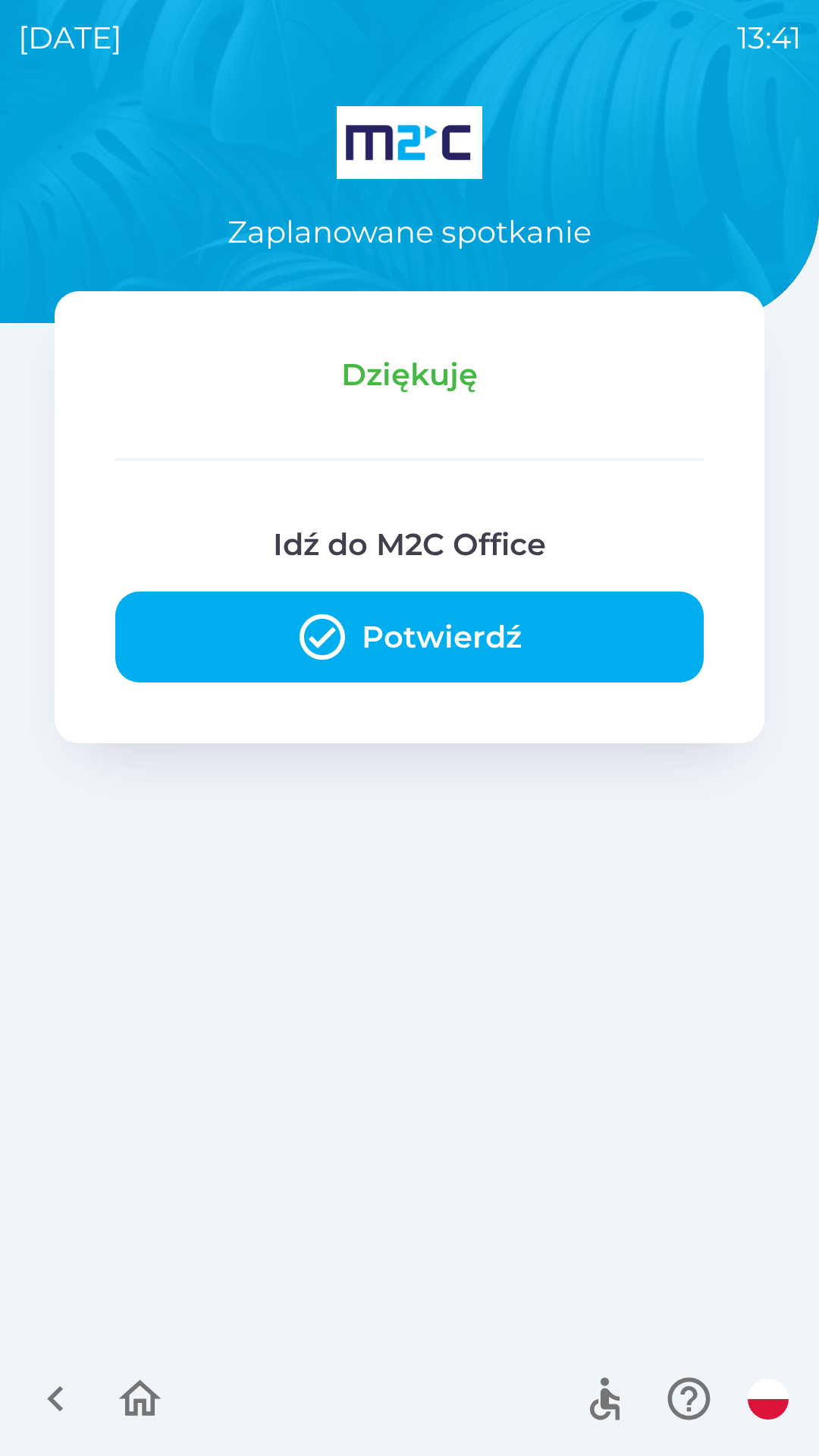
click at [599, 676] on button "Potwierdź" at bounding box center [409, 637] width 588 height 91
